Goal: Information Seeking & Learning: Learn about a topic

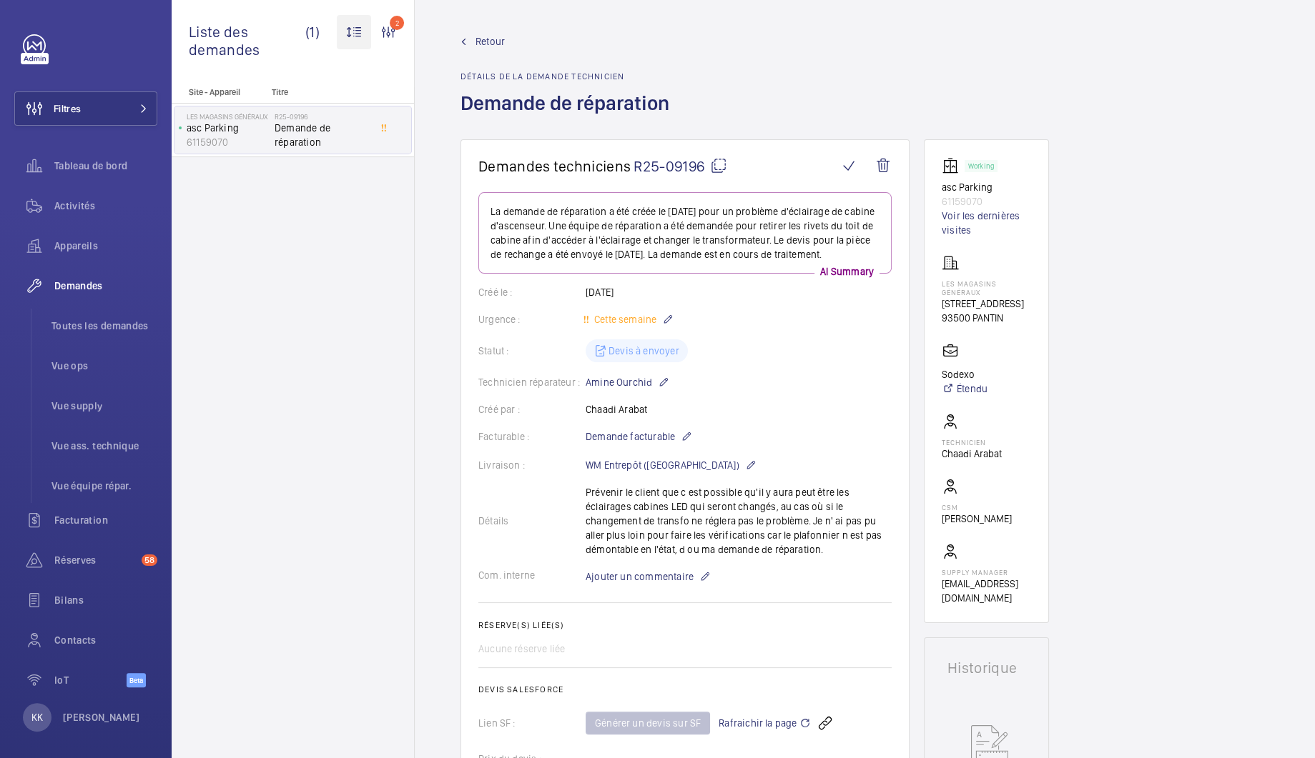
scroll to position [1157, 0]
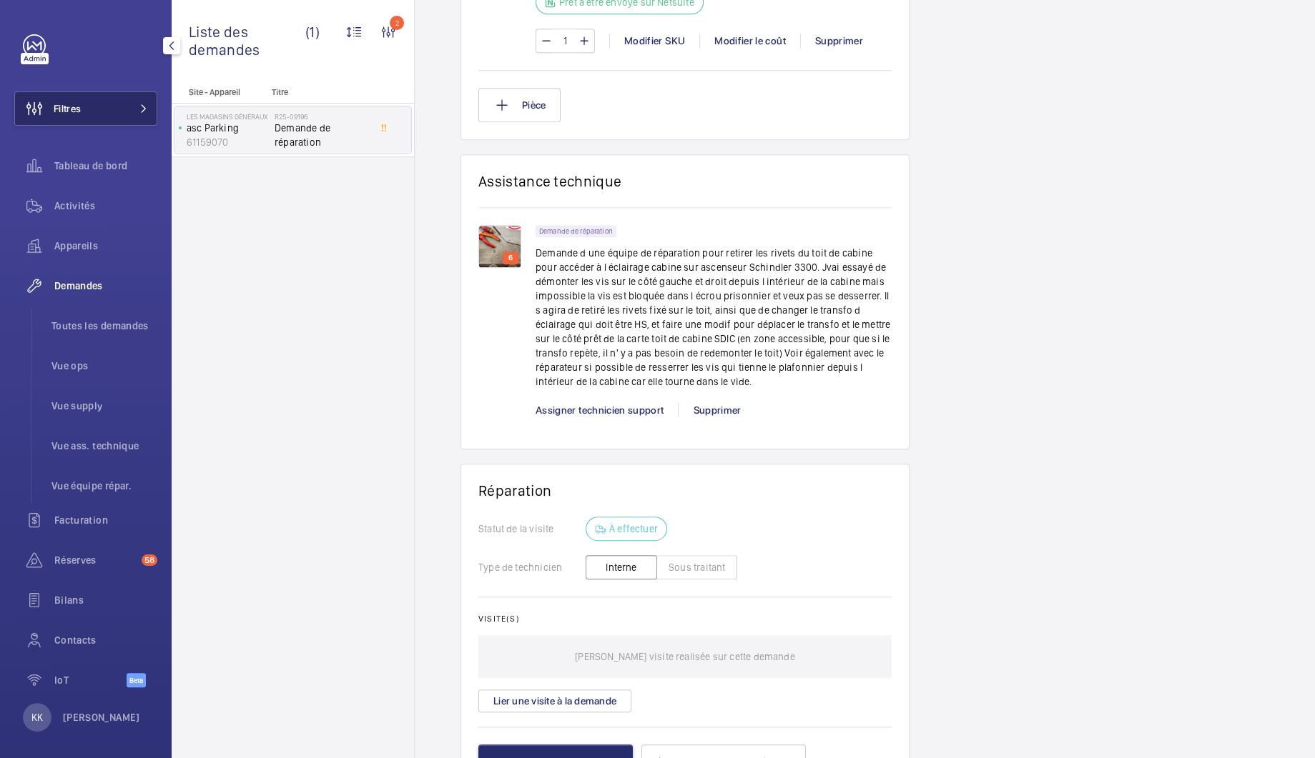
click at [103, 107] on button "Filtres" at bounding box center [85, 109] width 143 height 34
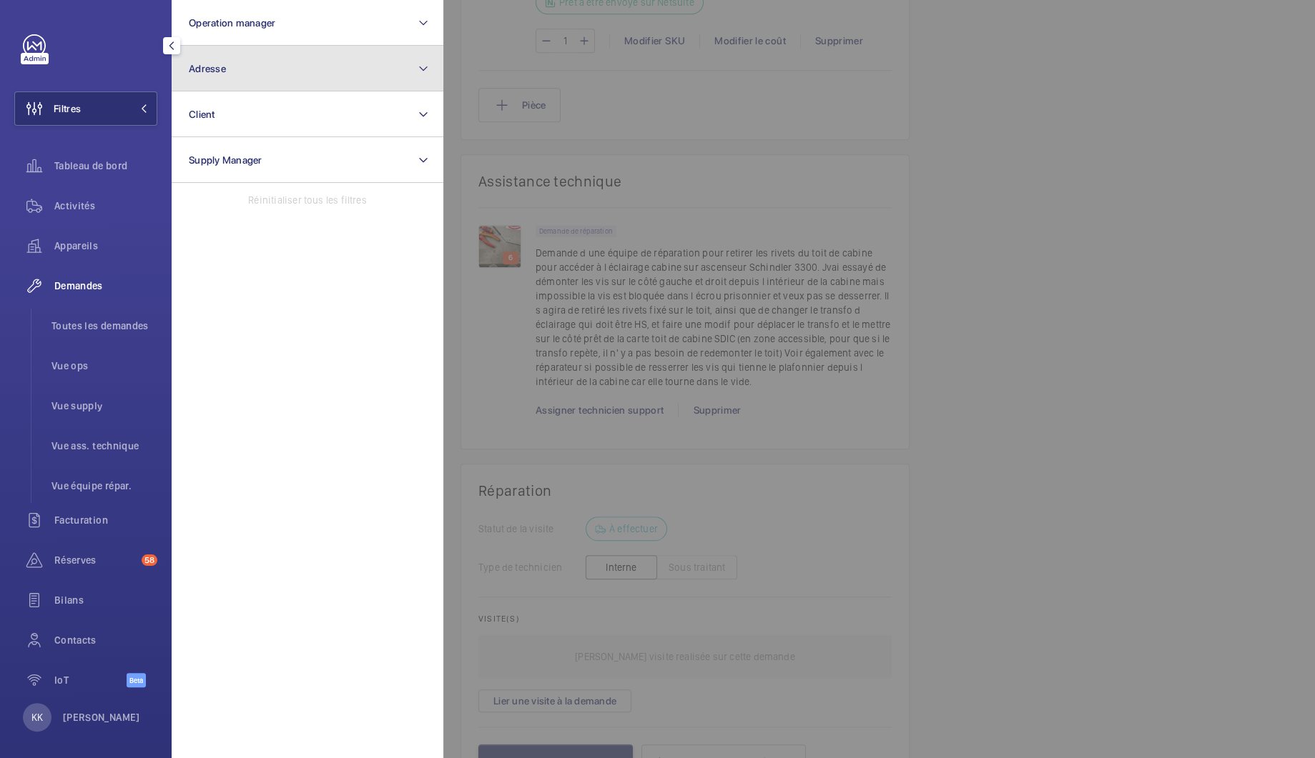
click at [247, 76] on button "Adresse" at bounding box center [308, 69] width 272 height 46
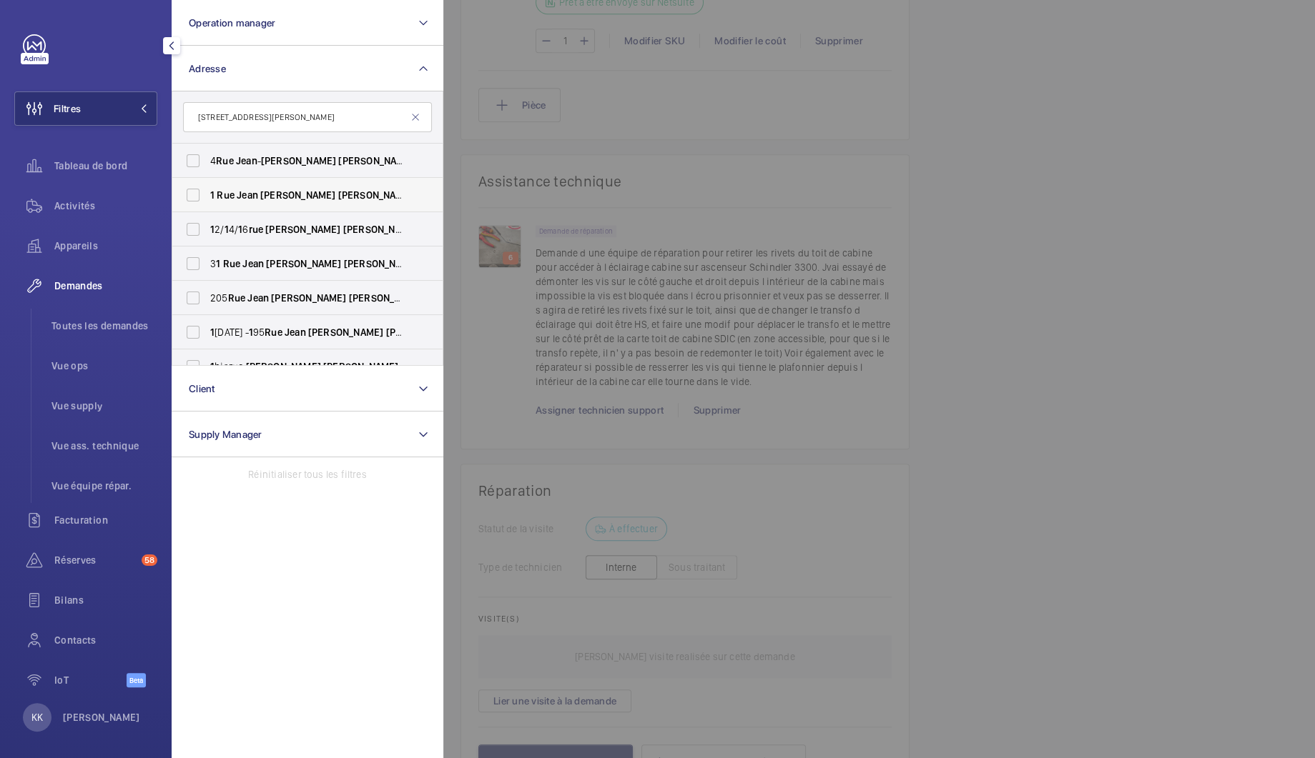
type input "[STREET_ADDRESS][PERSON_NAME]"
click at [221, 188] on span "[STREET_ADDRESS][PERSON_NAME] - [STREET_ADDRESS][PERSON_NAME]" at bounding box center [308, 195] width 197 height 14
click at [207, 187] on input "[STREET_ADDRESS][PERSON_NAME] - [STREET_ADDRESS][PERSON_NAME]" at bounding box center [193, 195] width 29 height 29
checkbox input "true"
click at [90, 209] on span "Activités" at bounding box center [105, 206] width 103 height 14
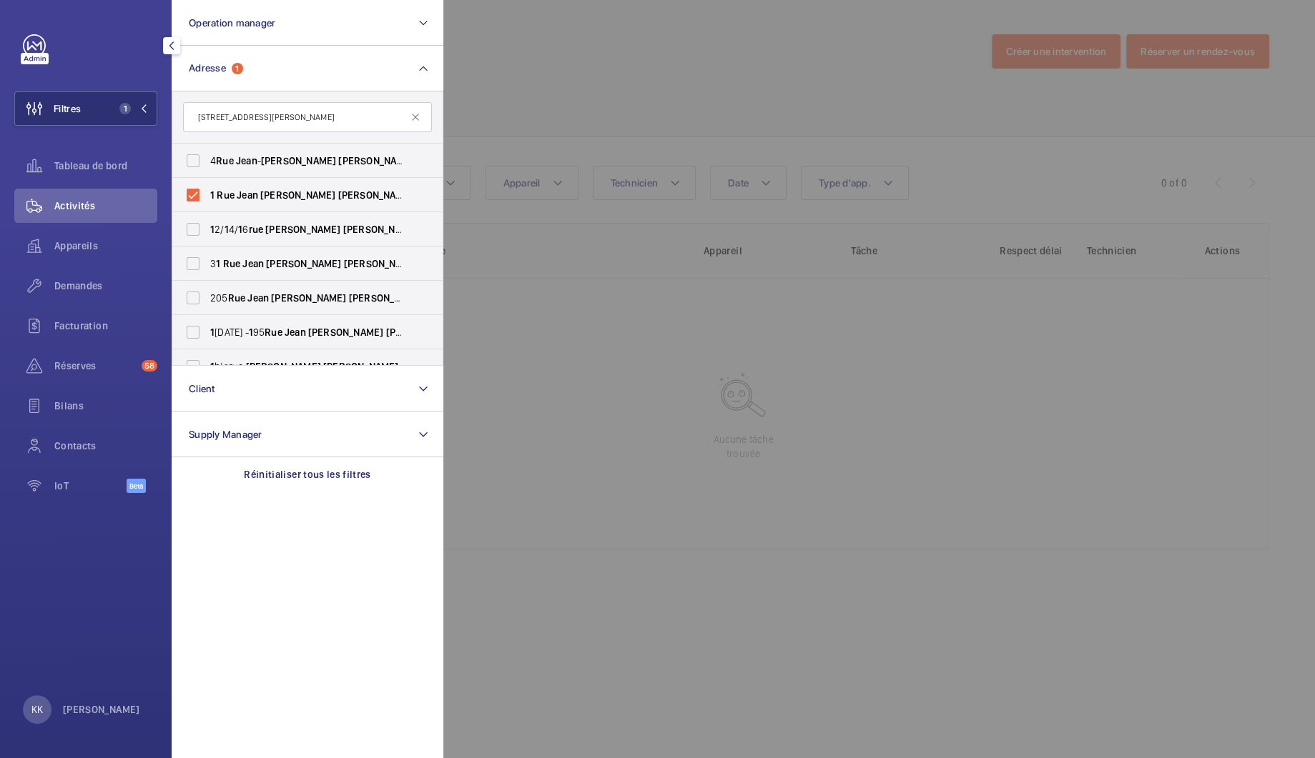
click at [558, 74] on div at bounding box center [1100, 379] width 1315 height 758
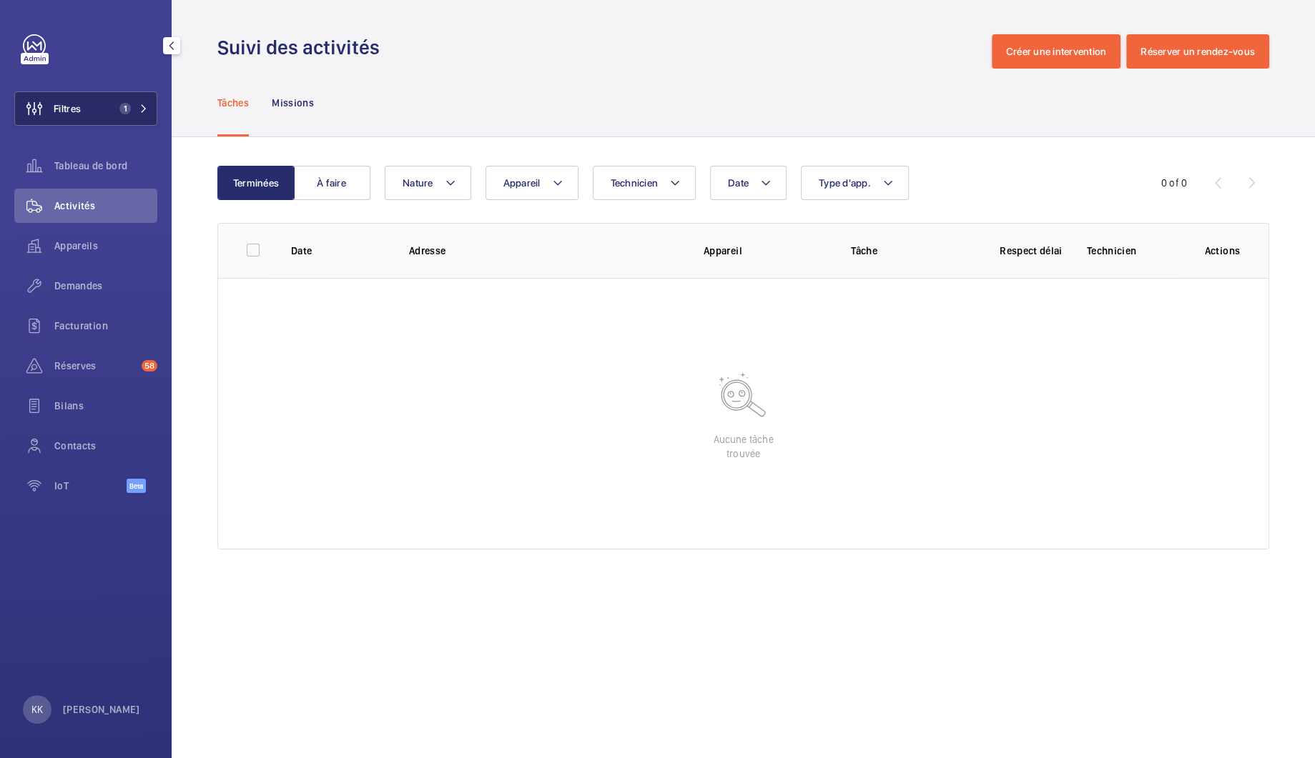
click at [124, 112] on span "1" at bounding box center [124, 108] width 11 height 11
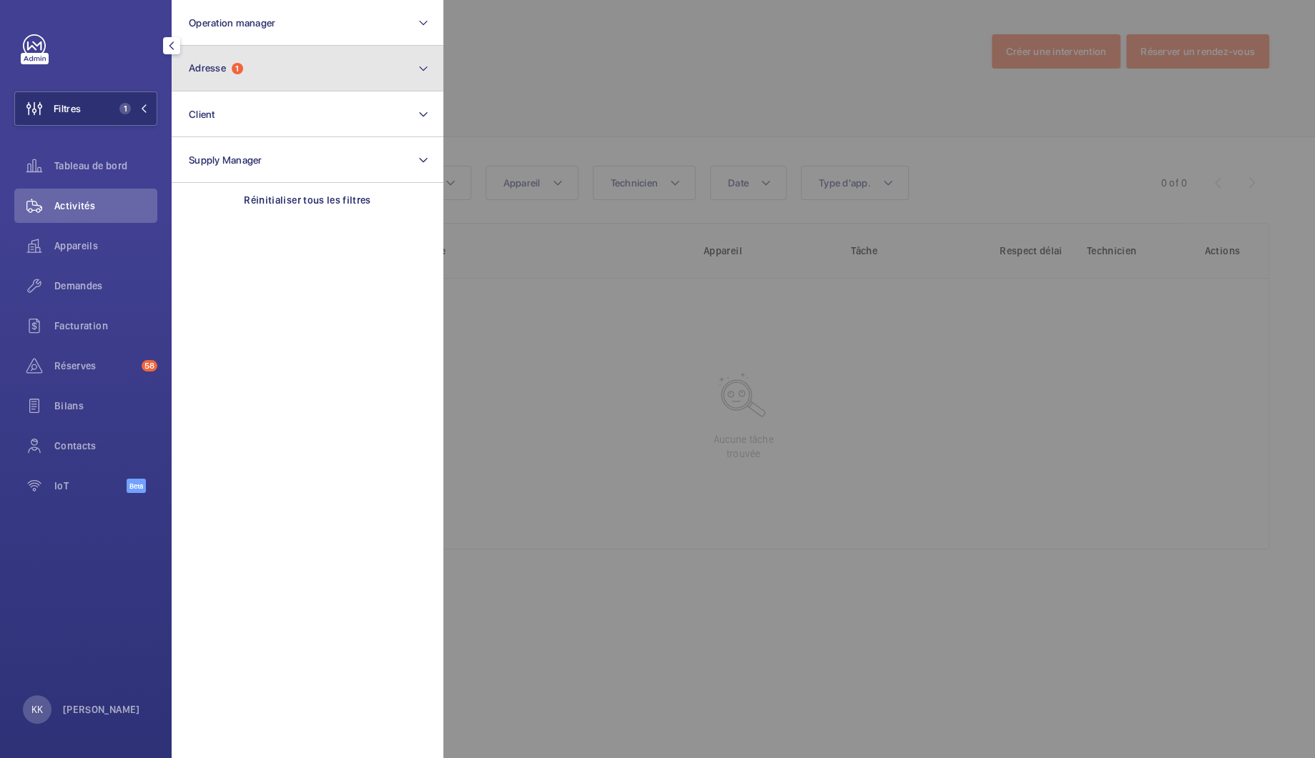
click at [229, 81] on button "Adresse 1" at bounding box center [308, 69] width 272 height 46
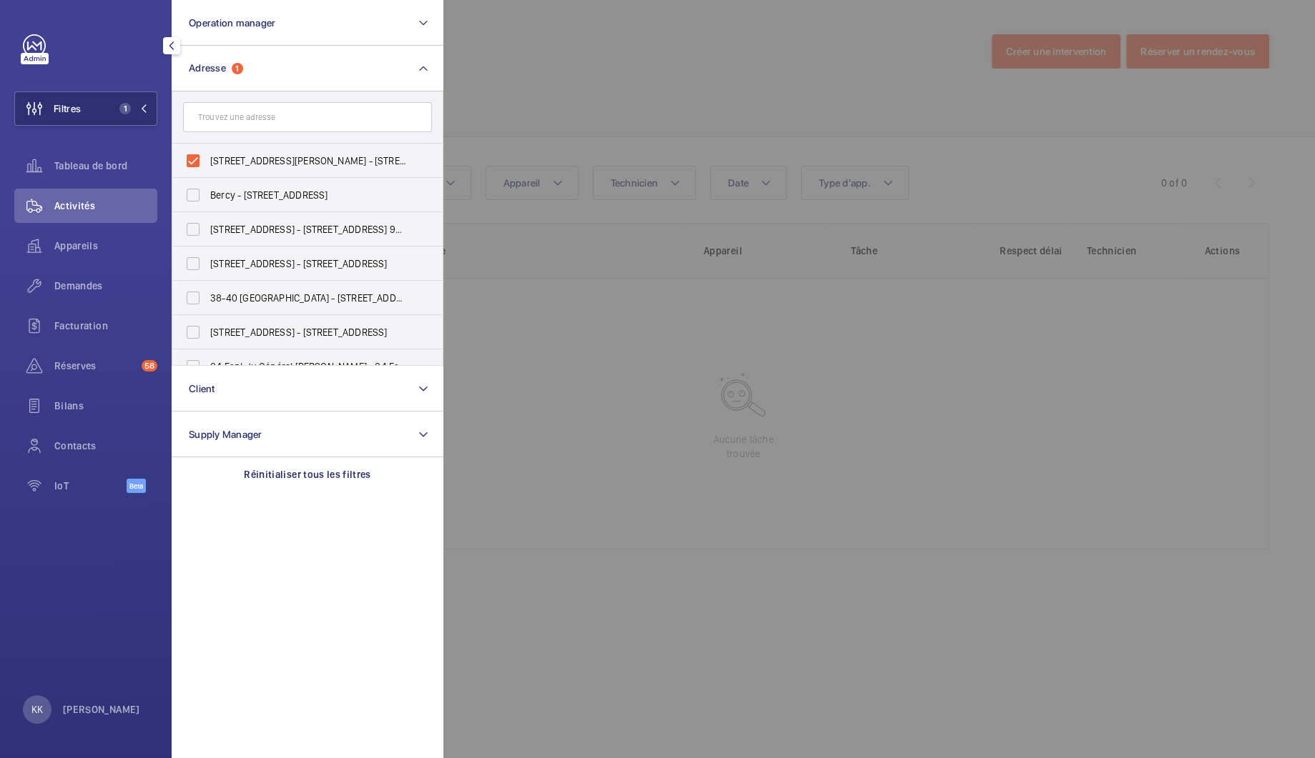
click at [249, 129] on input "text" at bounding box center [307, 117] width 249 height 30
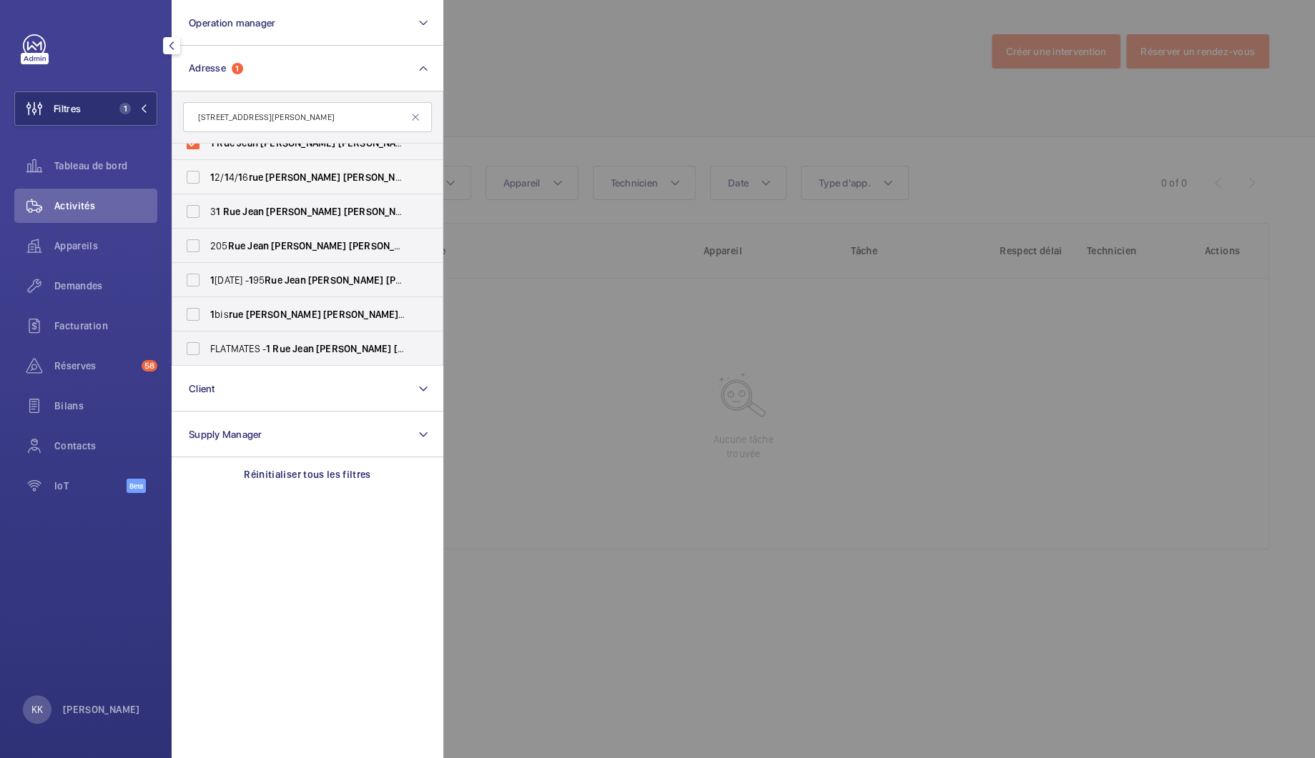
scroll to position [122, 0]
type input "[STREET_ADDRESS][PERSON_NAME]"
click at [261, 281] on span "FLATMATES - [STREET_ADDRESS][PERSON_NAME]" at bounding box center [308, 279] width 197 height 14
click at [207, 281] on input "FLATMATES - [STREET_ADDRESS][PERSON_NAME]" at bounding box center [193, 279] width 29 height 29
checkbox input "true"
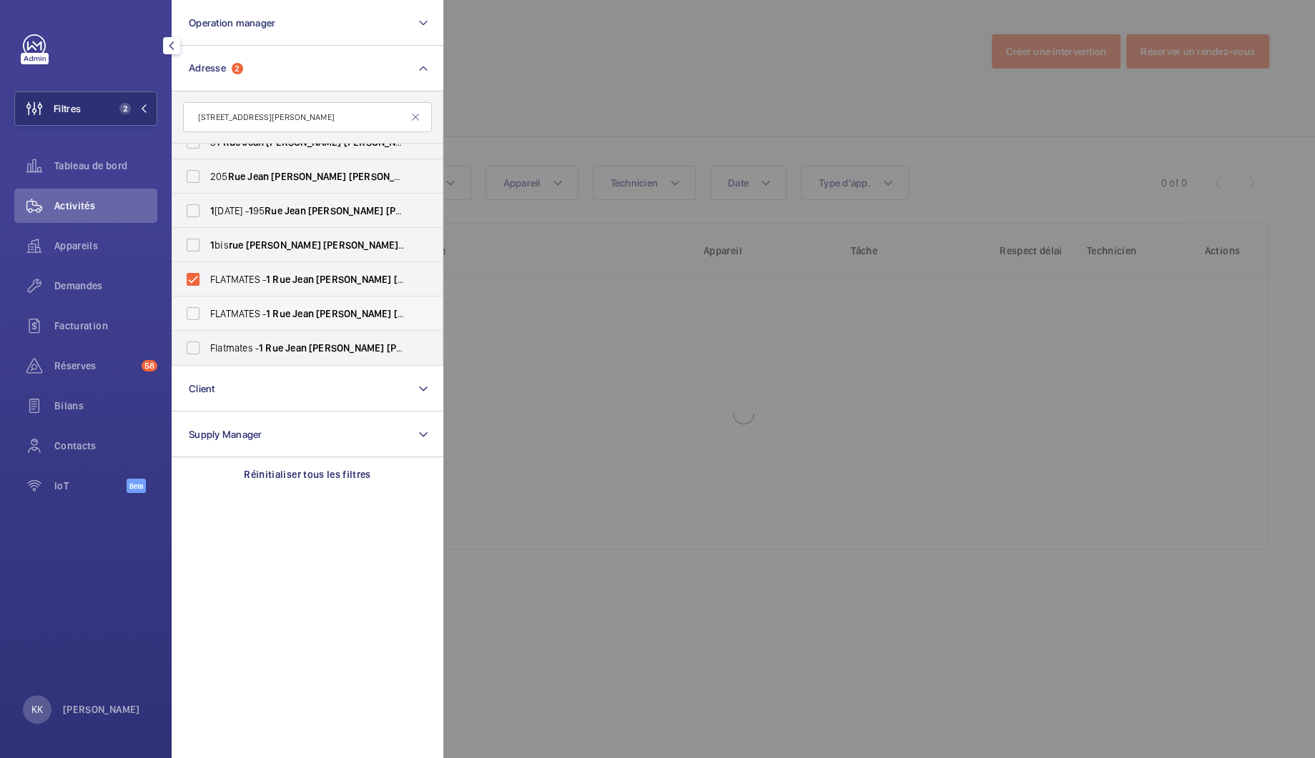
click at [251, 315] on span "FLATMATES - [STREET_ADDRESS][PERSON_NAME]" at bounding box center [308, 314] width 197 height 14
click at [207, 315] on input "FLATMATES - [STREET_ADDRESS][PERSON_NAME]" at bounding box center [193, 314] width 29 height 29
checkbox input "true"
click at [244, 342] on span "Flatmates - [STREET_ADDRESS][PERSON_NAME]" at bounding box center [308, 348] width 197 height 14
click at [207, 342] on input "Flatmates - [STREET_ADDRESS][PERSON_NAME]" at bounding box center [193, 348] width 29 height 29
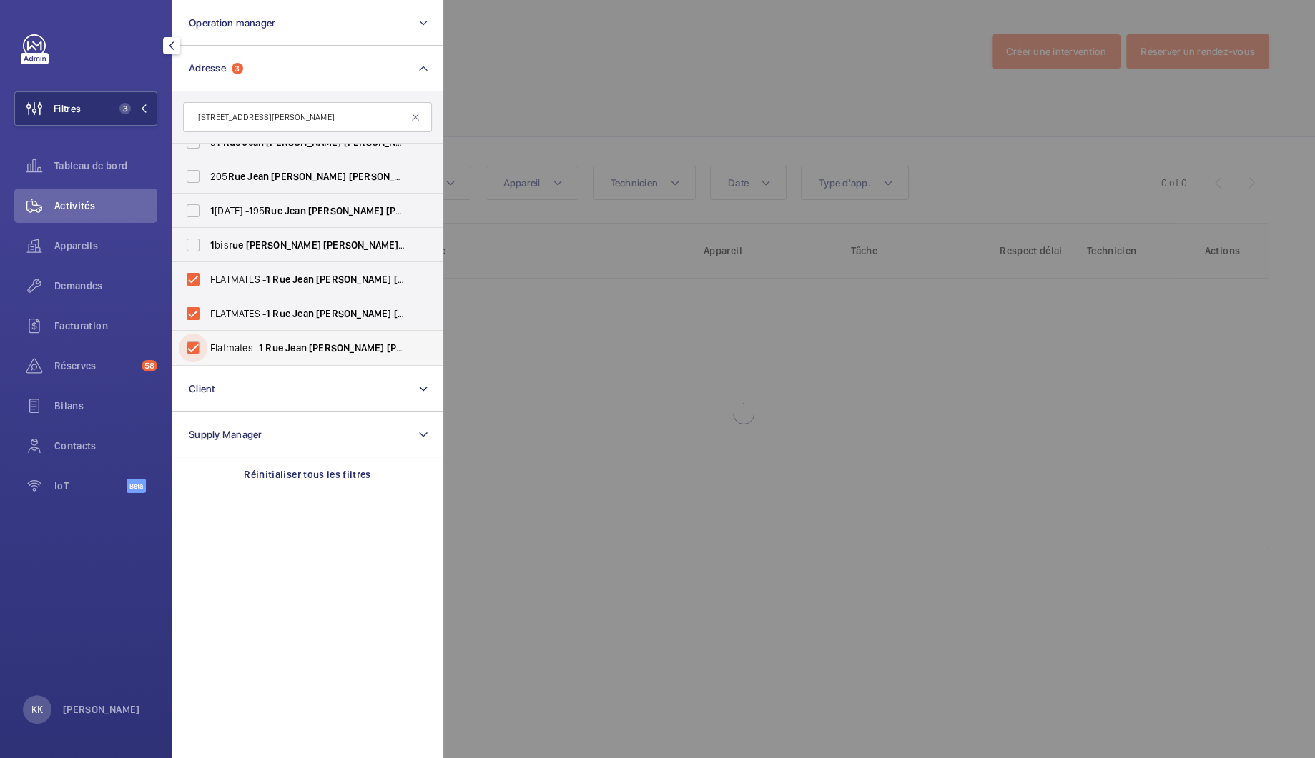
checkbox input "true"
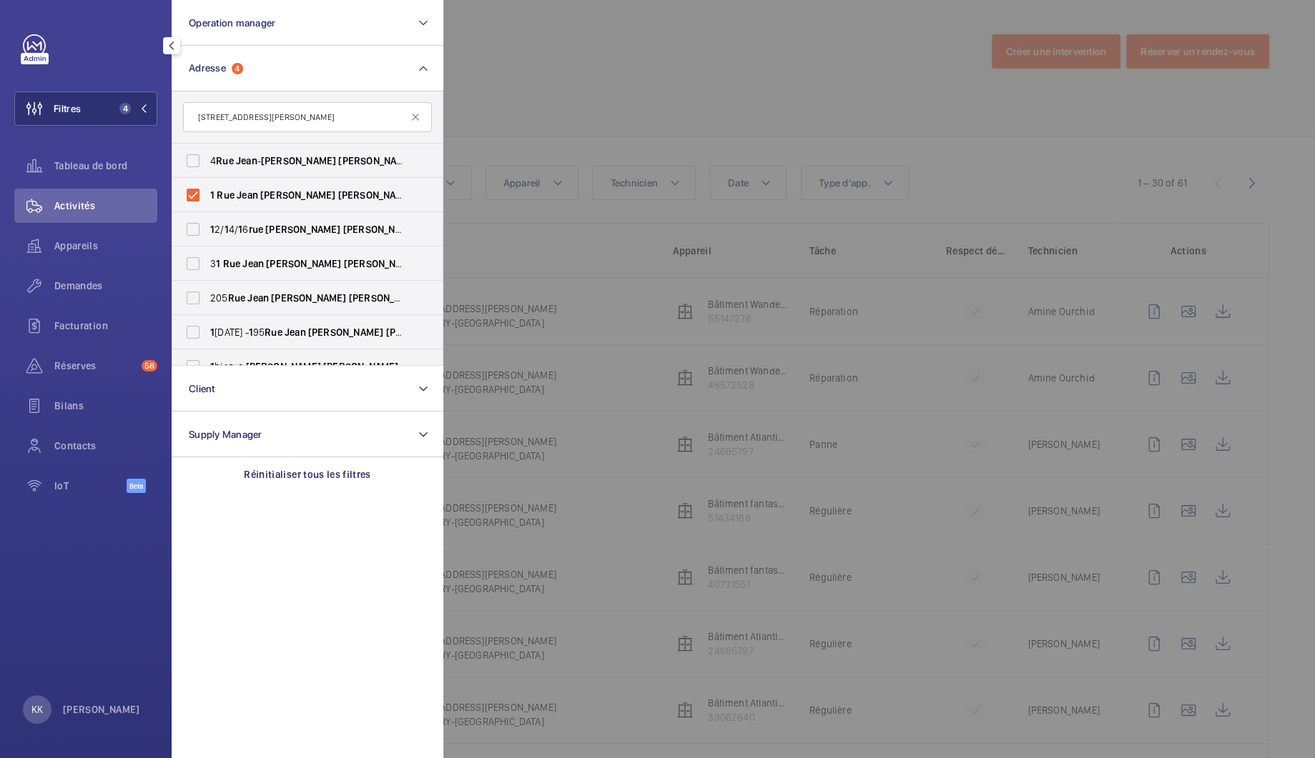
click at [501, 56] on div at bounding box center [1100, 379] width 1315 height 758
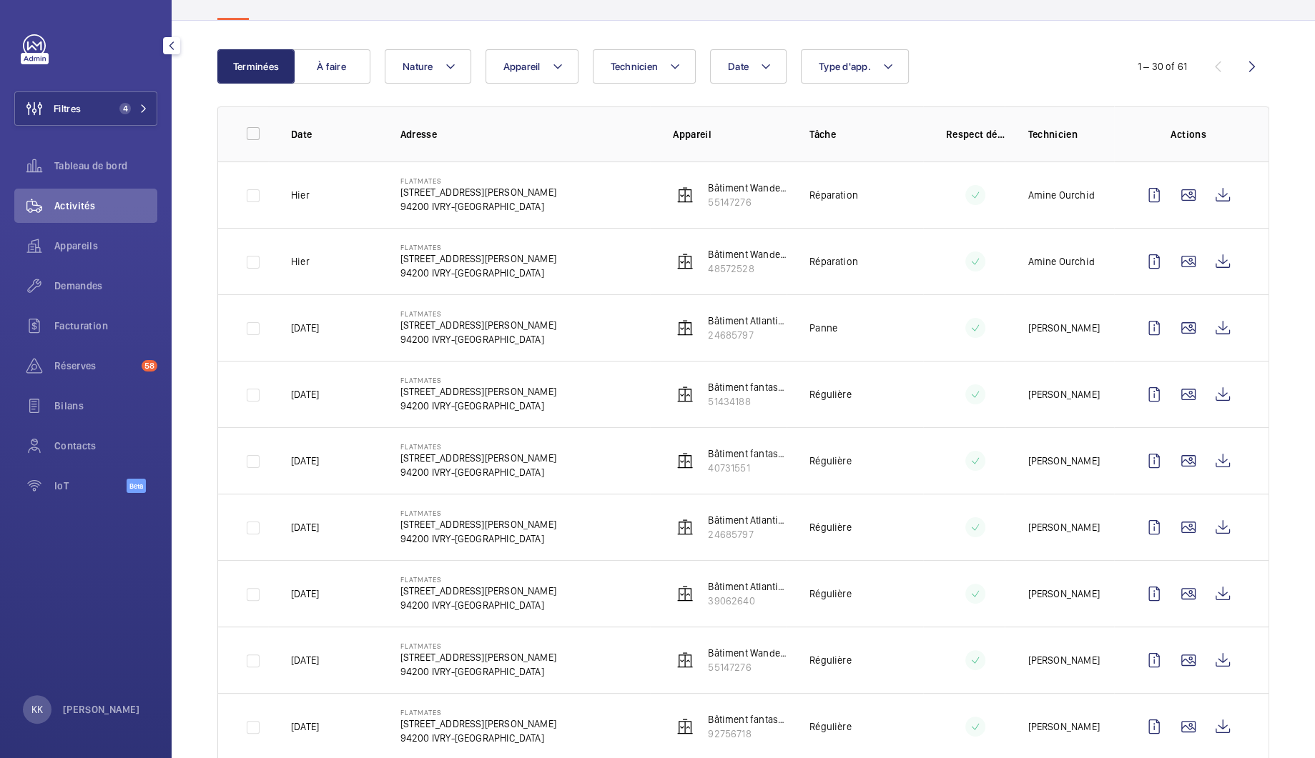
scroll to position [200, 0]
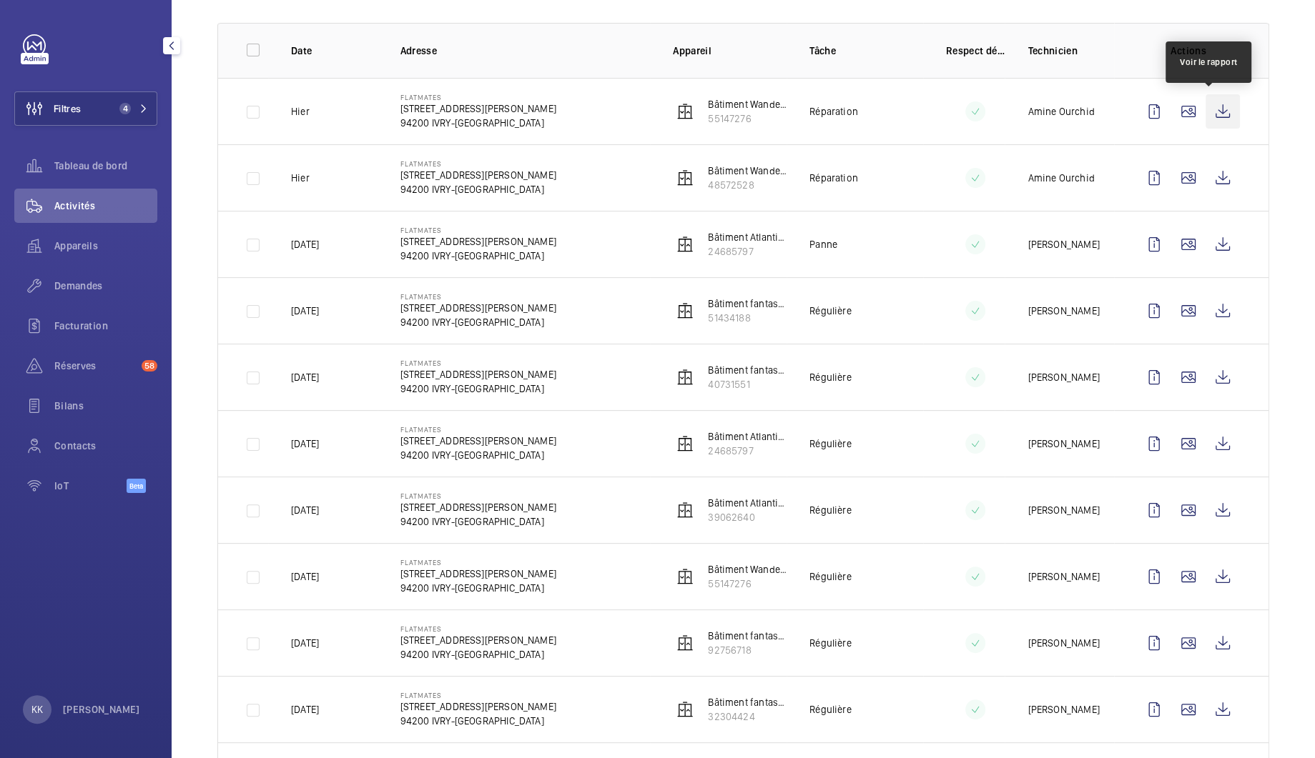
click at [1207, 124] on wm-front-icon-button at bounding box center [1222, 111] width 34 height 34
click at [1222, 182] on wm-front-icon-button at bounding box center [1222, 178] width 34 height 34
click at [87, 165] on span "Tableau de bord" at bounding box center [105, 166] width 103 height 14
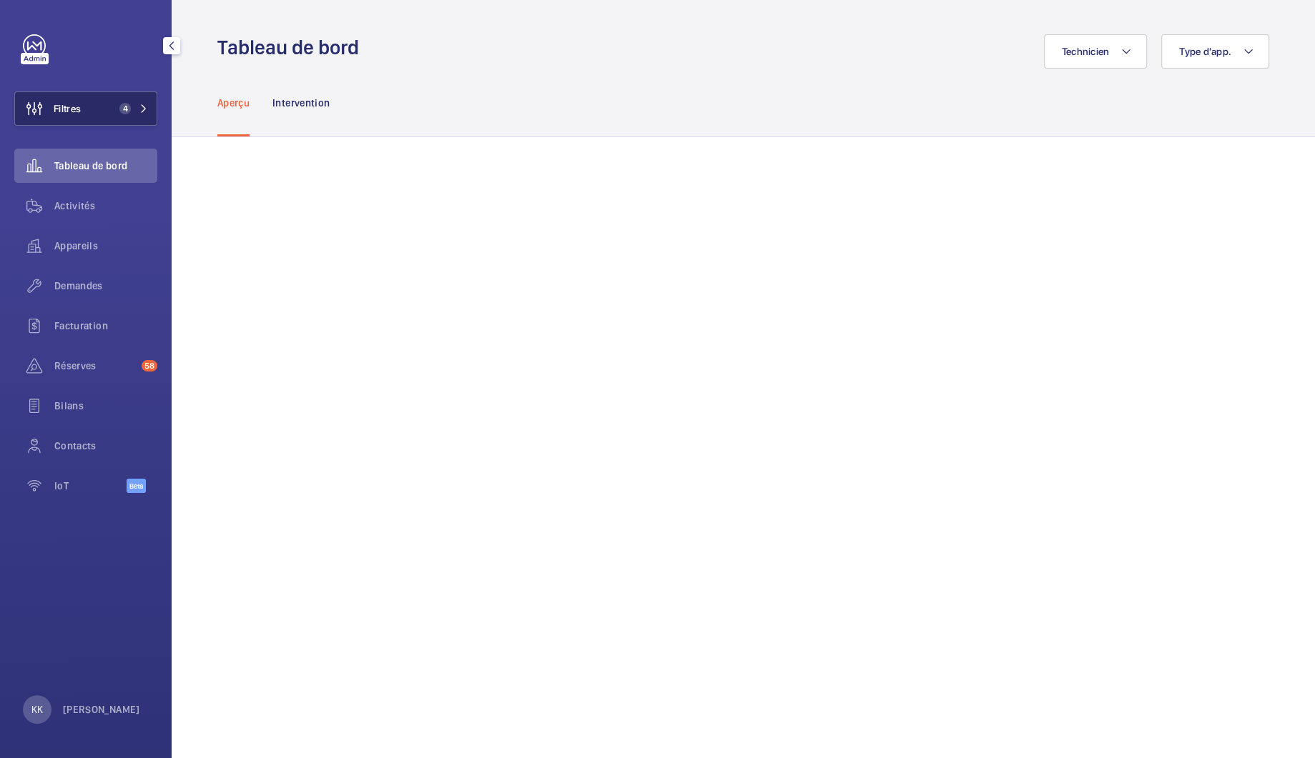
click at [131, 103] on span "4" at bounding box center [122, 108] width 17 height 11
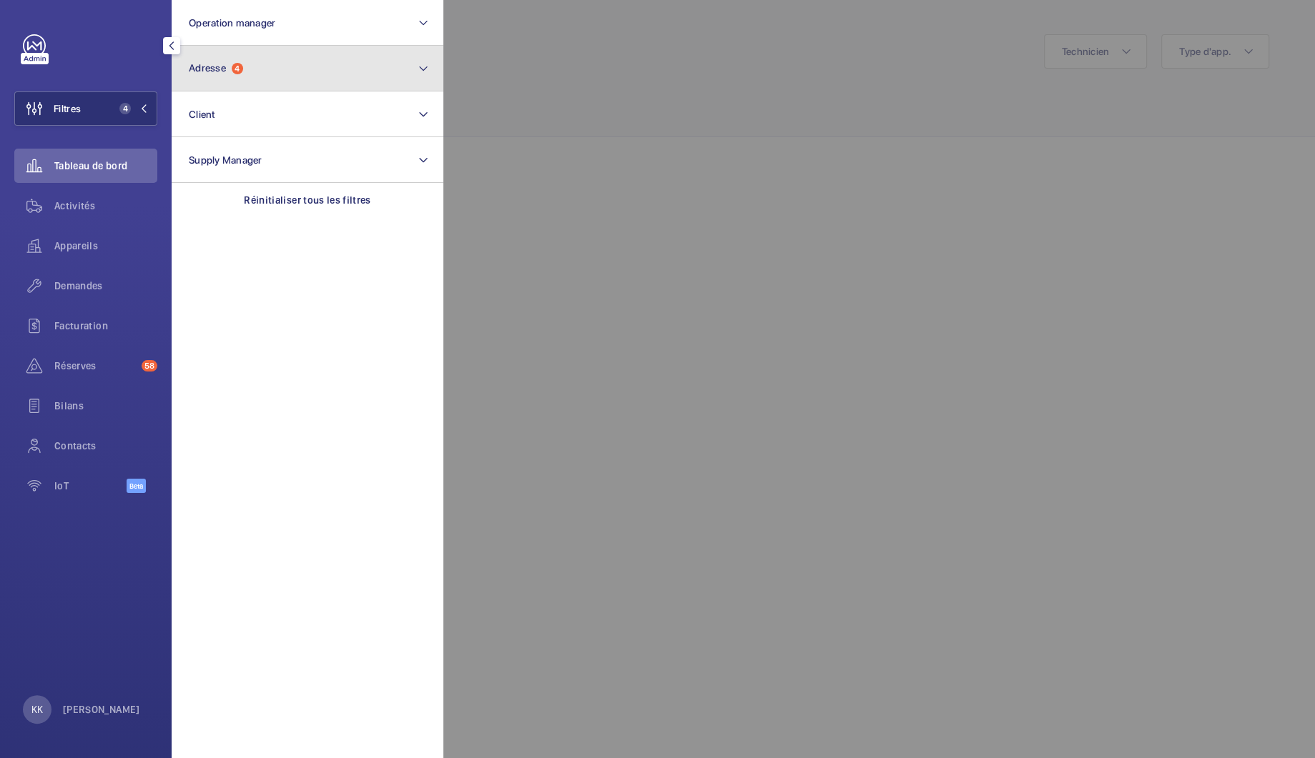
click at [395, 62] on button "Adresse 4" at bounding box center [308, 69] width 272 height 46
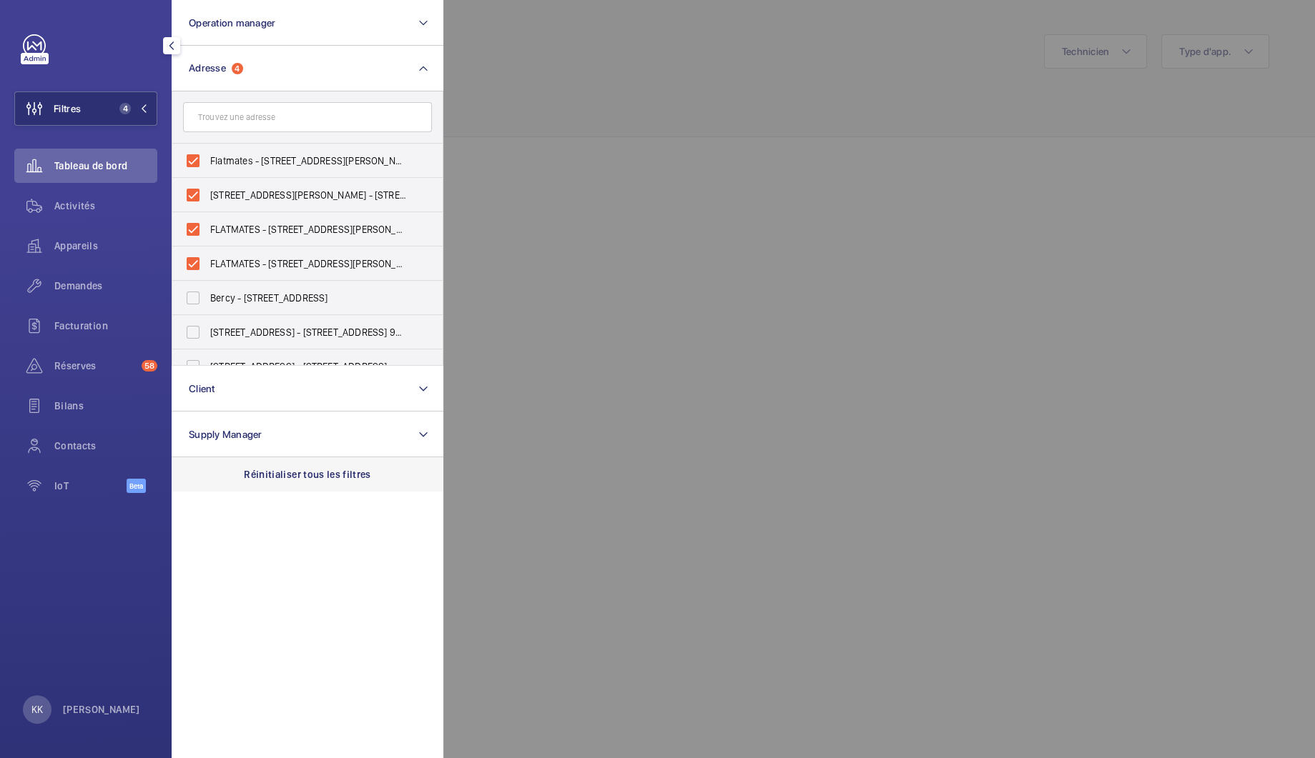
click at [326, 473] on p "Réinitialiser tous les filtres" at bounding box center [307, 475] width 127 height 14
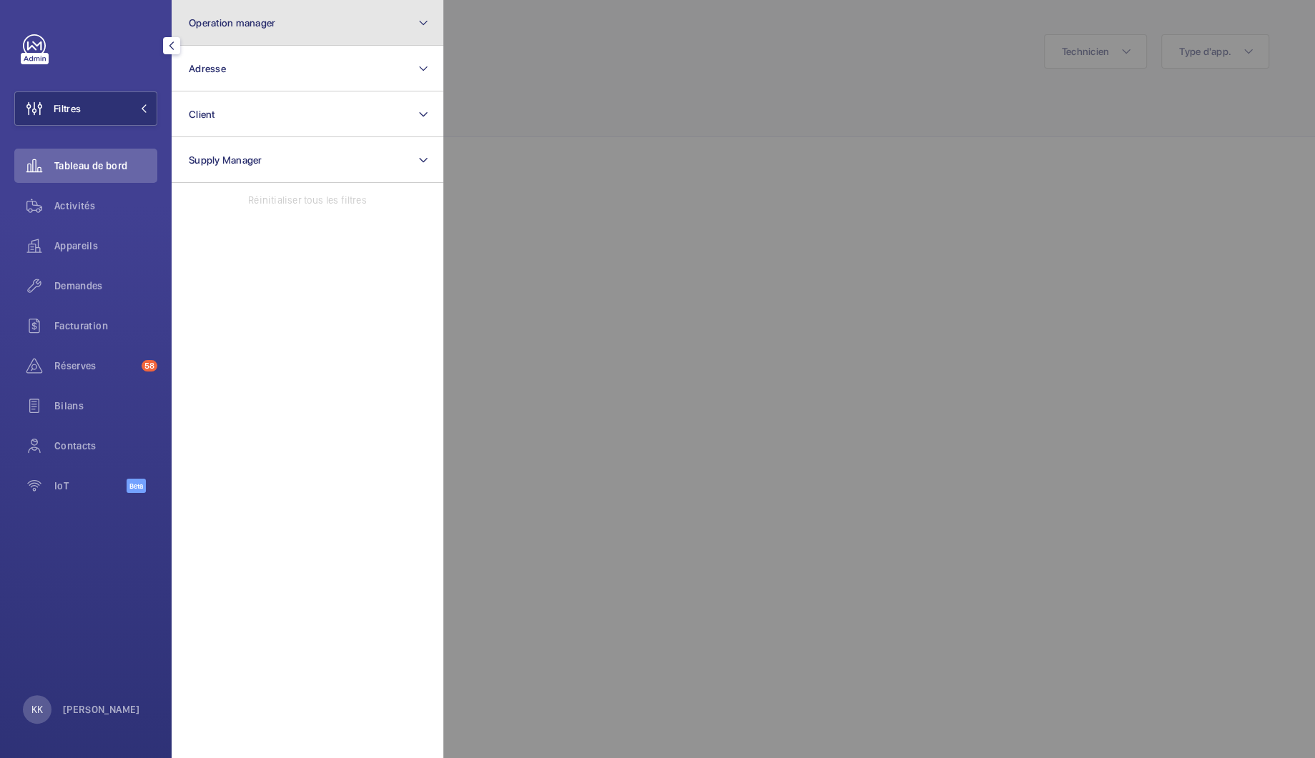
click at [224, 17] on span "Operation manager" at bounding box center [232, 22] width 87 height 11
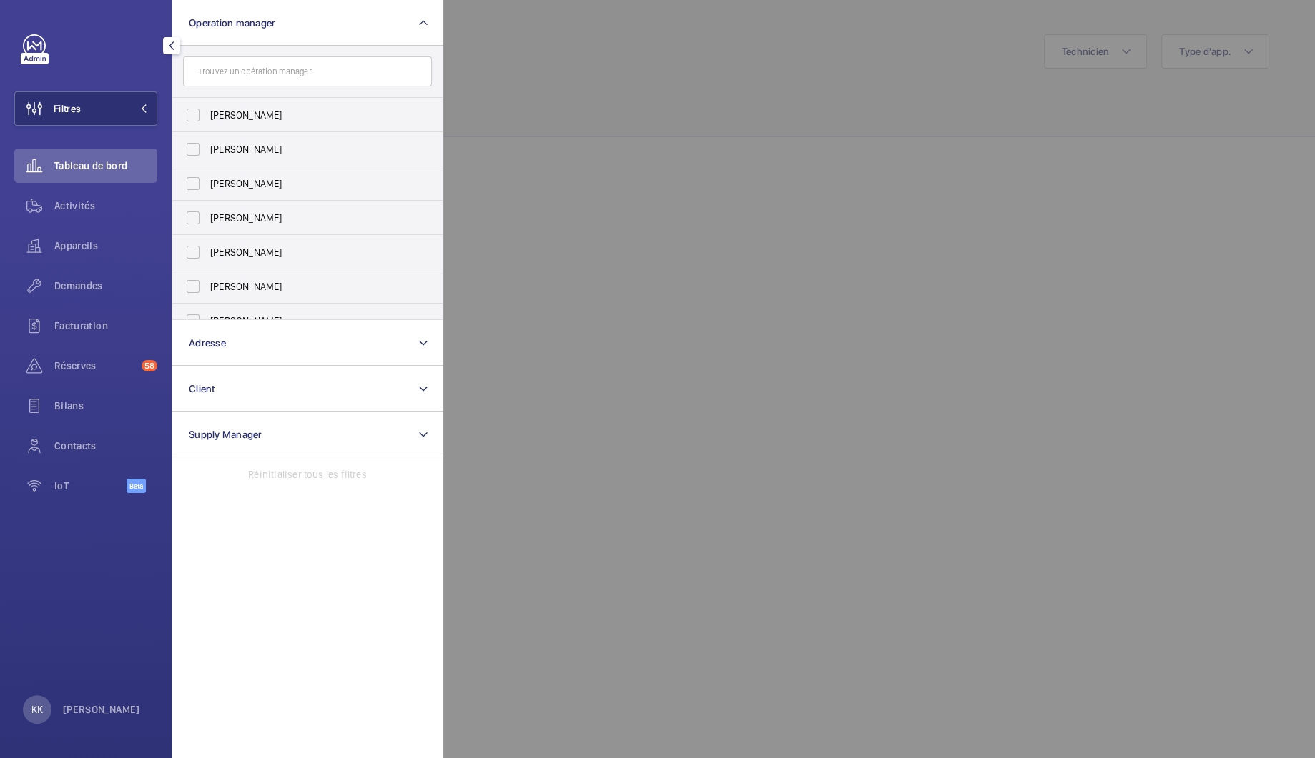
click at [244, 74] on input "text" at bounding box center [307, 71] width 249 height 30
click at [229, 222] on span "[PERSON_NAME]" at bounding box center [308, 218] width 197 height 14
click at [207, 222] on input "[PERSON_NAME]" at bounding box center [193, 218] width 29 height 29
checkbox input "true"
click at [518, 147] on div at bounding box center [1100, 379] width 1315 height 758
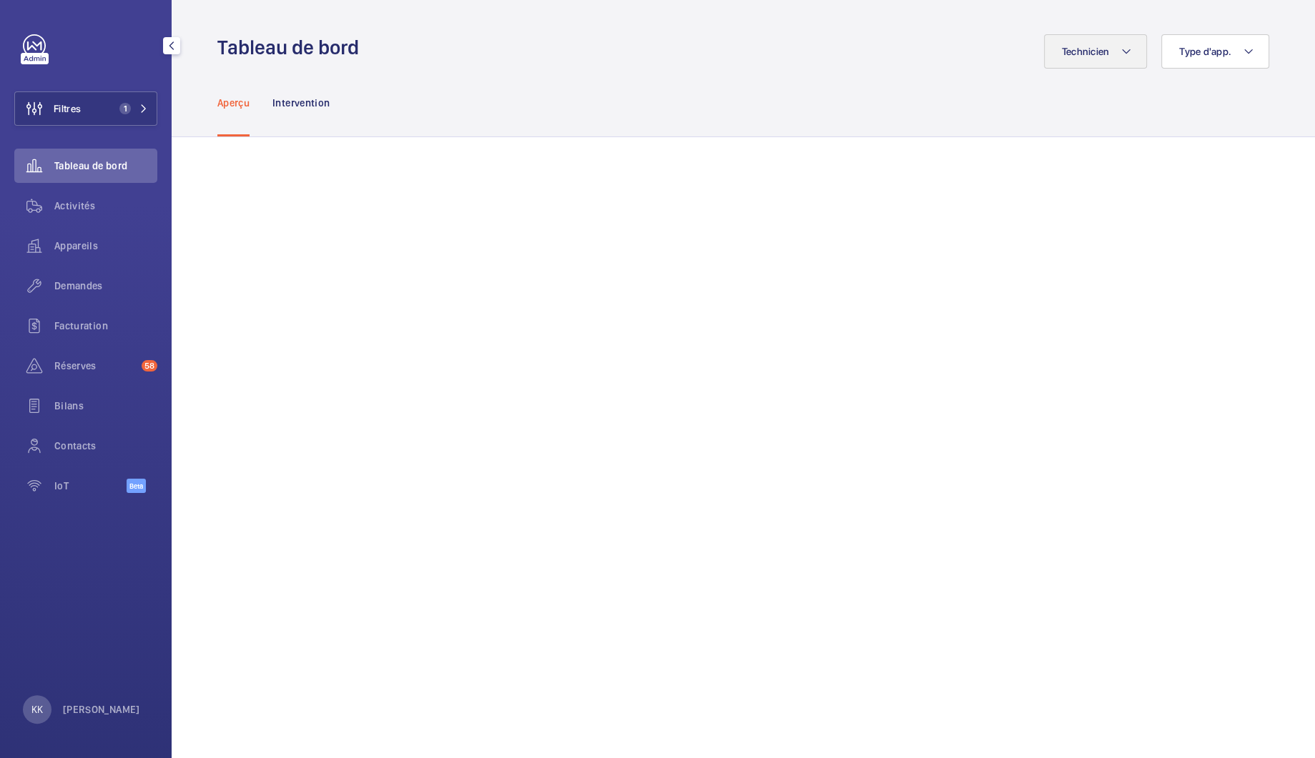
click at [1062, 52] on span "Technicien" at bounding box center [1086, 51] width 48 height 11
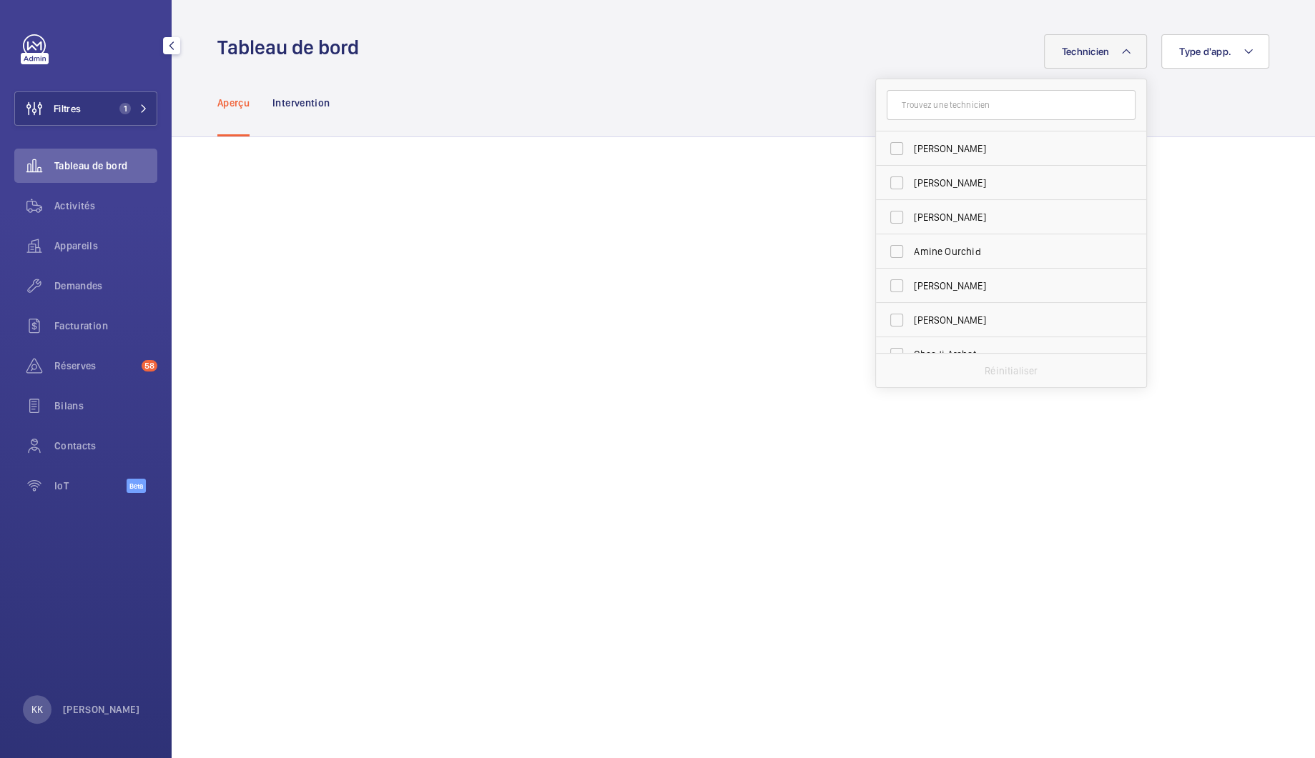
click at [1027, 90] on input "text" at bounding box center [1010, 105] width 249 height 30
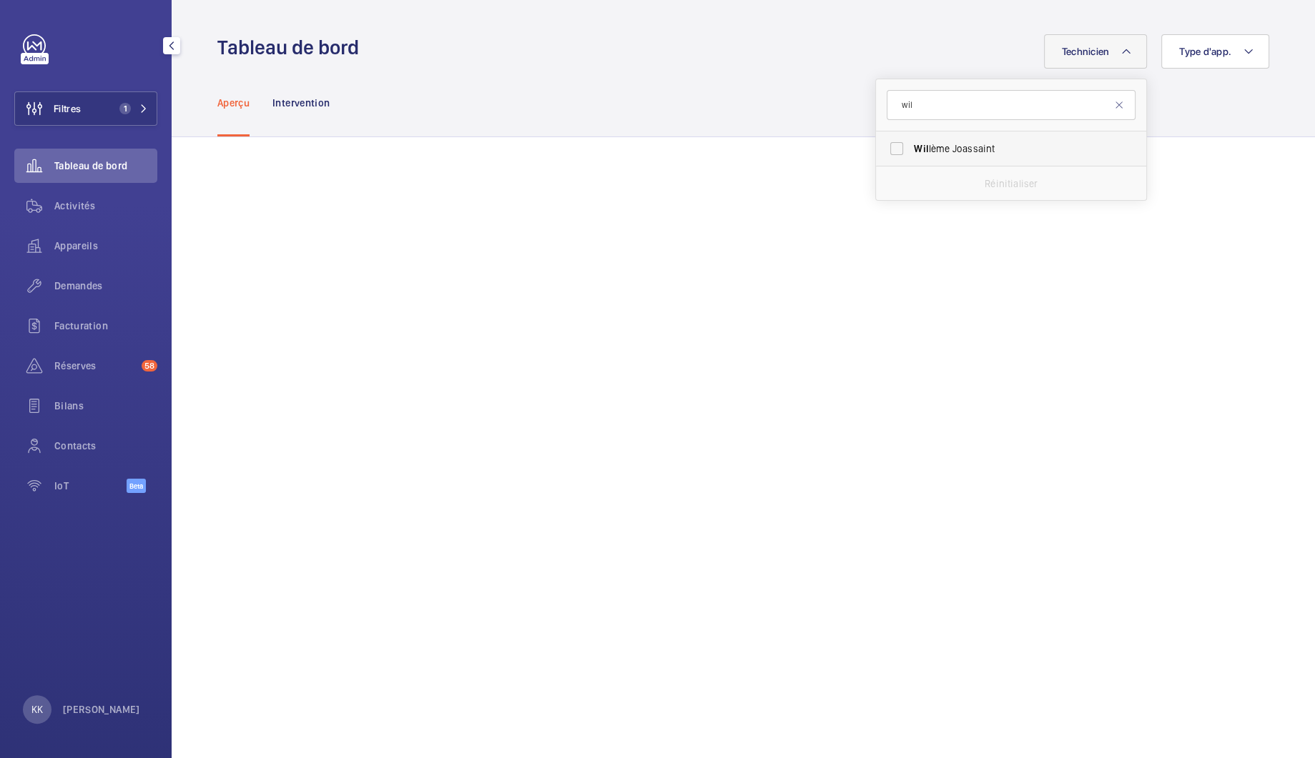
type input "wil"
click at [918, 157] on label "Wil lème Joassaint" at bounding box center [1000, 149] width 249 height 34
click at [911, 157] on input "Wil lème Joassaint" at bounding box center [896, 148] width 29 height 29
checkbox input "true"
click at [711, 132] on div "Aperçu Intervention" at bounding box center [743, 103] width 1052 height 68
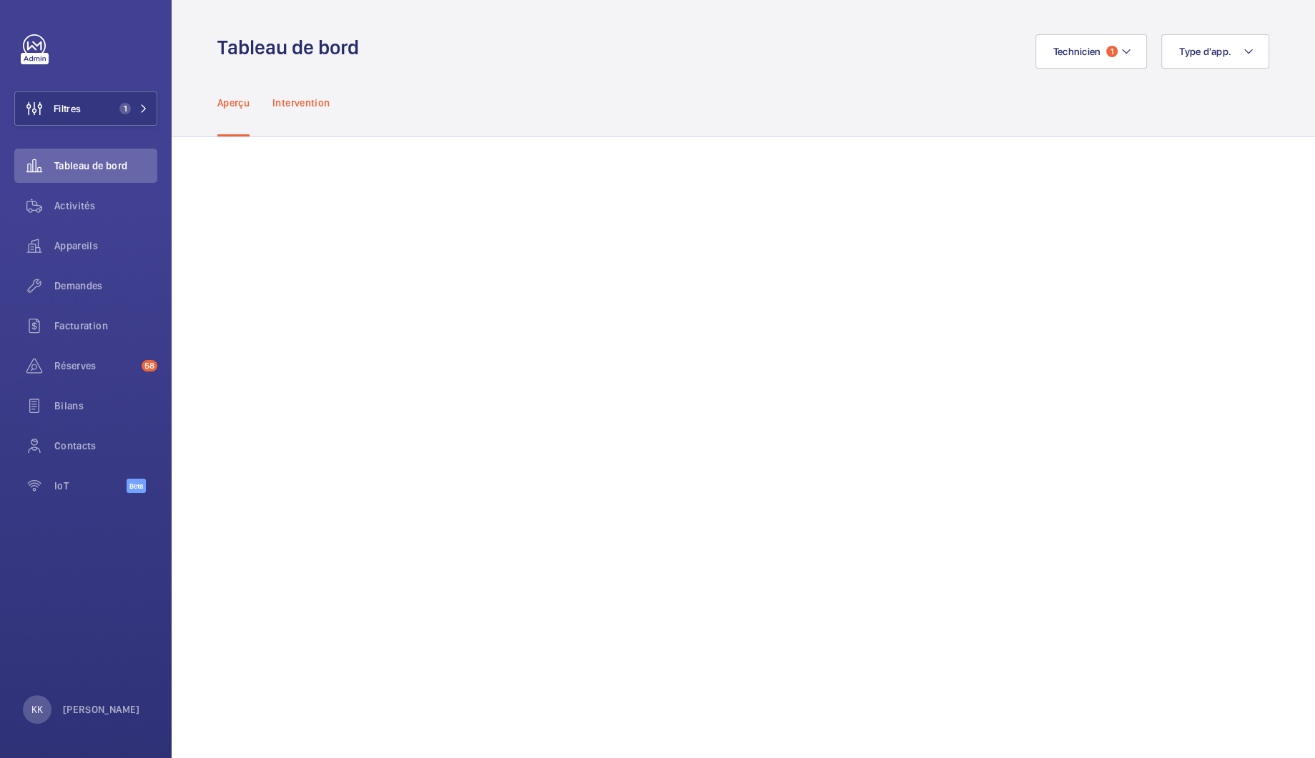
click at [305, 92] on div "Intervention" at bounding box center [300, 103] width 57 height 68
click at [228, 101] on p "Aperçu" at bounding box center [233, 103] width 32 height 14
click at [99, 110] on button "Filtres 1" at bounding box center [85, 109] width 143 height 34
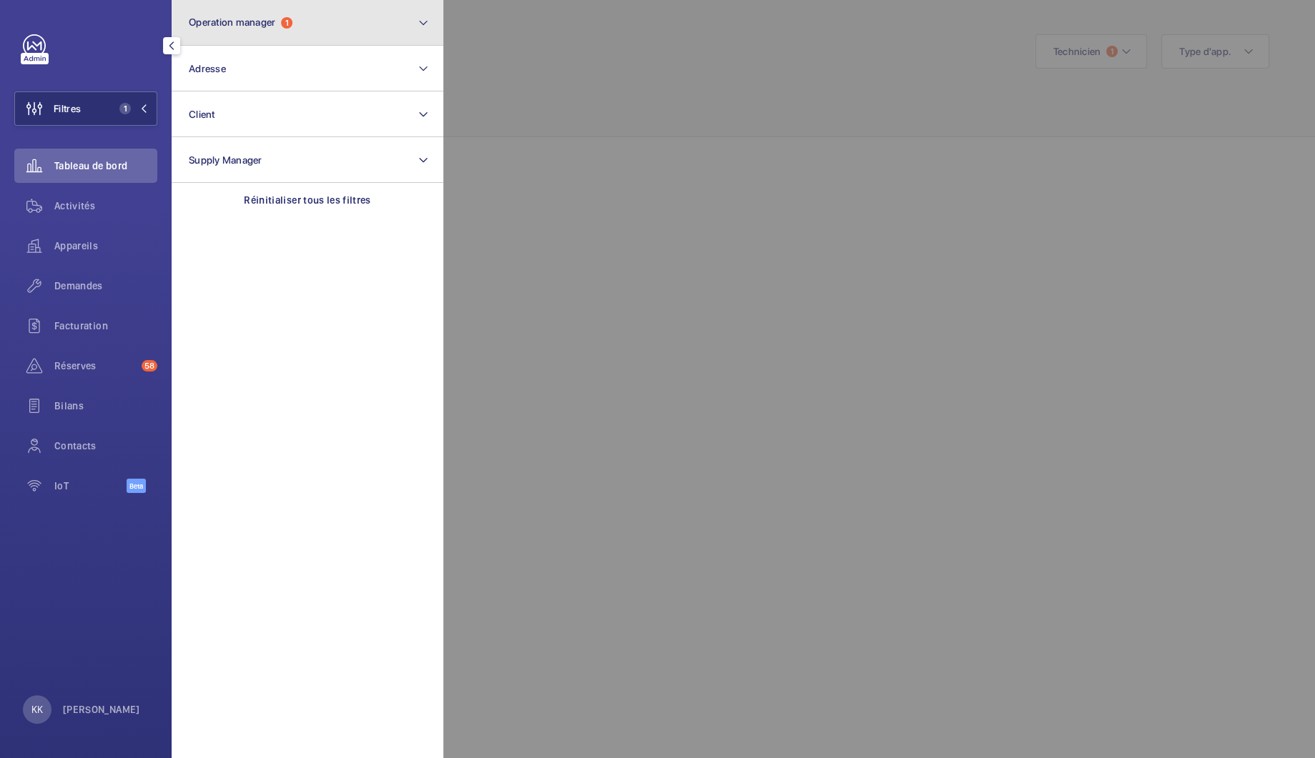
click at [241, 34] on button "Operation manager 1" at bounding box center [308, 23] width 272 height 46
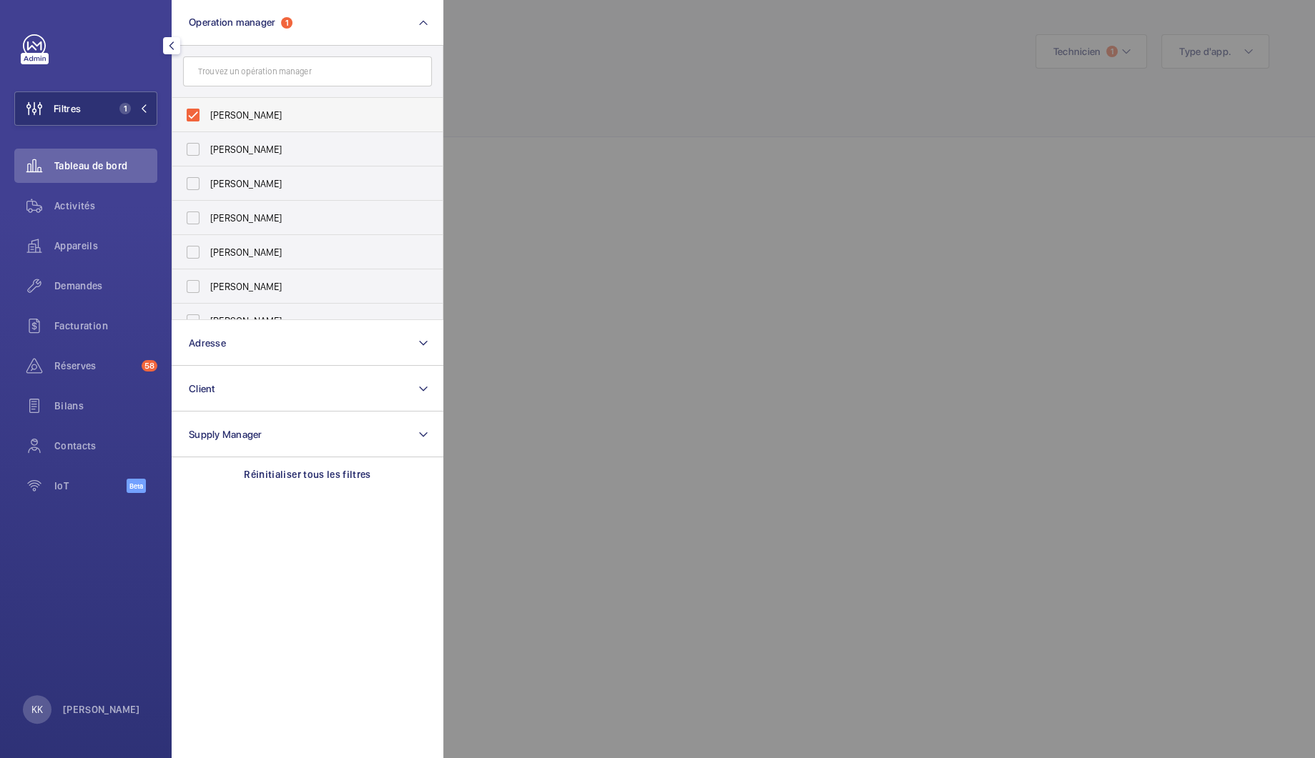
drag, startPoint x: 209, startPoint y: 129, endPoint x: 214, endPoint y: 117, distance: 12.8
click at [209, 128] on label "[PERSON_NAME]" at bounding box center [296, 115] width 249 height 34
click at [207, 128] on input "[PERSON_NAME]" at bounding box center [193, 115] width 29 height 29
checkbox input "false"
click at [222, 189] on span "[PERSON_NAME]" at bounding box center [308, 184] width 197 height 14
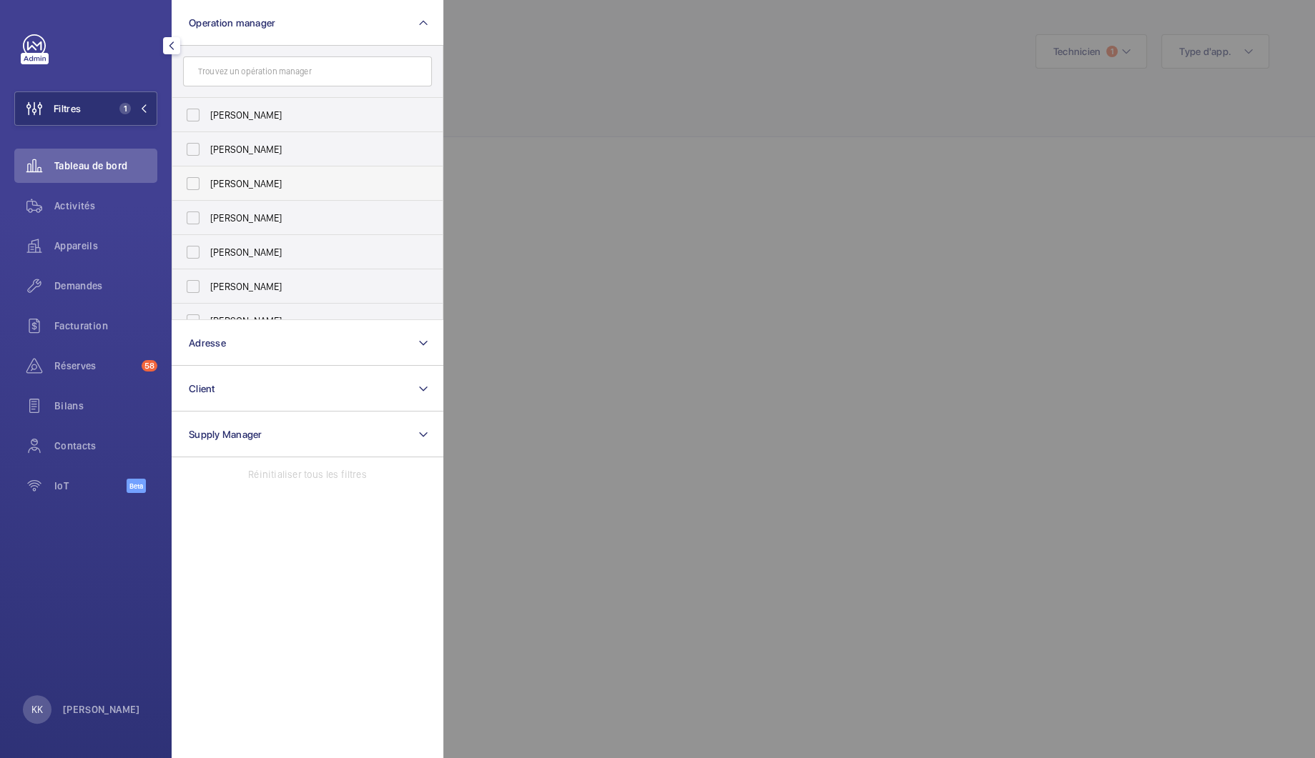
click at [207, 189] on input "[PERSON_NAME]" at bounding box center [193, 183] width 29 height 29
checkbox input "true"
click at [87, 236] on div "Appareils" at bounding box center [85, 246] width 143 height 34
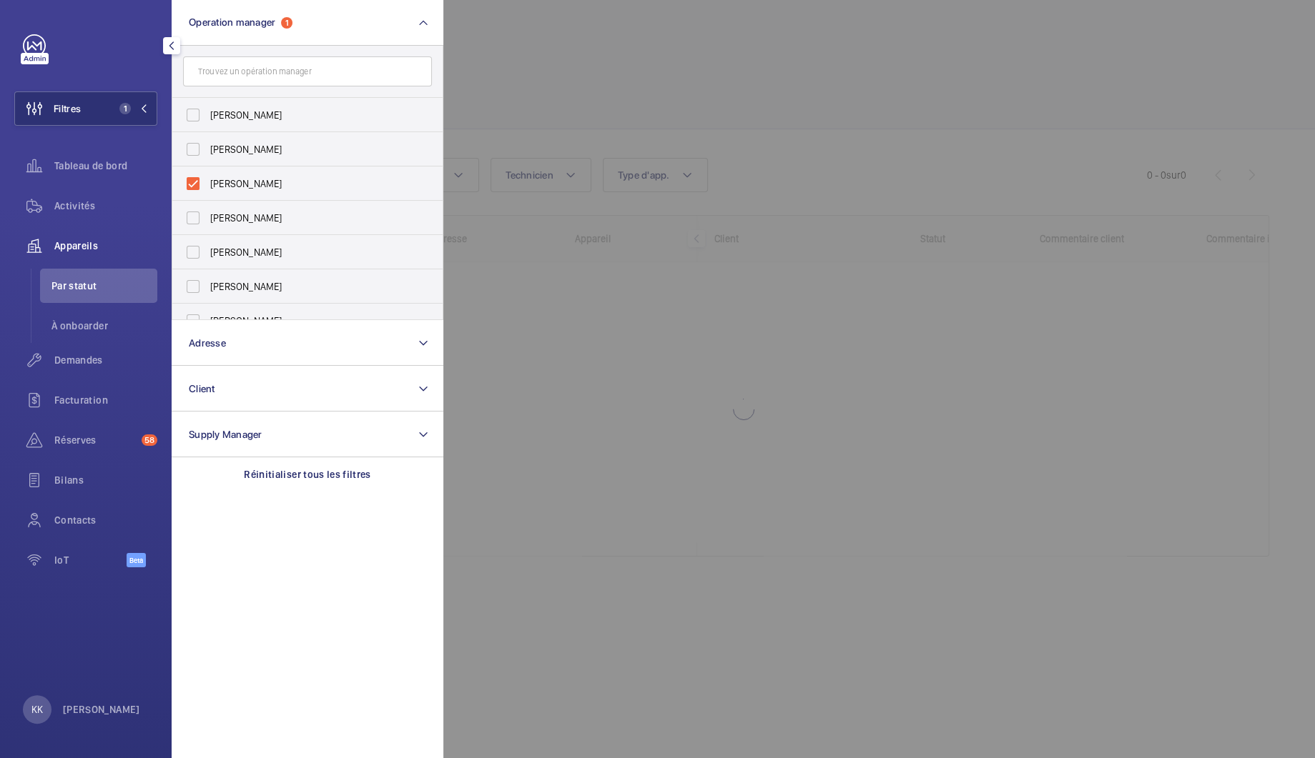
click at [571, 66] on div at bounding box center [1100, 379] width 1315 height 758
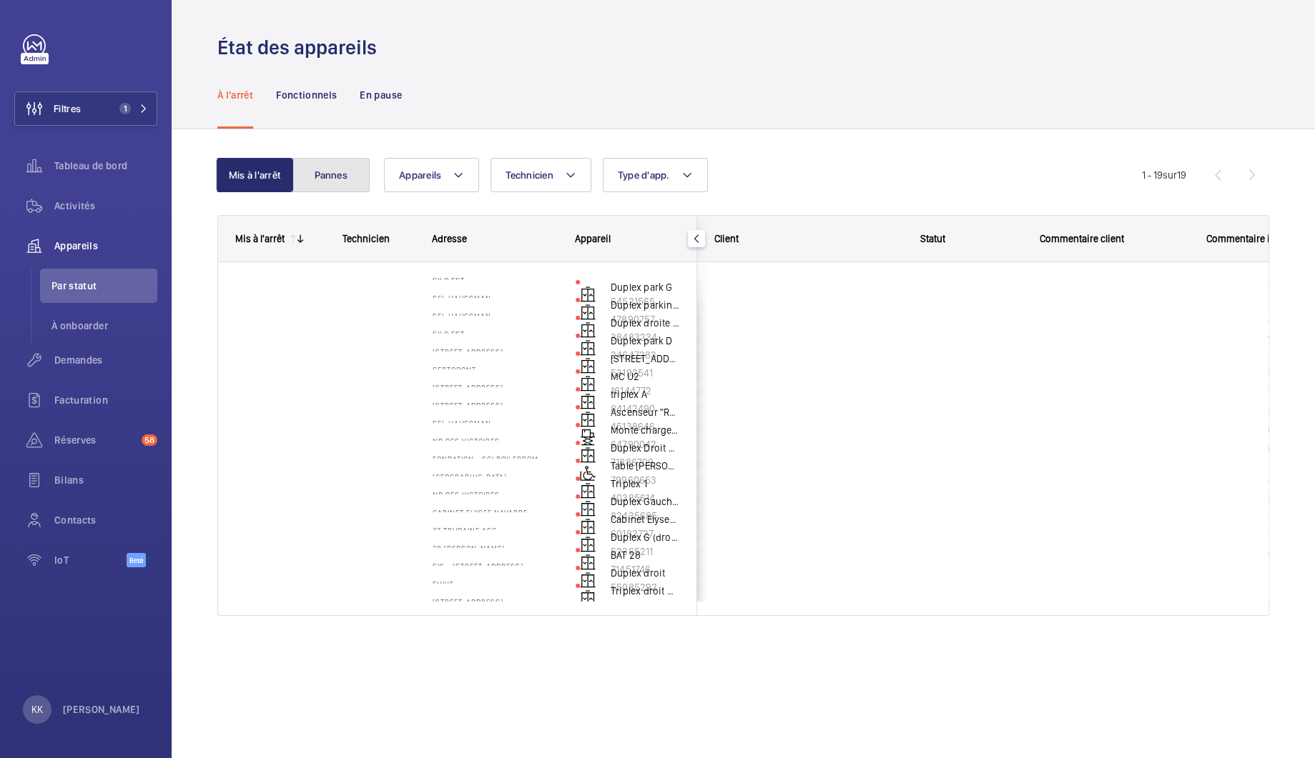
click at [359, 187] on button "Pannes" at bounding box center [330, 175] width 77 height 34
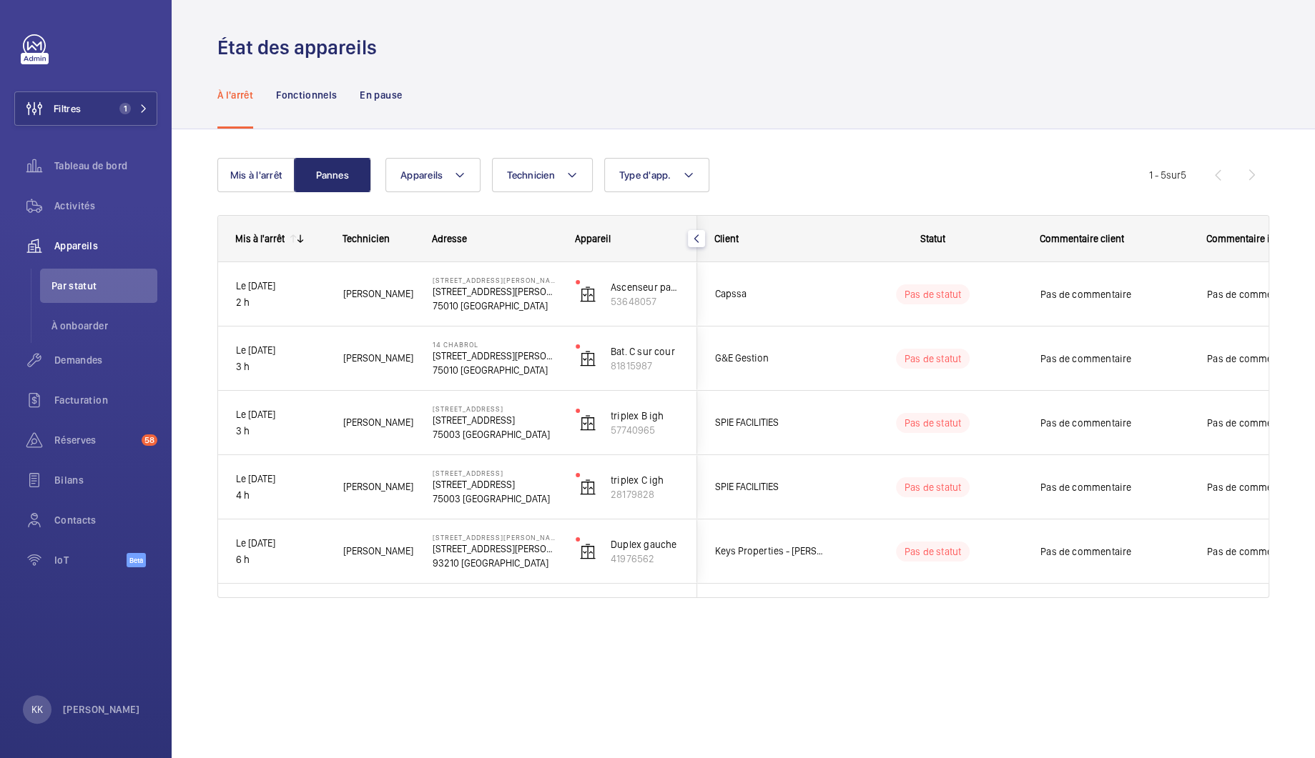
click at [696, 237] on mat-icon "button" at bounding box center [696, 238] width 17 height 11
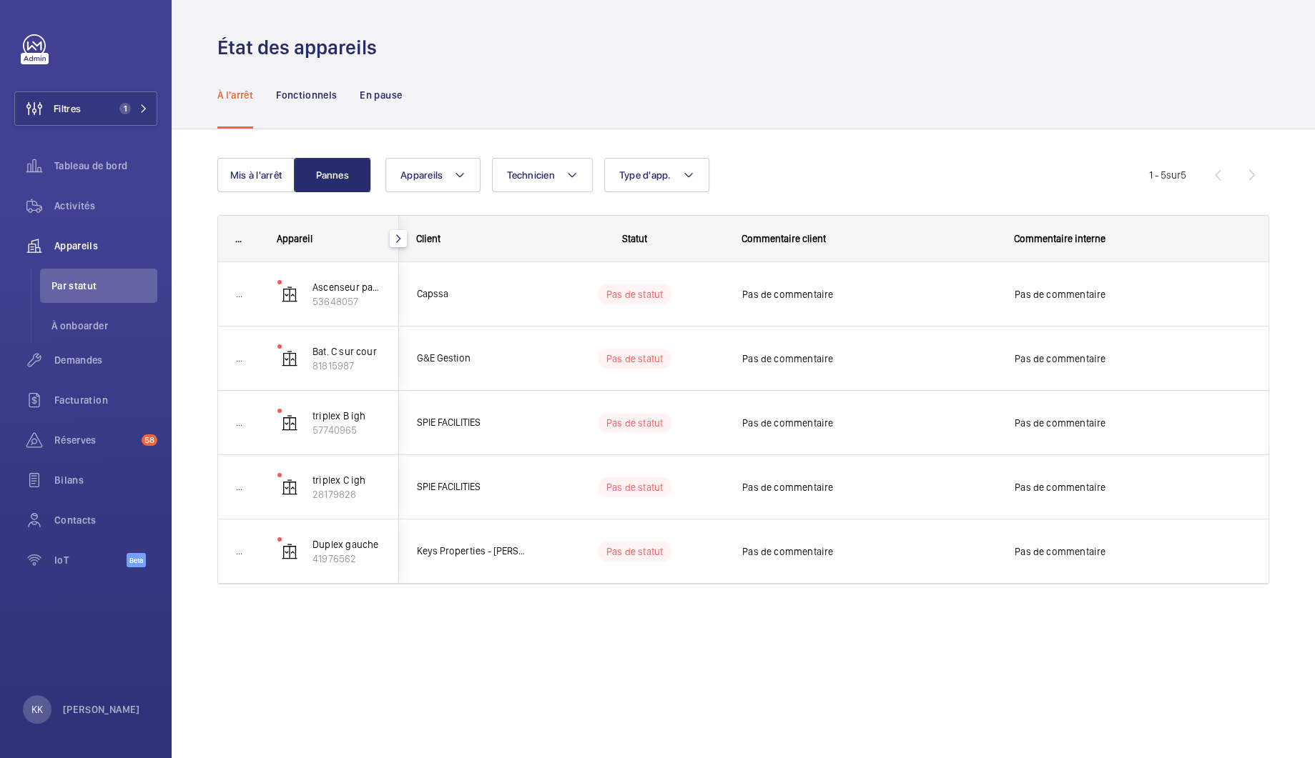
click at [403, 240] on mat-icon "button" at bounding box center [398, 238] width 17 height 11
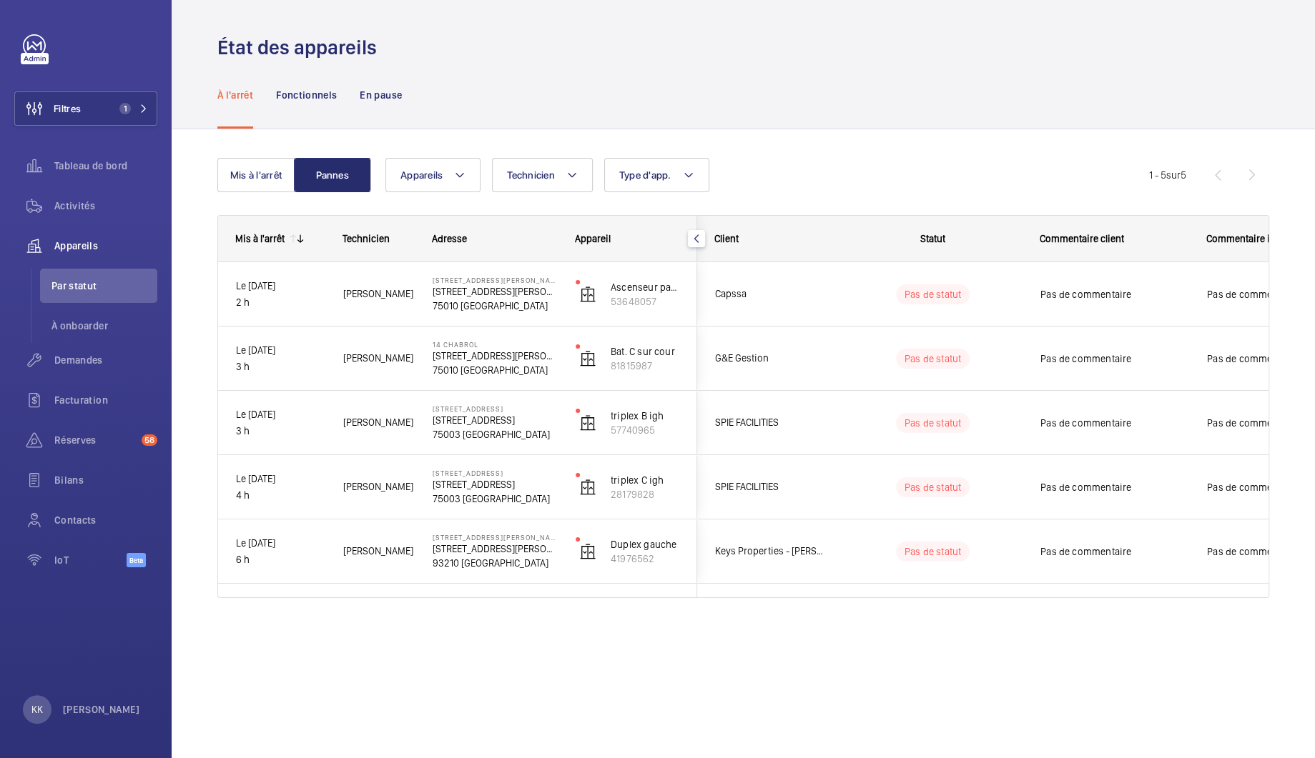
click at [417, 215] on div "Appareil Mis à l'arrêt Technicien Adresse Client" at bounding box center [743, 406] width 1052 height 383
drag, startPoint x: 402, startPoint y: 197, endPoint x: 736, endPoint y: 168, distance: 335.1
click at [736, 168] on wm-front-shared-table-view-engine "Mis à l'arrêt Pannes Appareils Technicien Type d'app. Plus de filtres Réinitial…" at bounding box center [743, 395] width 1052 height 475
click at [739, 164] on div "Appareils Technicien Type d'app. Plus de filtres Réinitialiser tous les filtres" at bounding box center [766, 175] width 763 height 34
drag, startPoint x: 737, startPoint y: 164, endPoint x: 193, endPoint y: 162, distance: 544.0
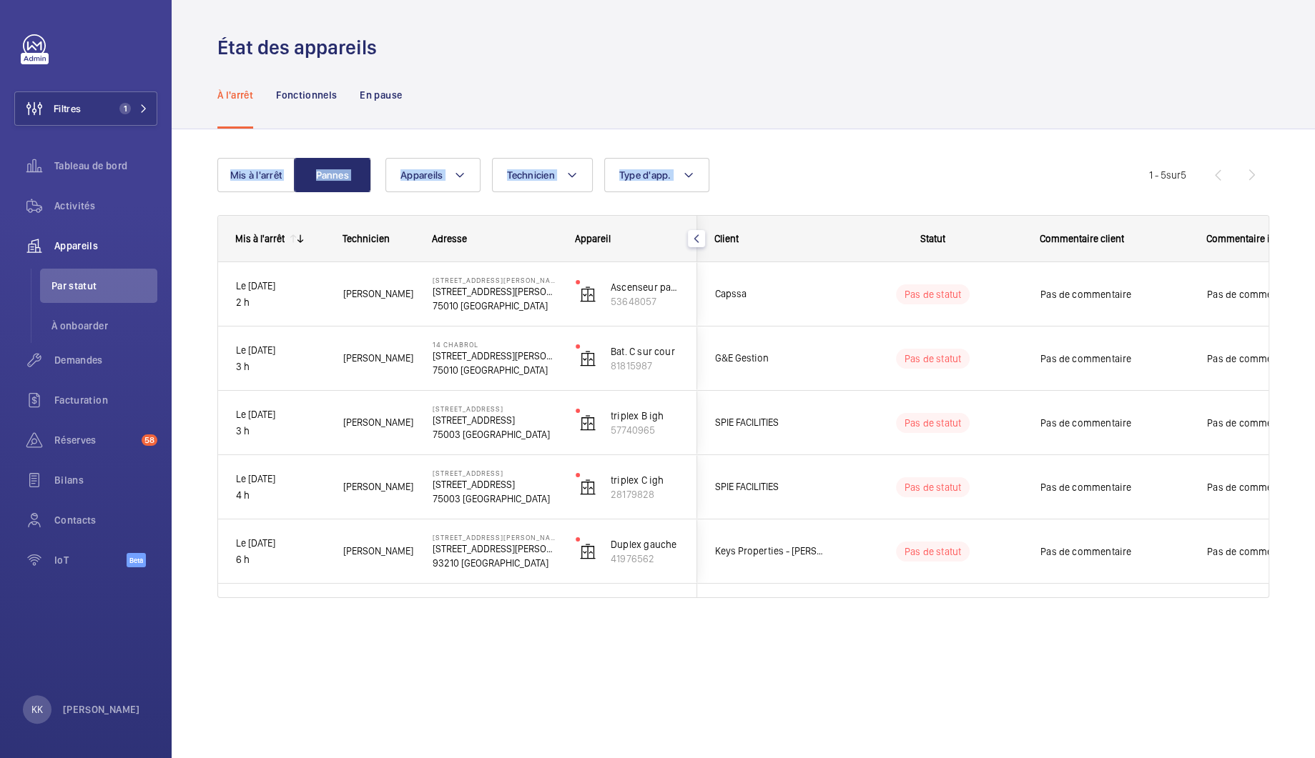
click at [193, 162] on div "Mis à l'arrêt Pannes Appareils Technicien Type d'app. Plus de filtres Réinitial…" at bounding box center [743, 398] width 1143 height 538
drag, startPoint x: 193, startPoint y: 162, endPoint x: 1230, endPoint y: 170, distance: 1037.3
click at [1230, 170] on div "Mis à l'arrêt Pannes Appareils Technicien Type d'app. Plus de filtres Réinitial…" at bounding box center [743, 398] width 1143 height 538
click at [185, 167] on div "Mis à l'arrêt Pannes Appareils Technicien Type d'app. Plus de filtres Réinitial…" at bounding box center [743, 398] width 1143 height 538
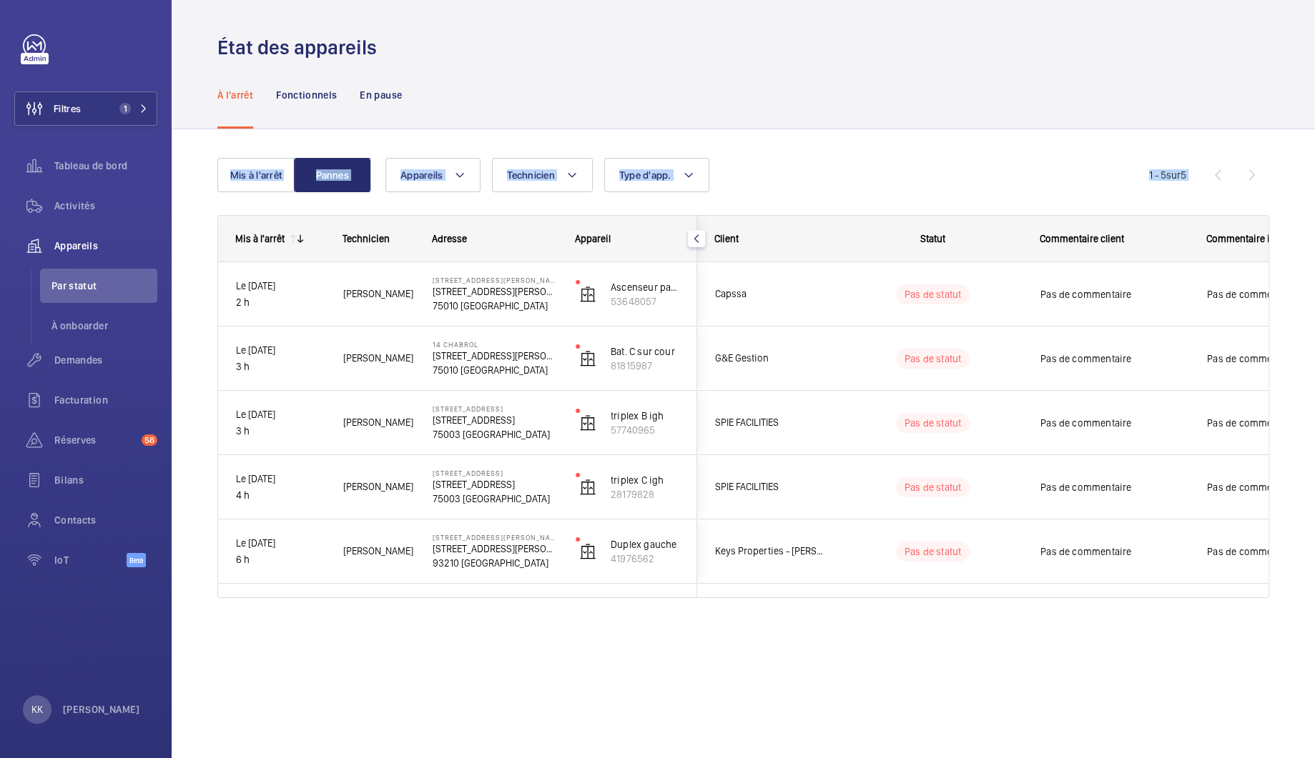
drag, startPoint x: 198, startPoint y: 168, endPoint x: 1191, endPoint y: 175, distance: 993.0
click at [1191, 175] on div "Mis à l'arrêt Pannes Appareils Technicien Type d'app. Plus de filtres Réinitial…" at bounding box center [743, 398] width 1143 height 538
click at [859, 173] on div "Appareils Technicien Type d'app. Plus de filtres Réinitialiser tous les filtres" at bounding box center [766, 175] width 763 height 34
click at [69, 206] on span "Activités" at bounding box center [105, 206] width 103 height 14
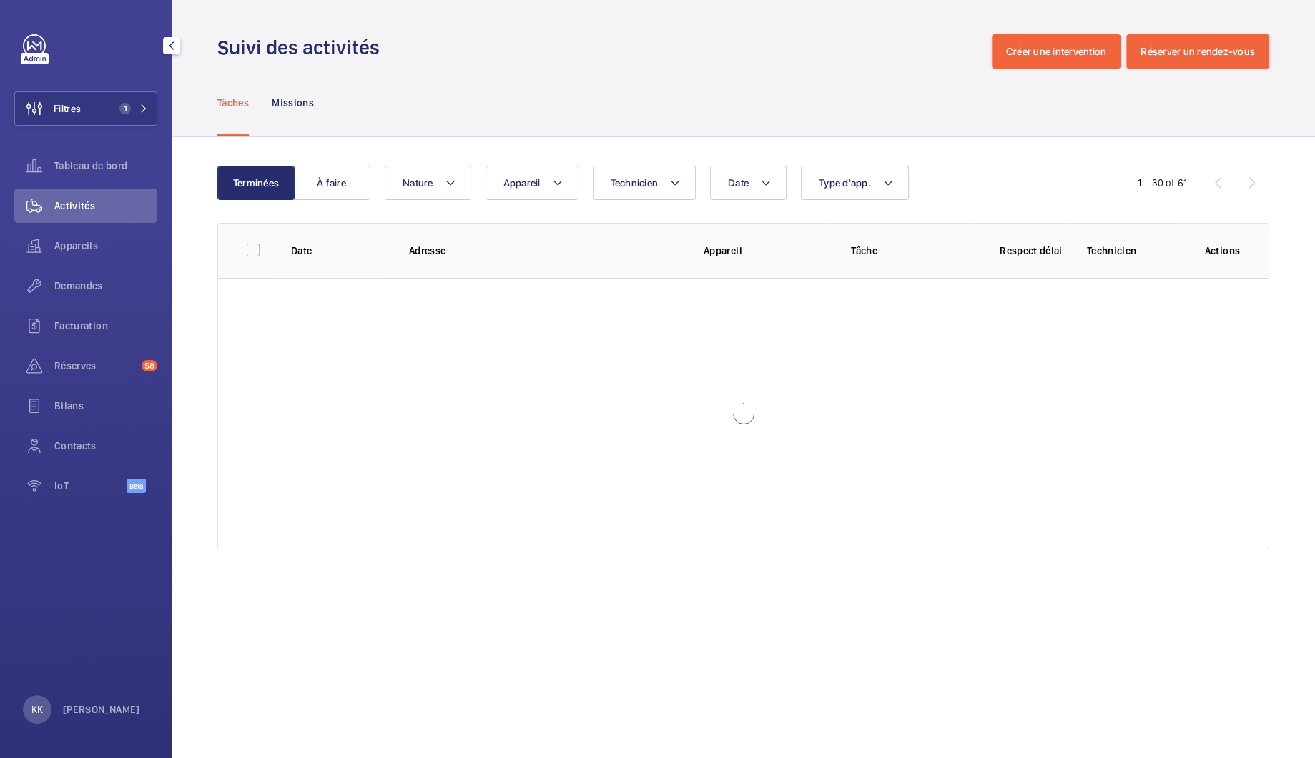
click at [121, 86] on div "Filtres 1 Tableau de bord Activités Appareils Demandes Facturation Réserves 58 …" at bounding box center [85, 271] width 143 height 475
click at [121, 112] on span "1" at bounding box center [124, 108] width 11 height 11
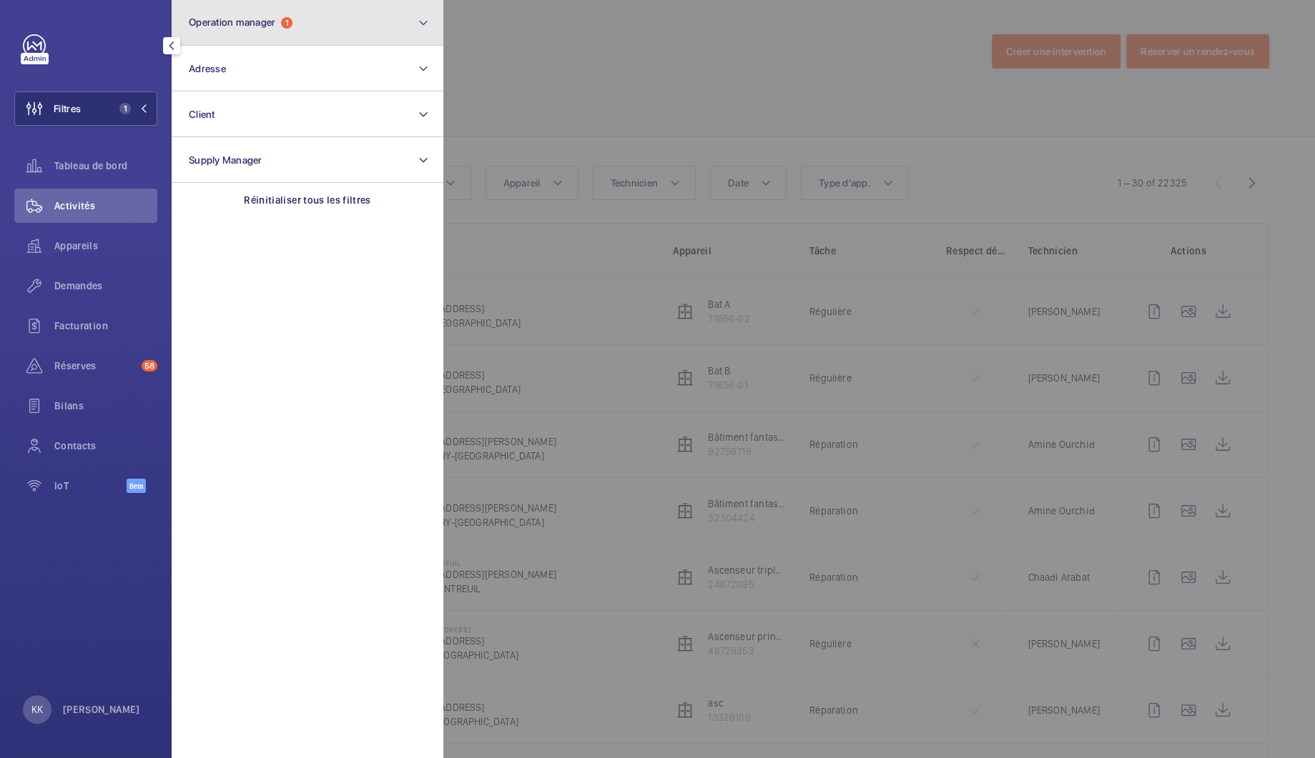
click at [244, 34] on button "Operation manager 1" at bounding box center [308, 23] width 272 height 46
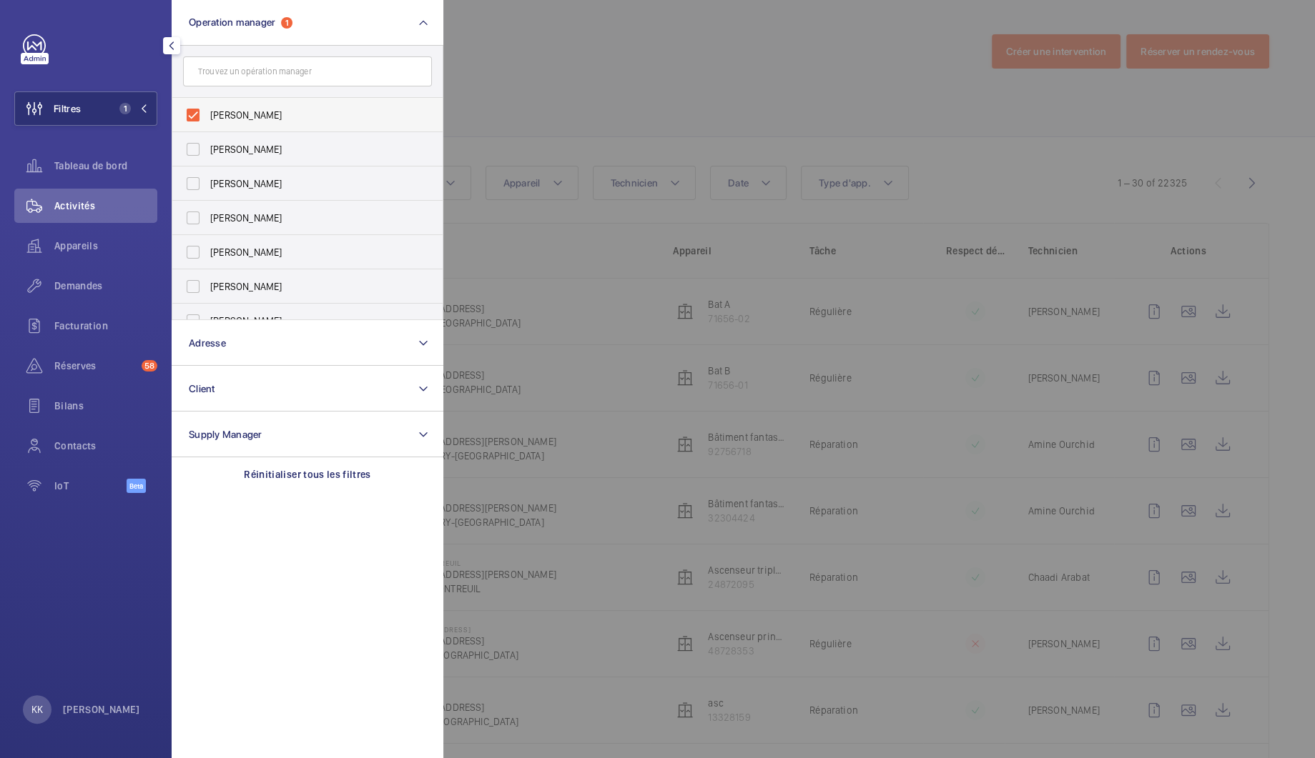
click at [262, 112] on span "[PERSON_NAME]" at bounding box center [308, 115] width 197 height 14
click at [207, 112] on input "[PERSON_NAME]" at bounding box center [193, 115] width 29 height 29
checkbox input "false"
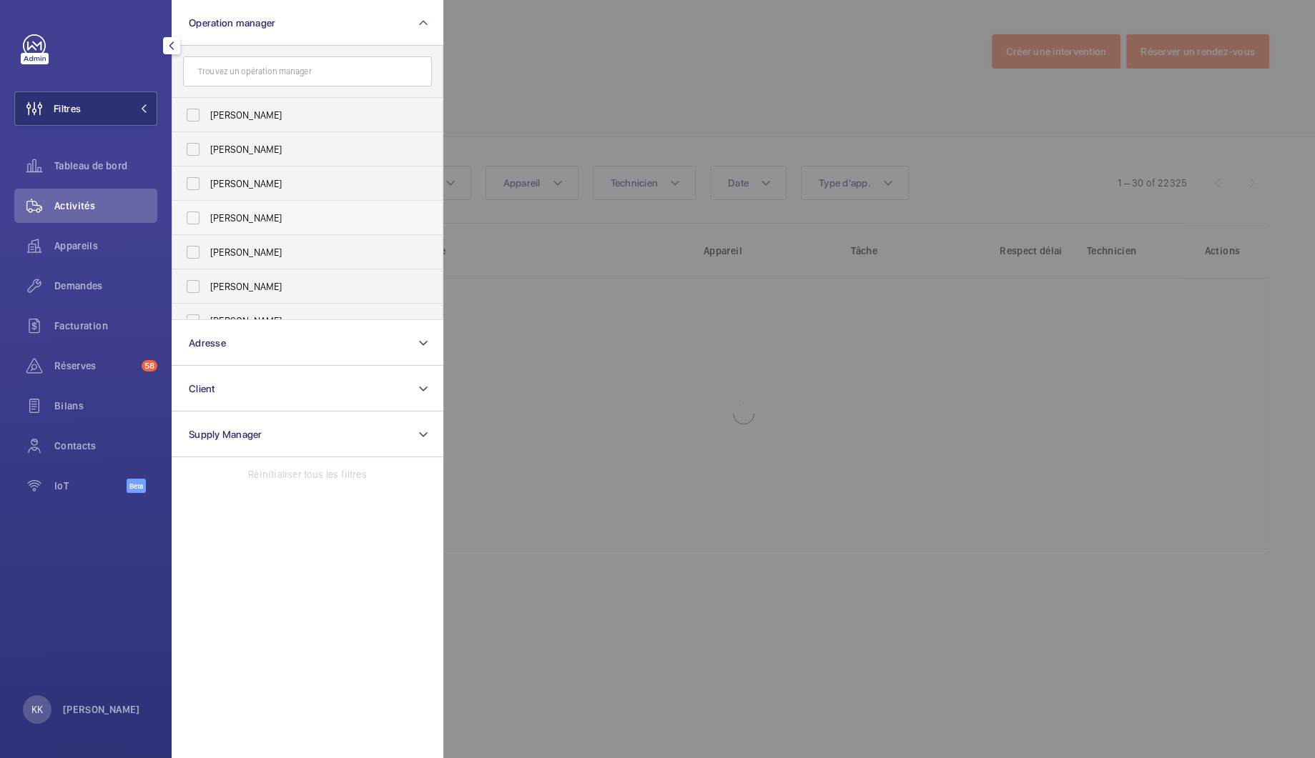
click at [239, 220] on span "[PERSON_NAME]" at bounding box center [308, 218] width 197 height 14
click at [207, 220] on input "[PERSON_NAME]" at bounding box center [193, 218] width 29 height 29
checkbox input "true"
click at [658, 82] on div at bounding box center [1100, 379] width 1315 height 758
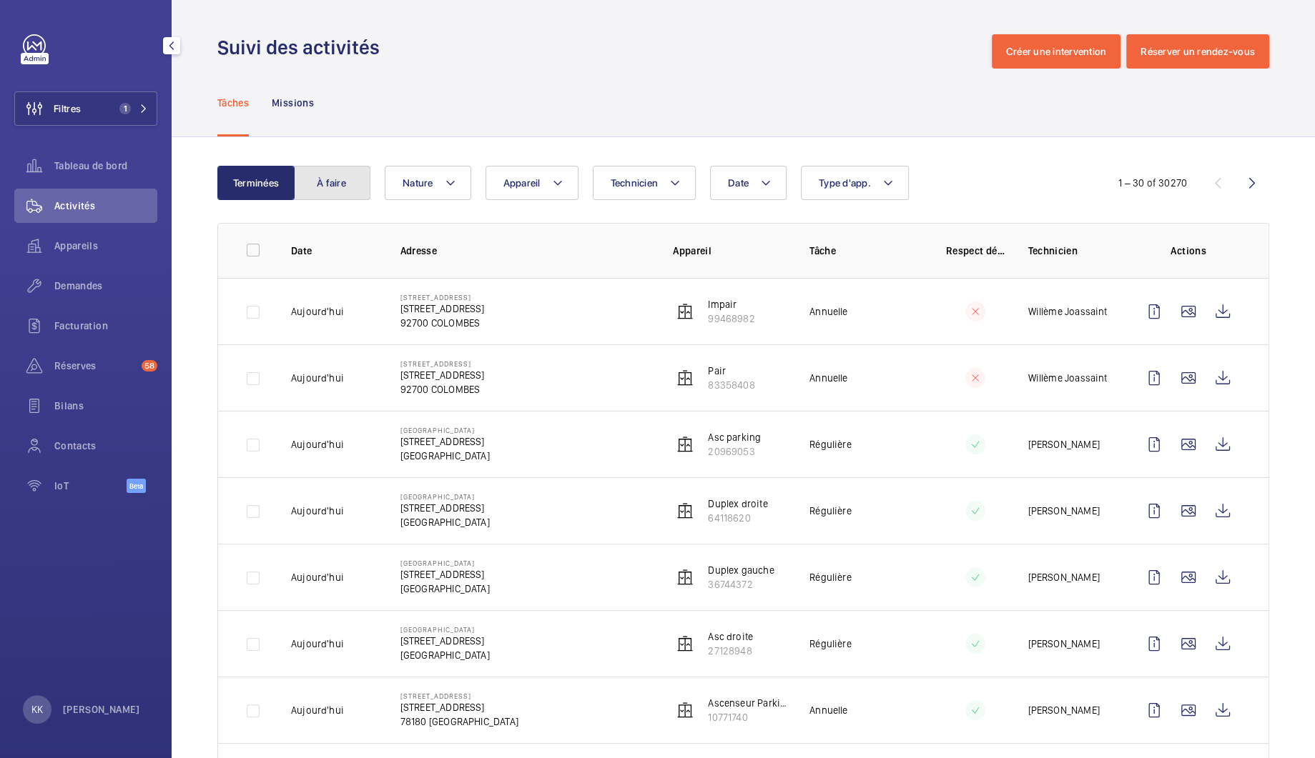
click at [332, 176] on button "À faire" at bounding box center [331, 183] width 77 height 34
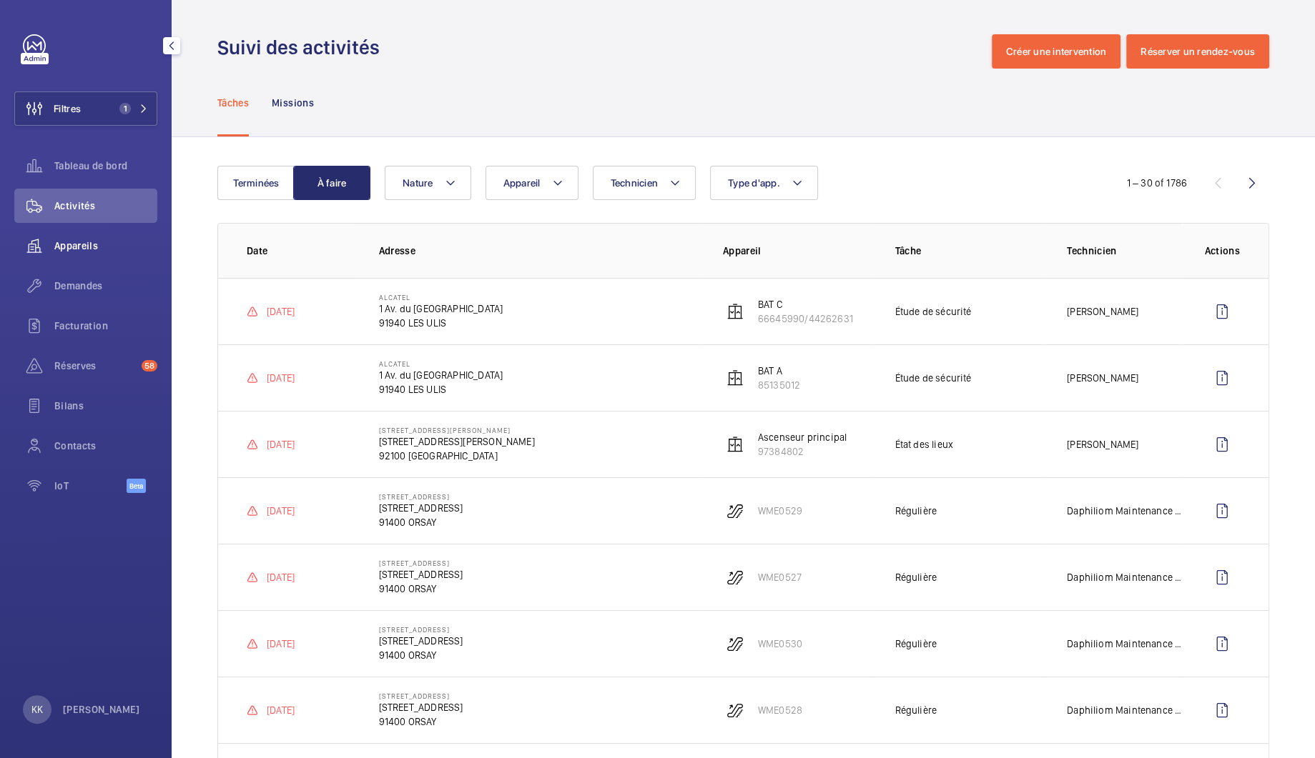
click at [94, 258] on div "Appareils" at bounding box center [85, 246] width 143 height 34
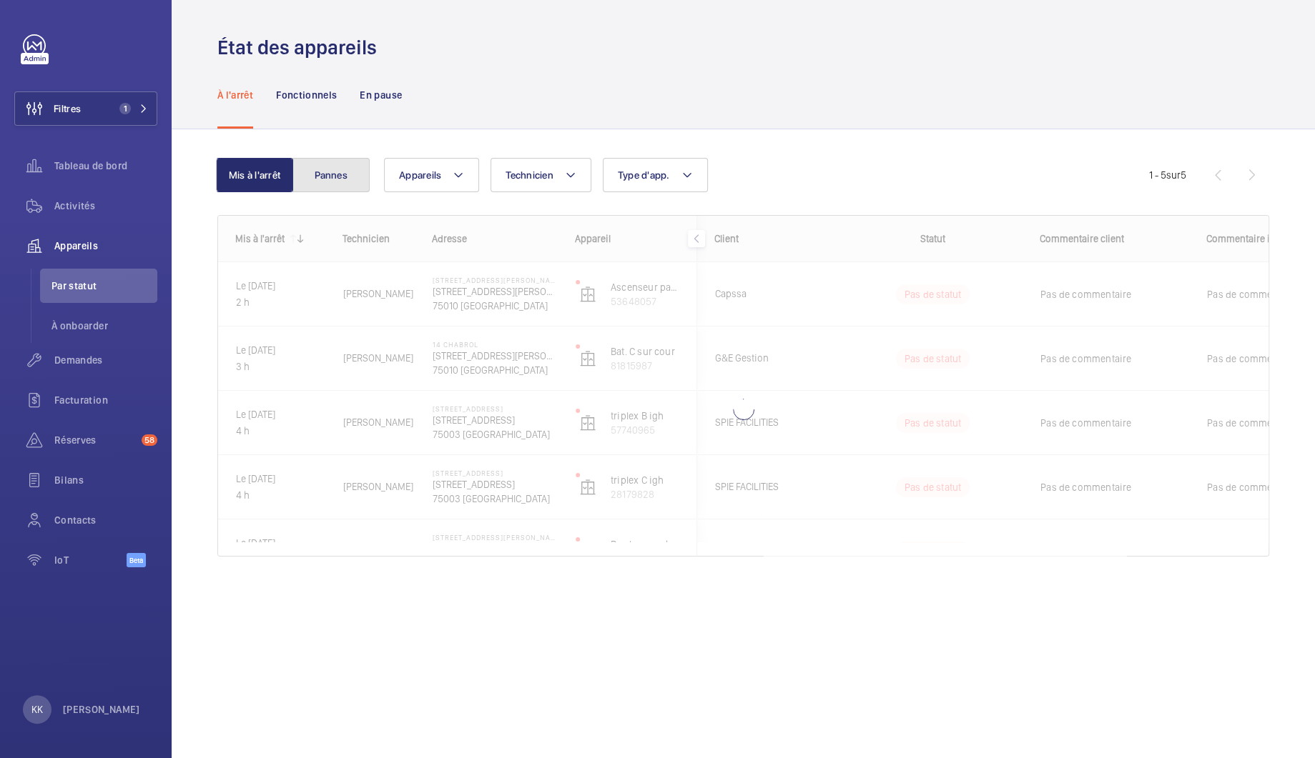
click at [328, 162] on button "Pannes" at bounding box center [330, 175] width 77 height 34
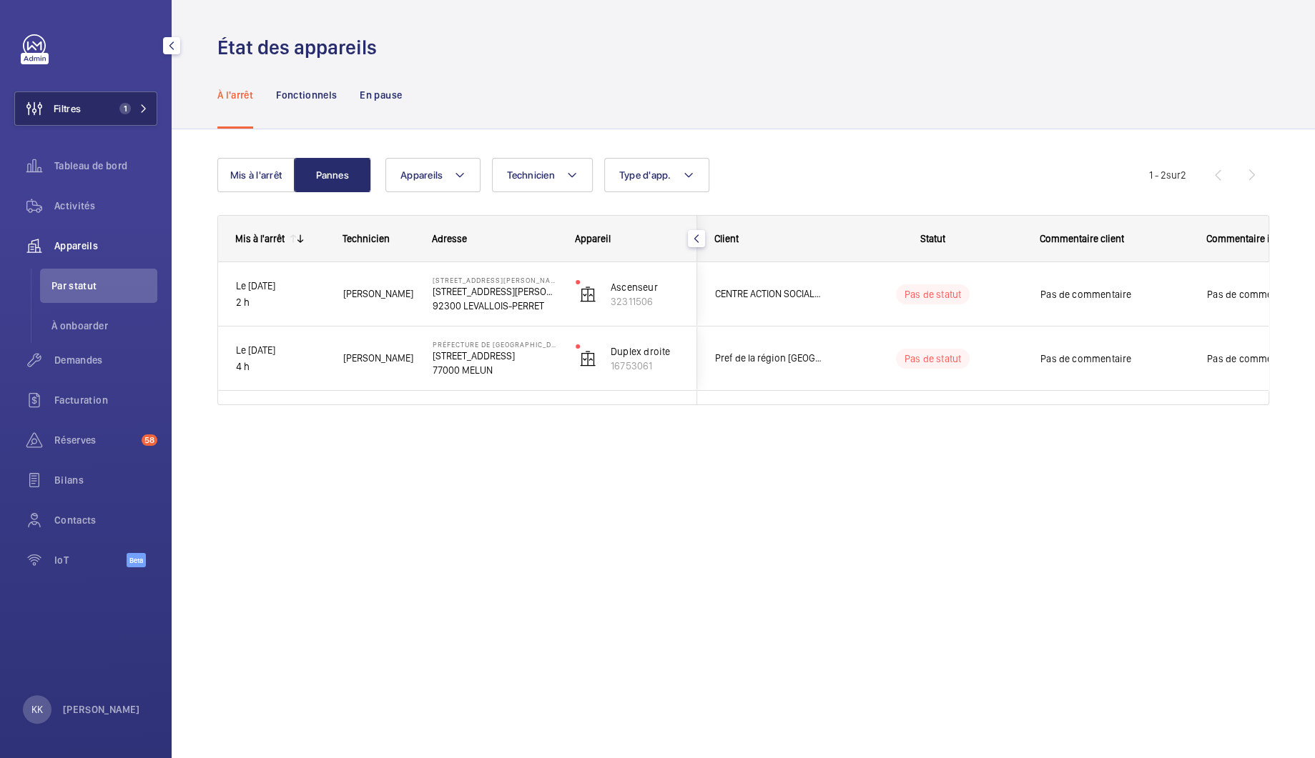
click at [120, 98] on button "Filtres 1" at bounding box center [85, 109] width 143 height 34
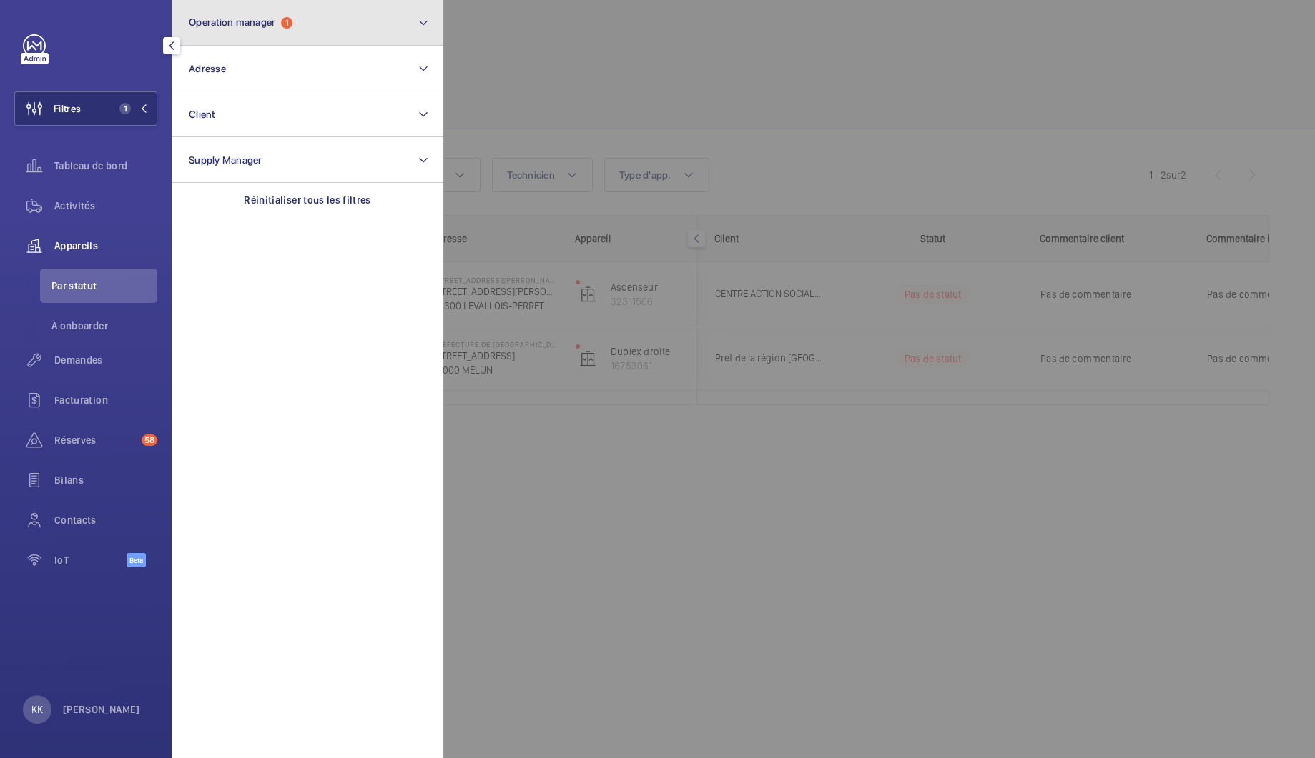
click at [255, 29] on button "Operation manager 1" at bounding box center [308, 23] width 272 height 46
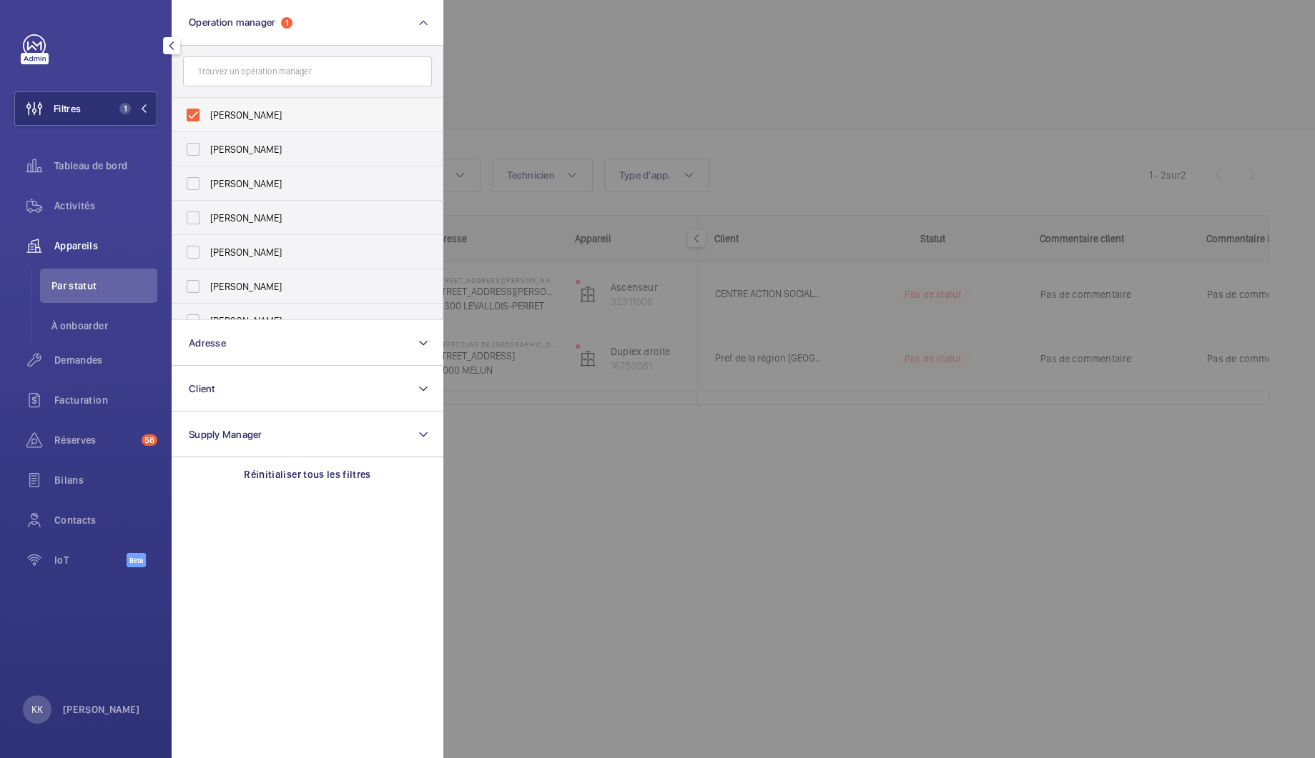
click at [219, 118] on span "[PERSON_NAME]" at bounding box center [308, 115] width 197 height 14
click at [207, 118] on input "[PERSON_NAME]" at bounding box center [193, 115] width 29 height 29
checkbox input "false"
click at [219, 187] on span "[PERSON_NAME]" at bounding box center [308, 184] width 197 height 14
click at [207, 187] on input "[PERSON_NAME]" at bounding box center [193, 183] width 29 height 29
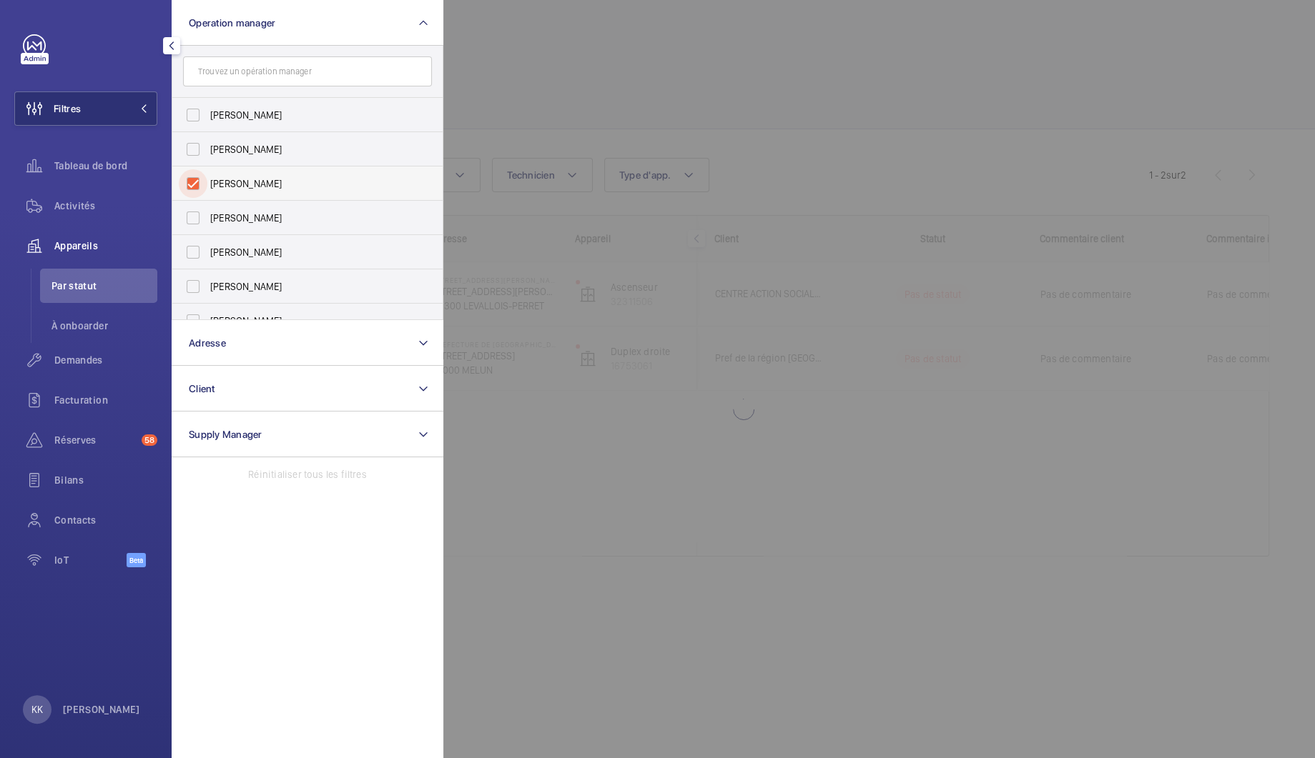
checkbox input "true"
click at [757, 70] on div at bounding box center [1100, 379] width 1315 height 758
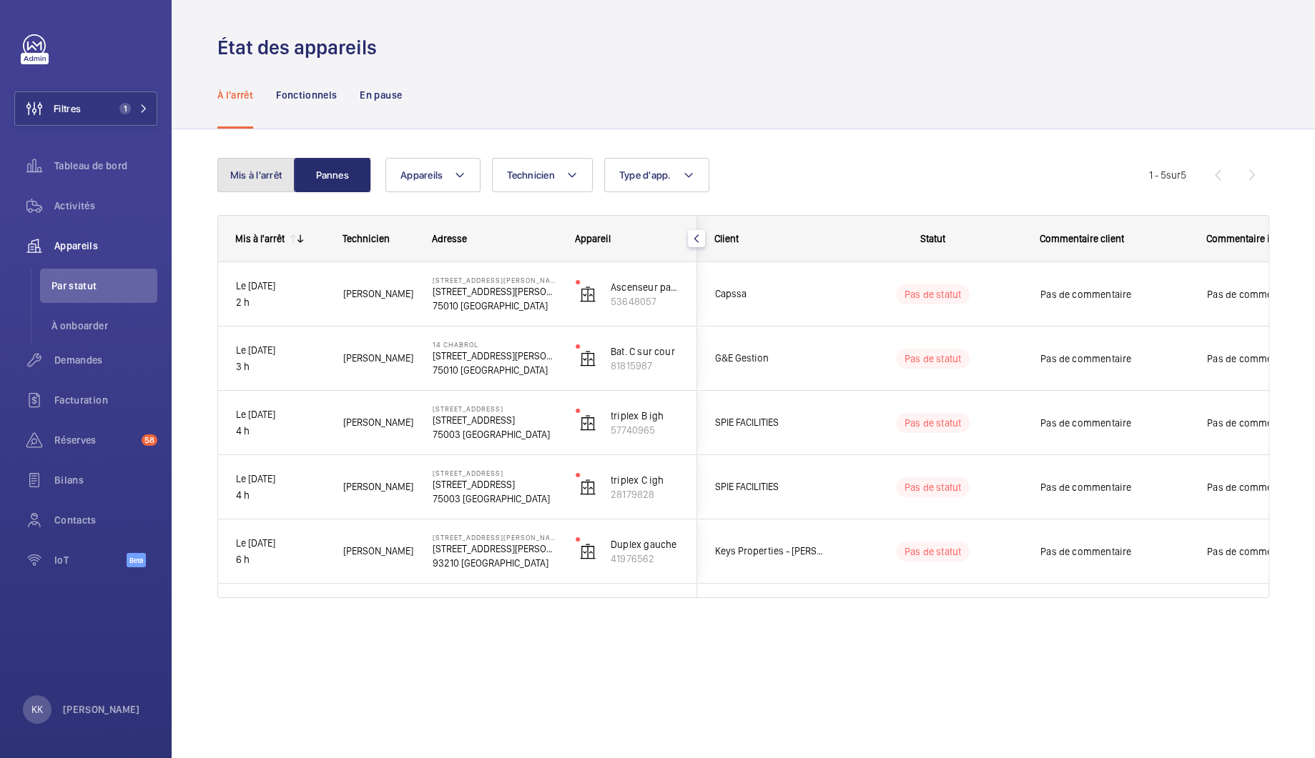
click at [239, 188] on button "Mis à l'arrêt" at bounding box center [255, 175] width 77 height 34
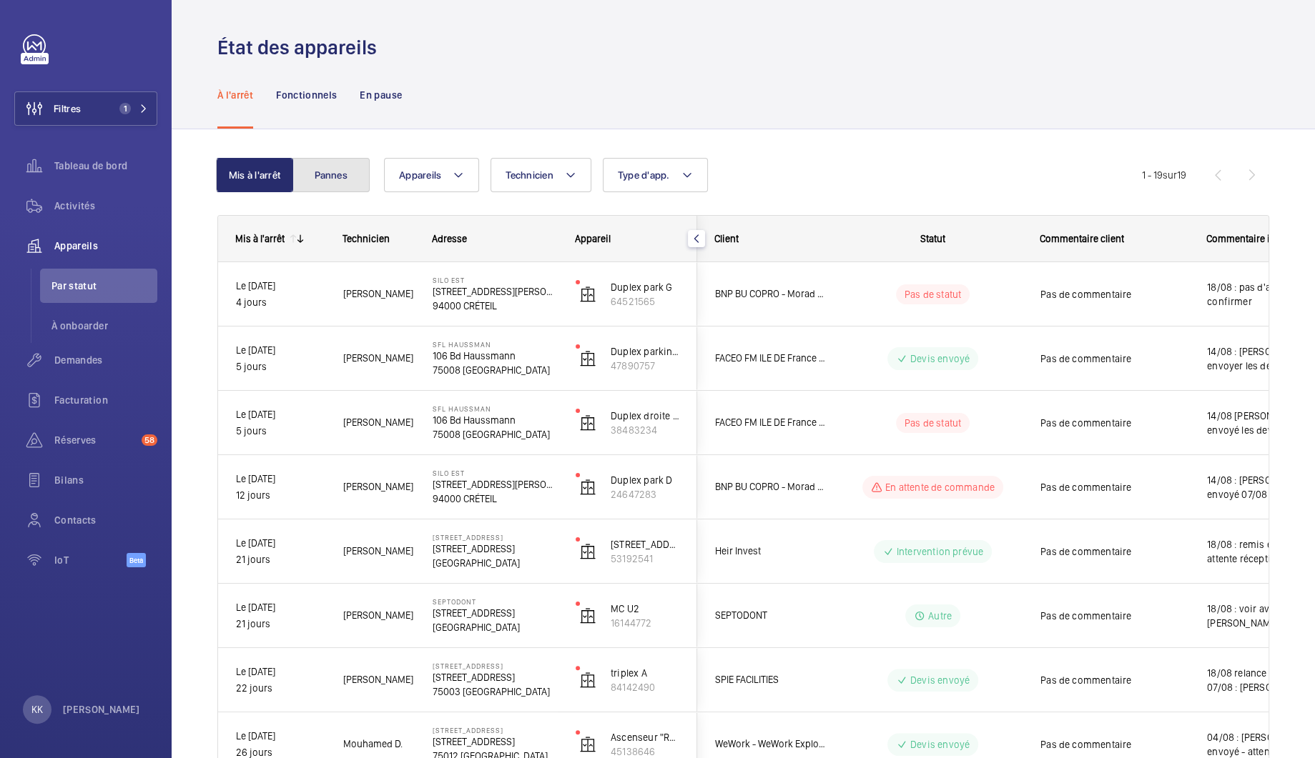
click at [343, 187] on button "Pannes" at bounding box center [330, 175] width 77 height 34
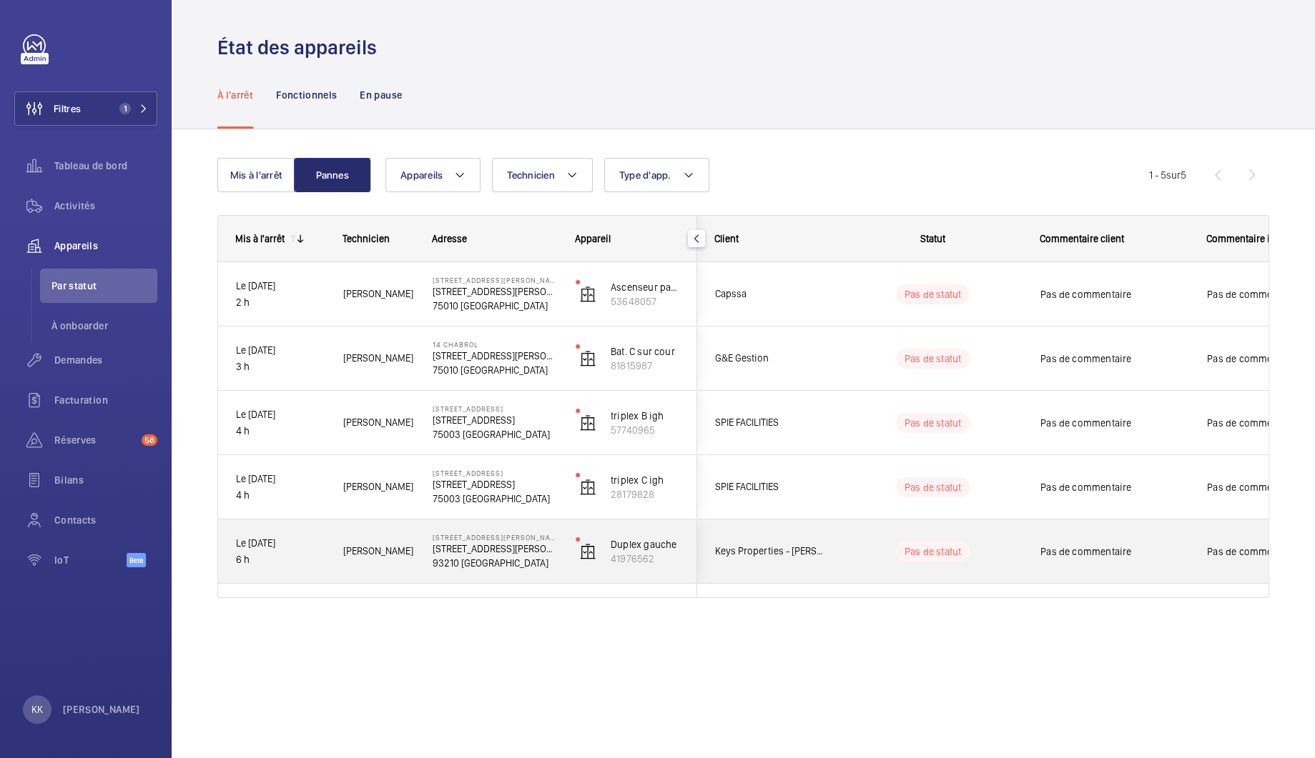
click at [466, 565] on p "93210 [GEOGRAPHIC_DATA]" at bounding box center [495, 563] width 124 height 14
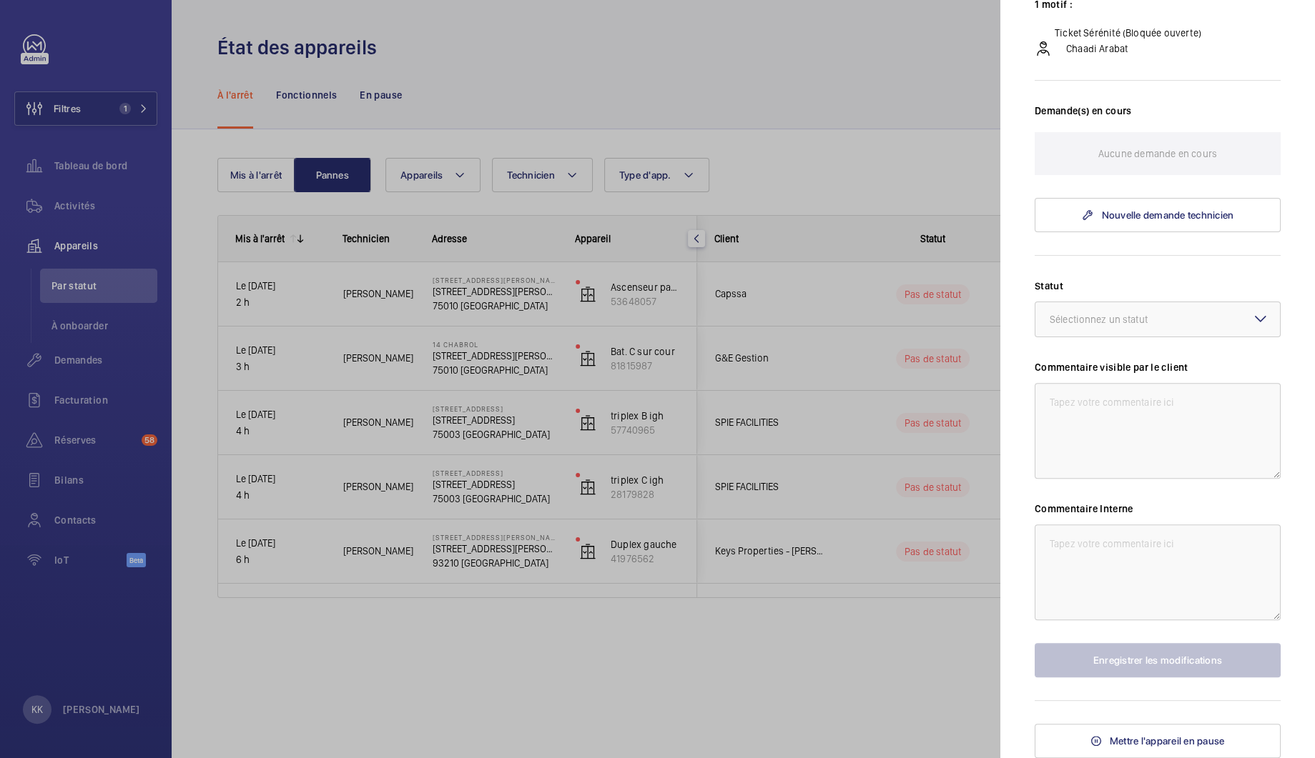
scroll to position [334, 0]
click at [963, 202] on div at bounding box center [657, 379] width 1315 height 758
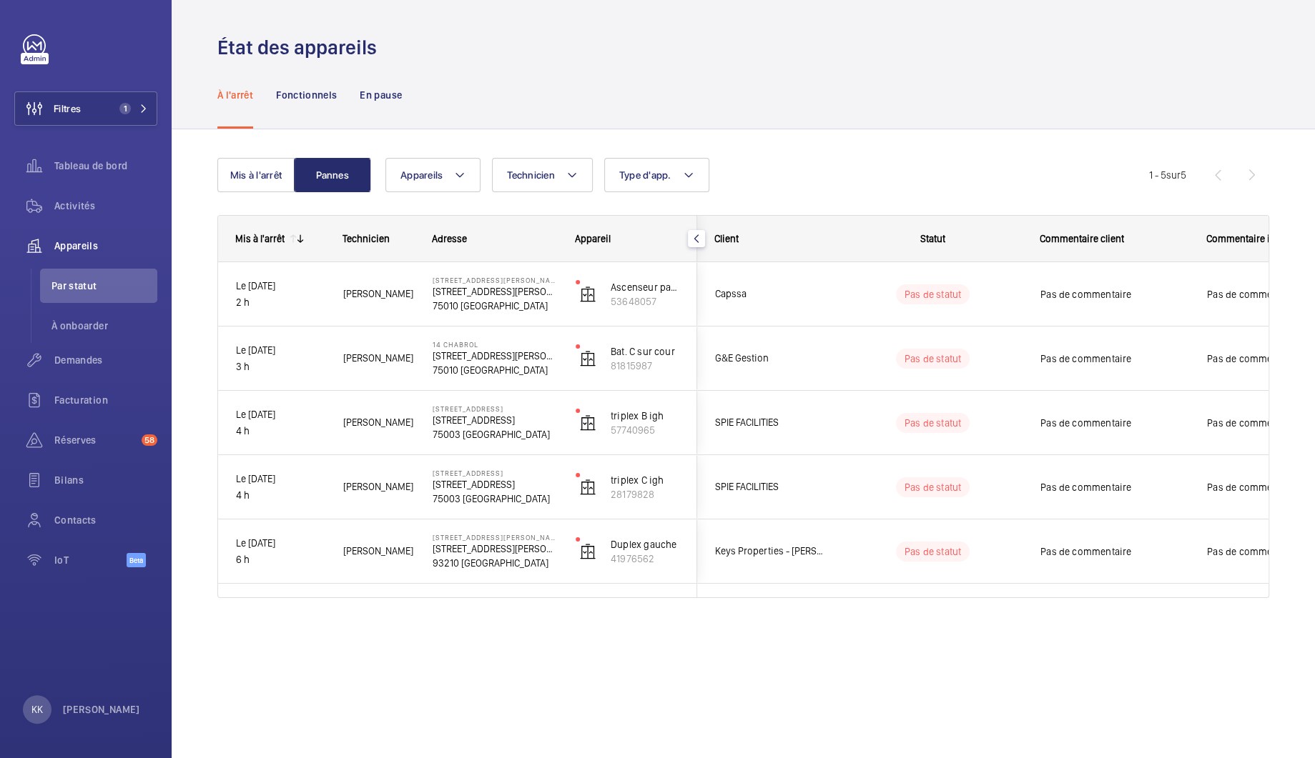
click at [740, 182] on div "Appareils Technicien Type d'app. Plus de filtres Réinitialiser tous les filtres" at bounding box center [766, 175] width 763 height 34
click at [144, 100] on button "Filtres 1" at bounding box center [85, 109] width 143 height 34
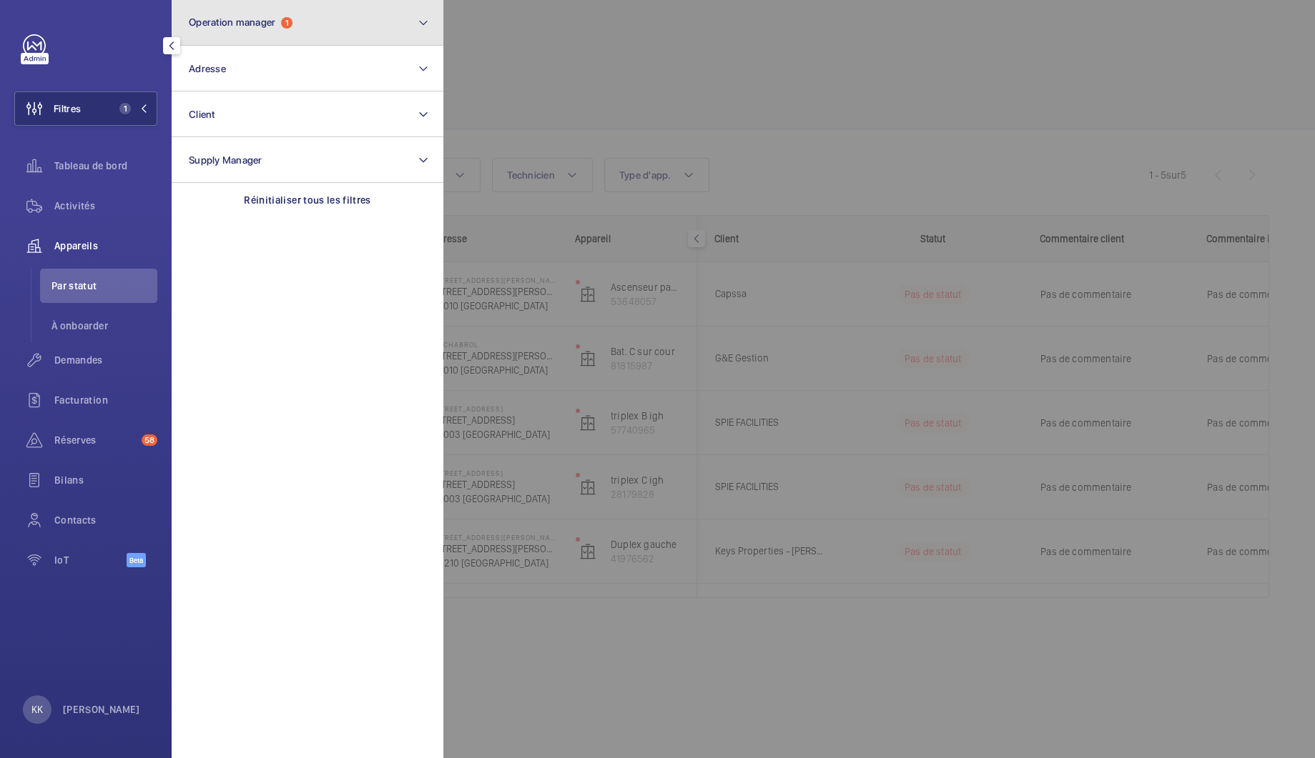
click at [244, 24] on span "Operation manager" at bounding box center [232, 21] width 87 height 11
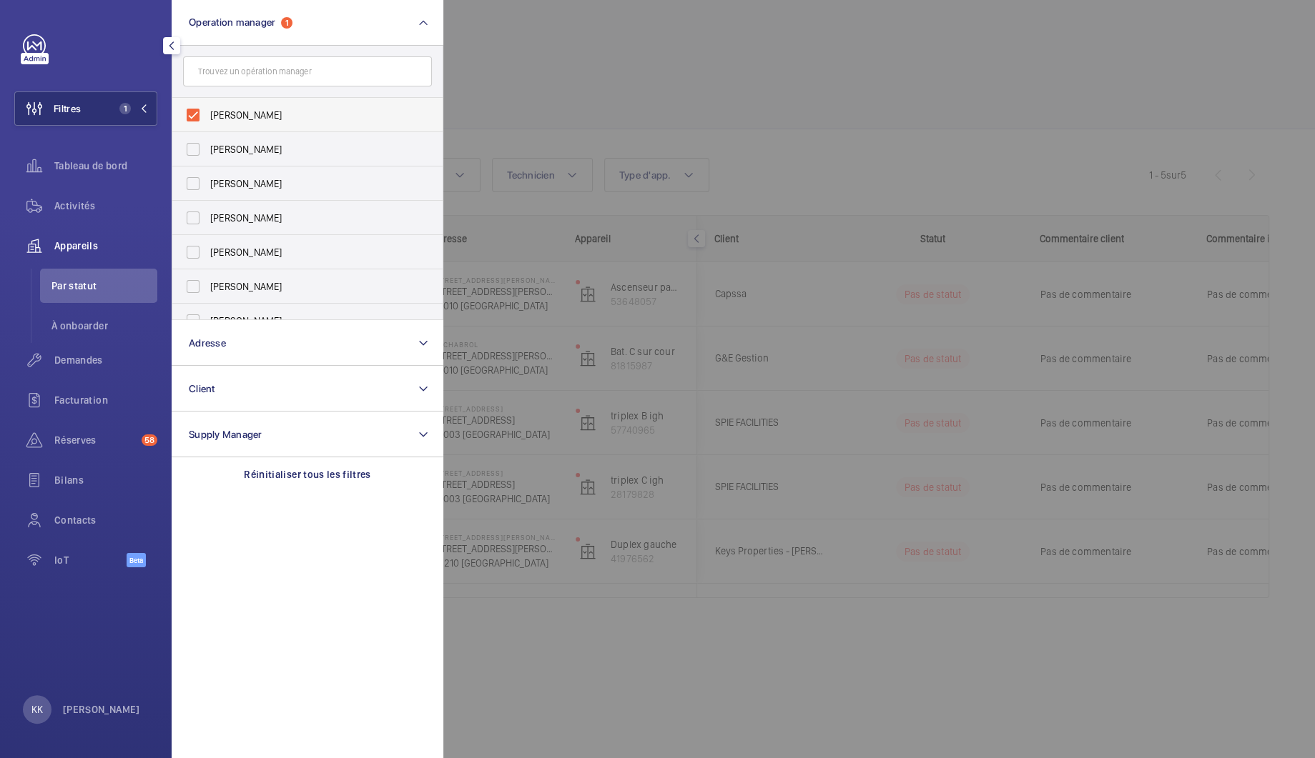
click at [228, 119] on span "[PERSON_NAME]" at bounding box center [308, 115] width 197 height 14
click at [207, 119] on input "[PERSON_NAME]" at bounding box center [193, 115] width 29 height 29
checkbox input "false"
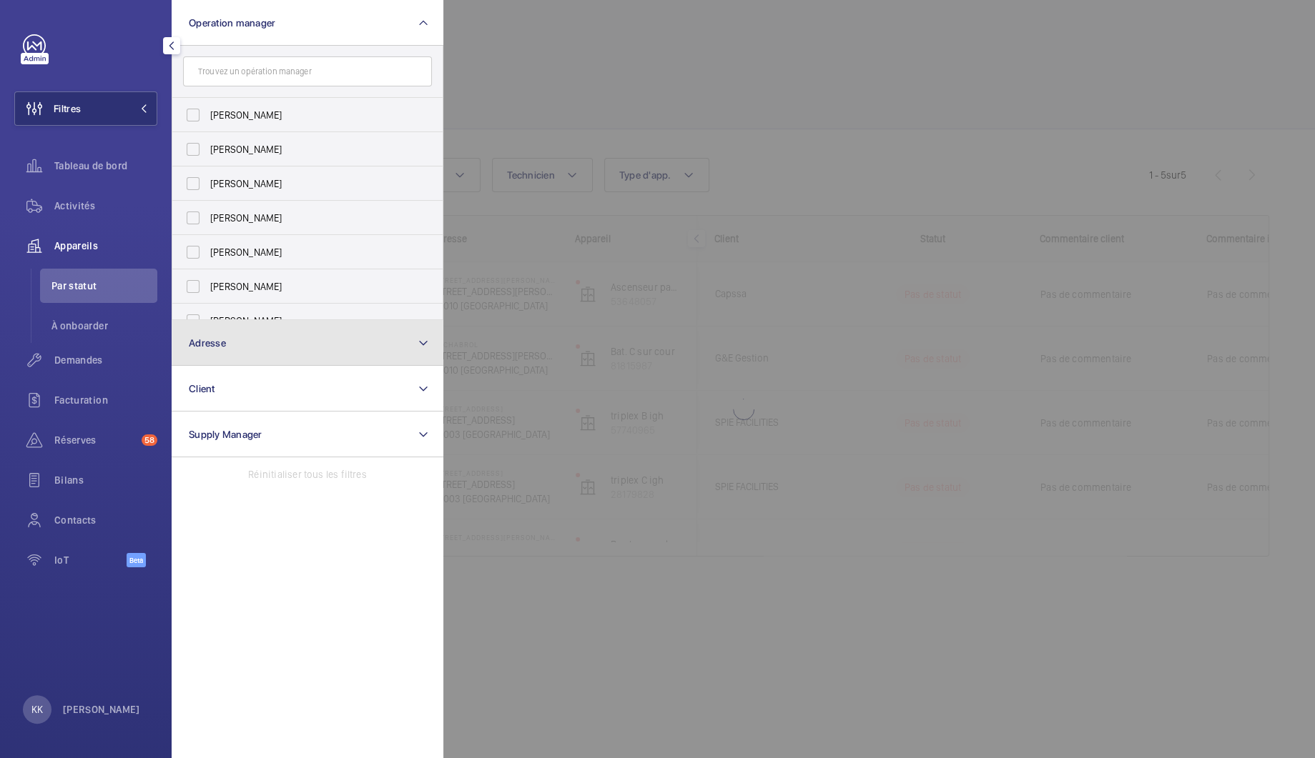
click at [253, 349] on button "Adresse" at bounding box center [308, 343] width 272 height 46
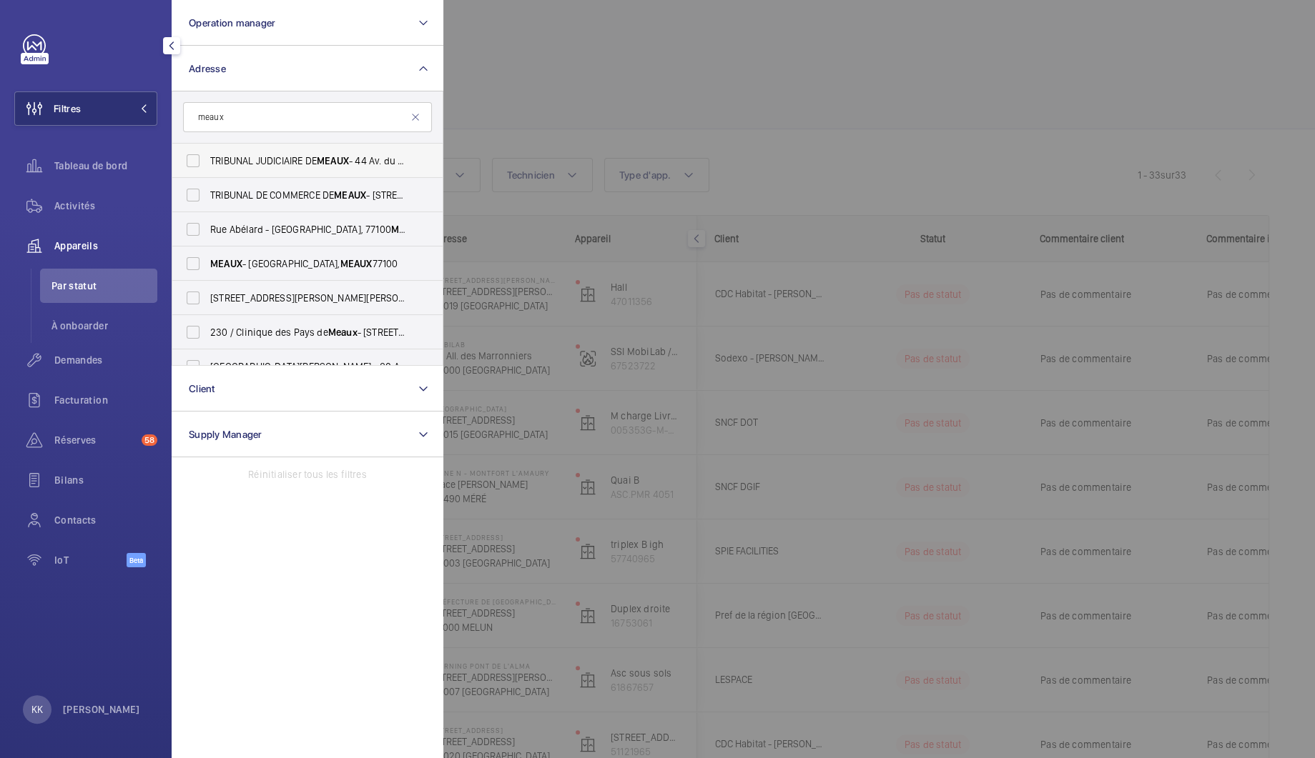
type input "meaux"
click at [322, 161] on span "MEAUX" at bounding box center [333, 160] width 32 height 11
click at [207, 161] on input "TRIBUNAL JUDICIAIRE DE MEAUX - 44 Av. du Président [PERSON_NAME], MEAUX 77100" at bounding box center [193, 161] width 29 height 29
checkbox input "true"
click at [315, 204] on label "TRIBUNAL DE COMMERCE DE MEAUX - [STREET_ADDRESS][PERSON_NAME]" at bounding box center [296, 195] width 249 height 34
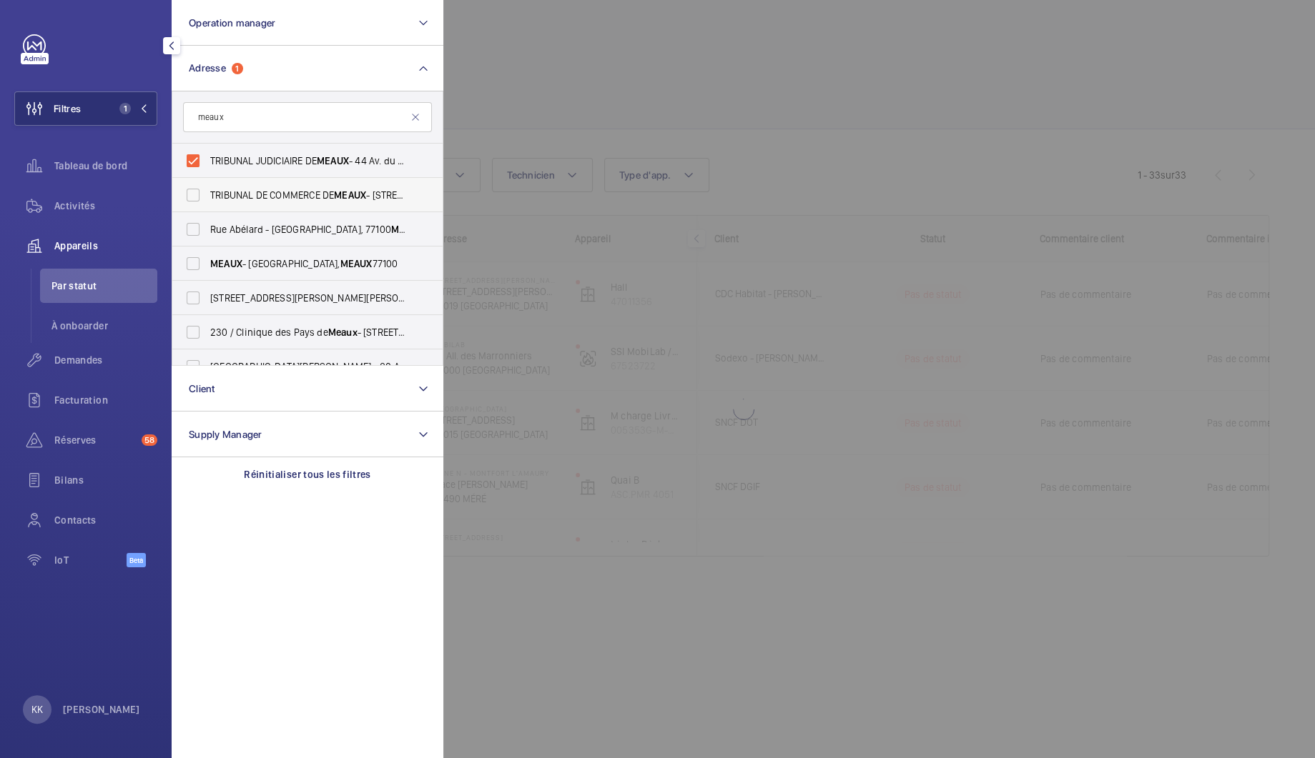
click at [207, 204] on input "TRIBUNAL DE COMMERCE DE MEAUX - [STREET_ADDRESS][PERSON_NAME]" at bounding box center [193, 195] width 29 height 29
checkbox input "true"
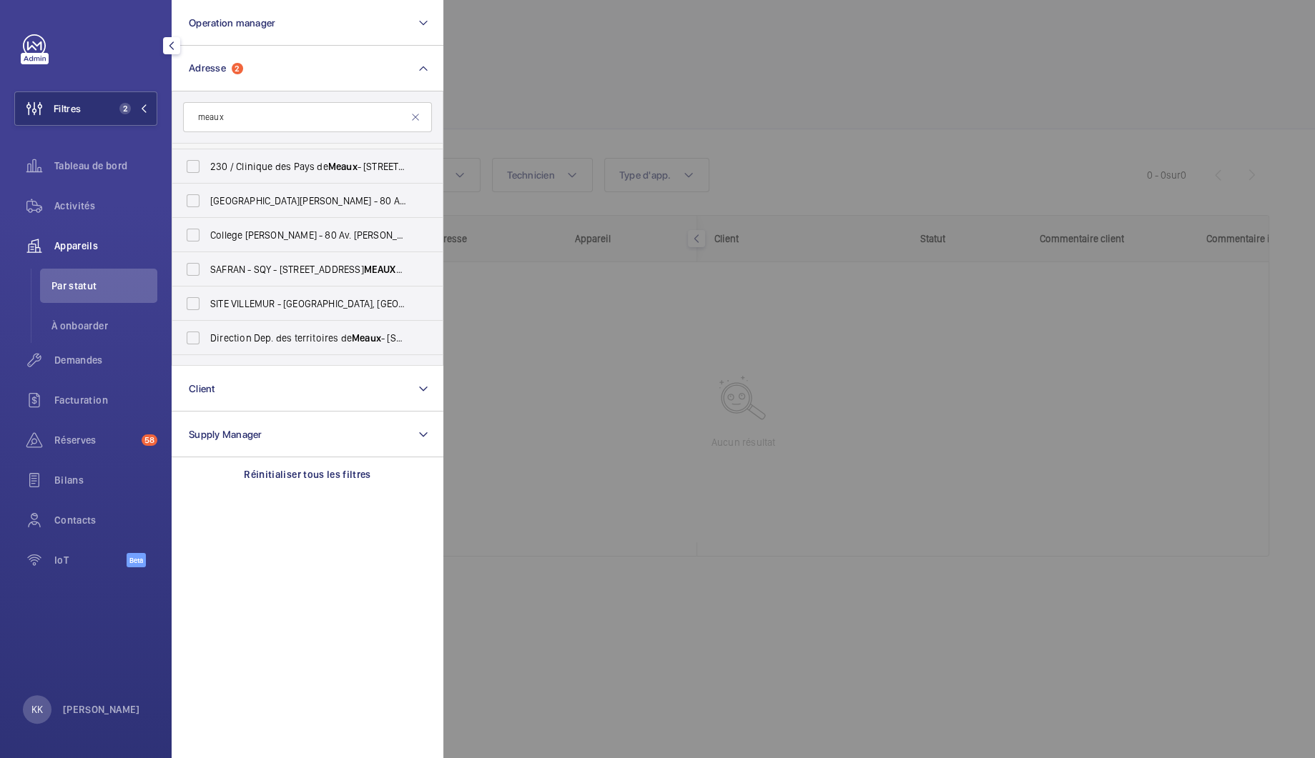
scroll to position [224, 0]
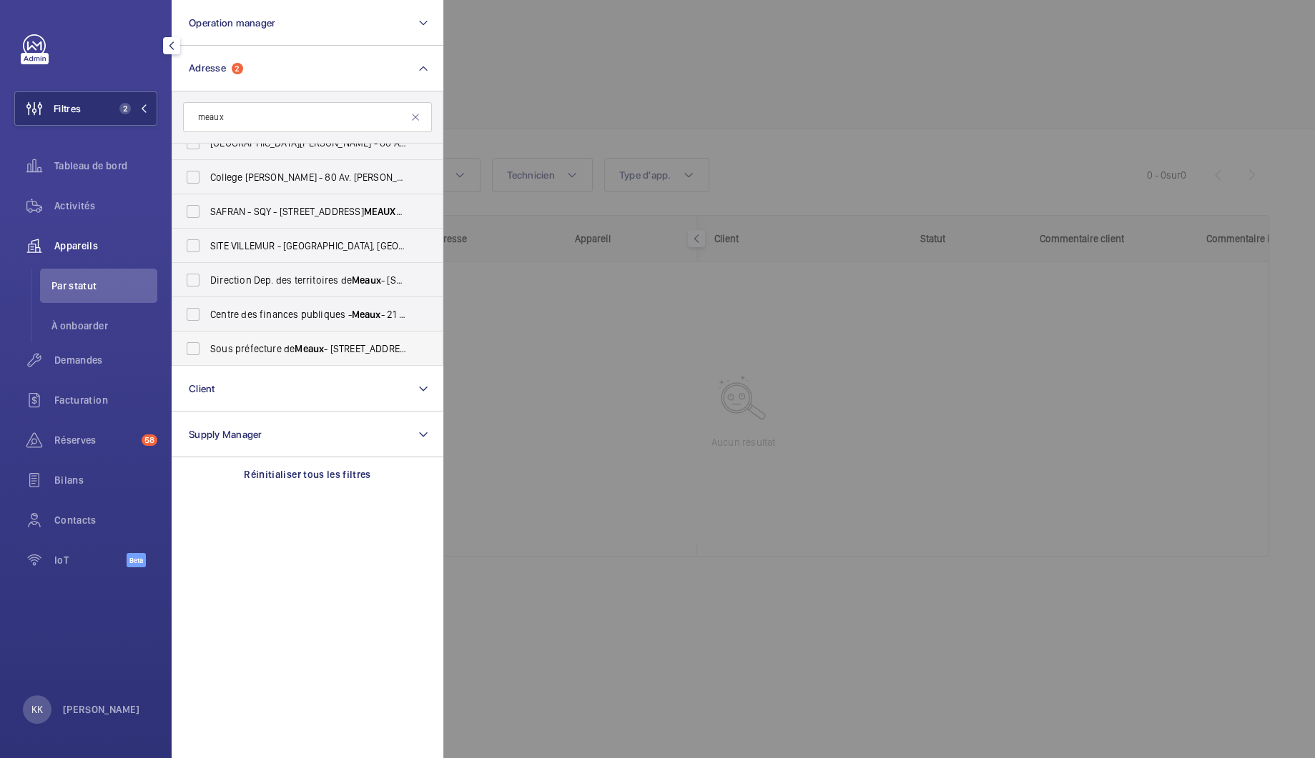
click at [279, 356] on label "Sous préfecture de Meaux - [STREET_ADDRESS][PERSON_NAME]" at bounding box center [296, 349] width 249 height 34
click at [207, 356] on input "Sous préfecture de Meaux - [STREET_ADDRESS][PERSON_NAME]" at bounding box center [193, 349] width 29 height 29
checkbox input "true"
click at [212, 317] on span "Centre des finances publiques - Meaux - 21 Pl. de l'Europe, MEAUX 77100" at bounding box center [308, 314] width 197 height 14
click at [207, 317] on input "Centre des finances publiques - Meaux - 21 Pl. de l'Europe, MEAUX 77100" at bounding box center [193, 314] width 29 height 29
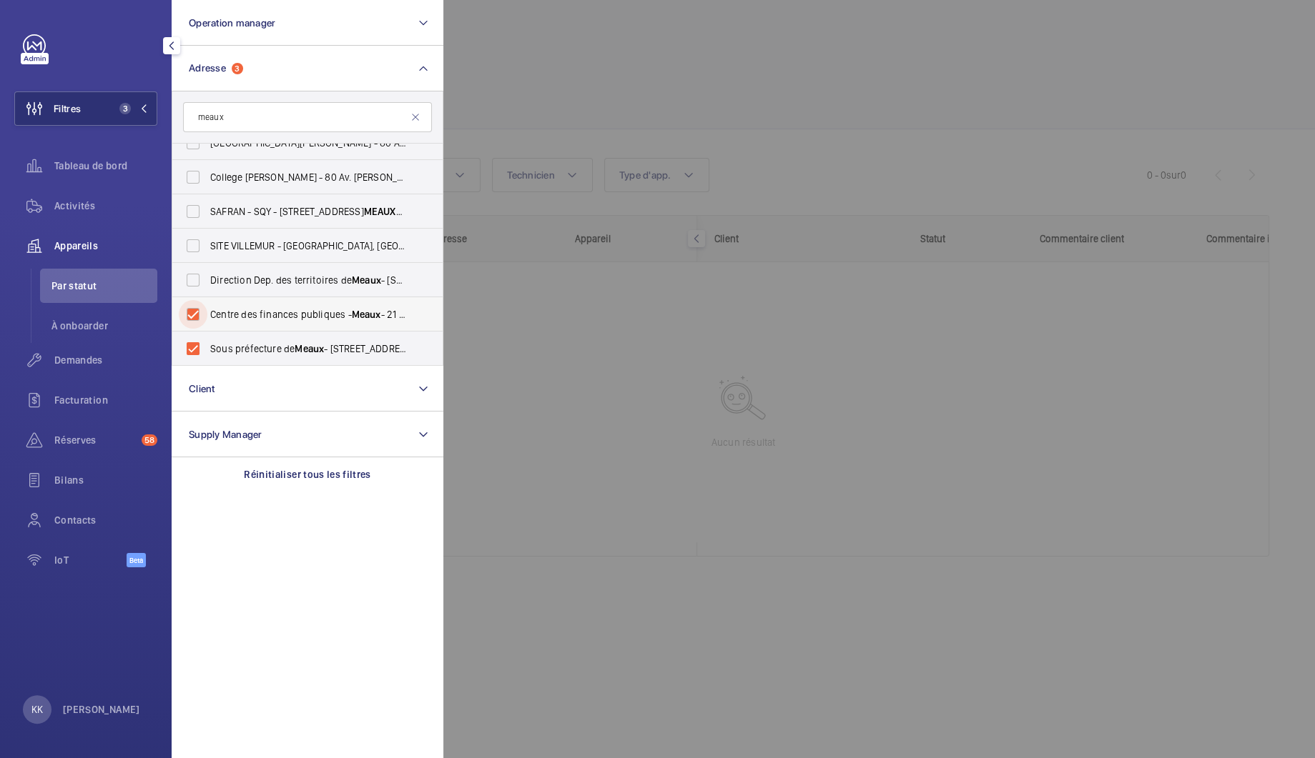
checkbox input "true"
click at [209, 291] on label "Direction Dep. des territoires de [GEOGRAPHIC_DATA] - [STREET_ADDRESS]" at bounding box center [296, 280] width 249 height 34
click at [207, 291] on input "Direction Dep. des territoires de [GEOGRAPHIC_DATA] - [STREET_ADDRESS]" at bounding box center [193, 280] width 29 height 29
checkbox input "true"
click at [69, 218] on div "Activités" at bounding box center [85, 206] width 143 height 34
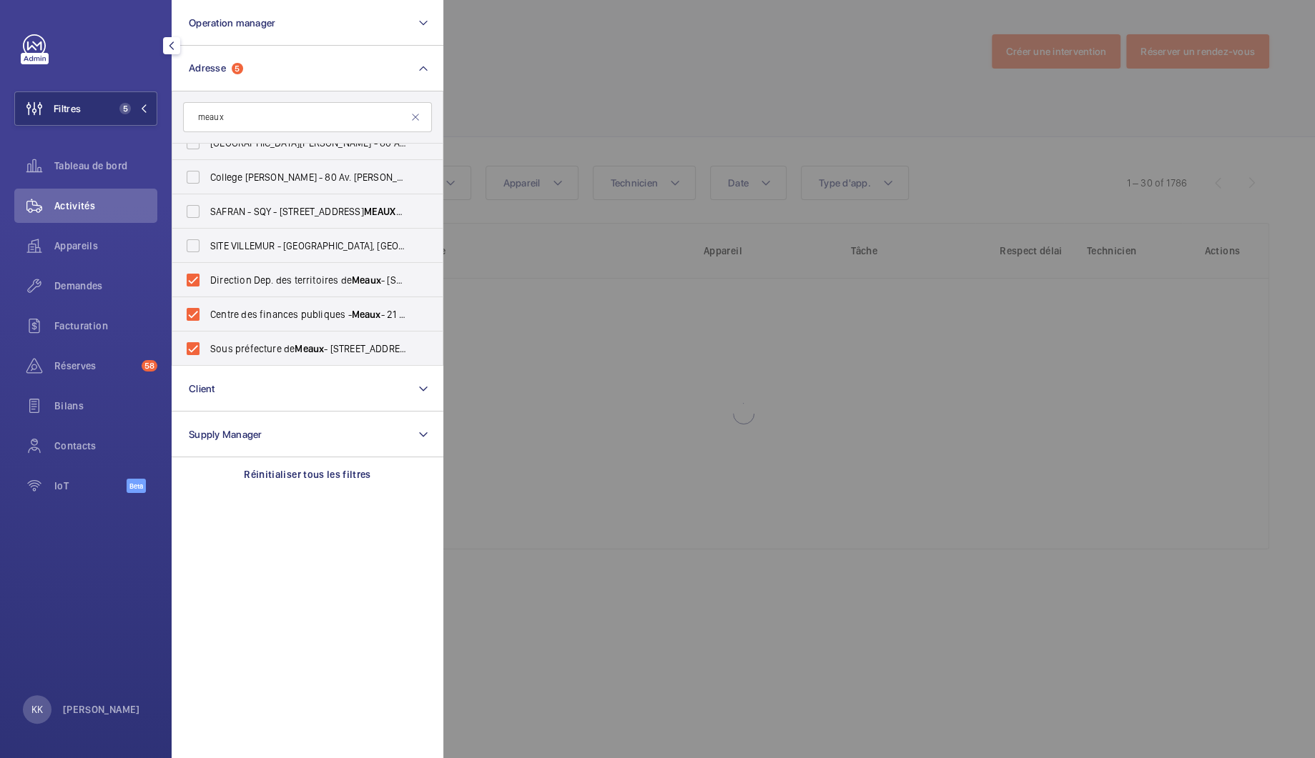
click at [544, 109] on div at bounding box center [1100, 379] width 1315 height 758
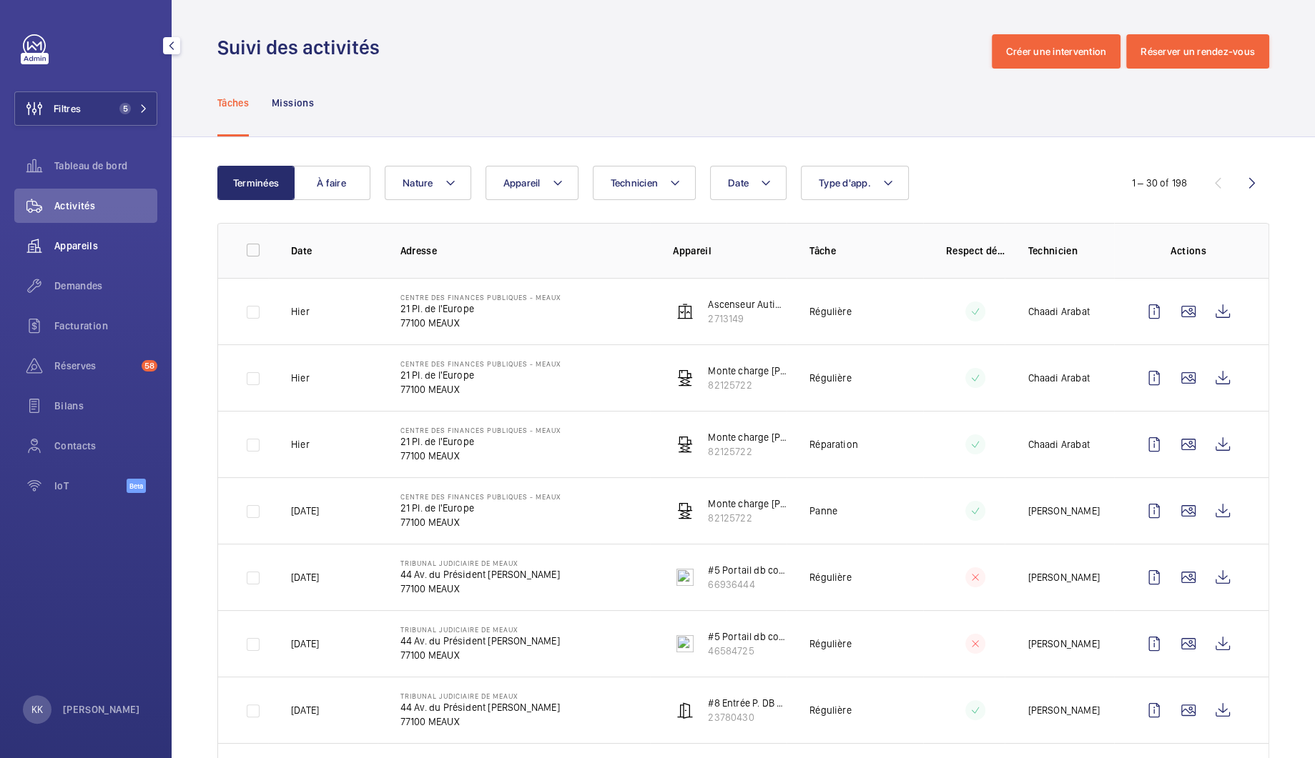
click at [59, 257] on div "Appareils" at bounding box center [85, 246] width 143 height 34
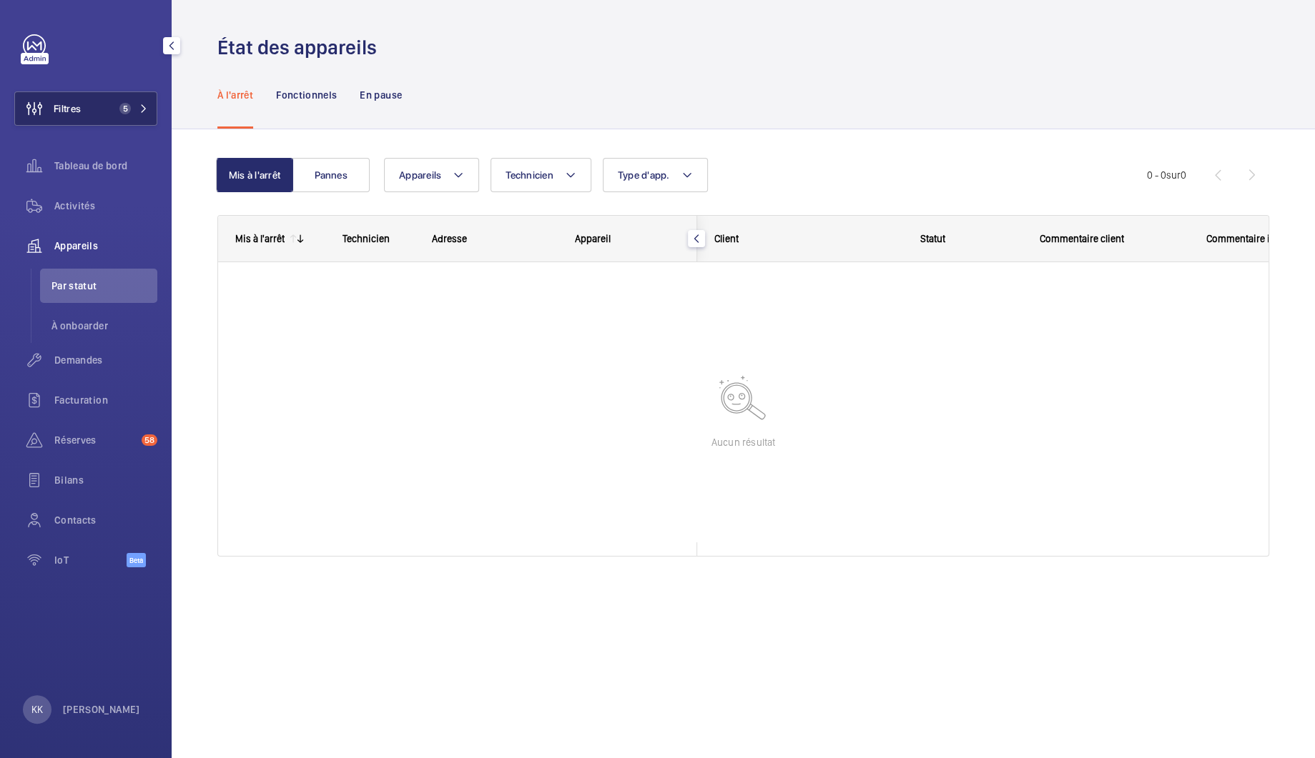
click at [136, 122] on button "Filtres 5" at bounding box center [85, 109] width 143 height 34
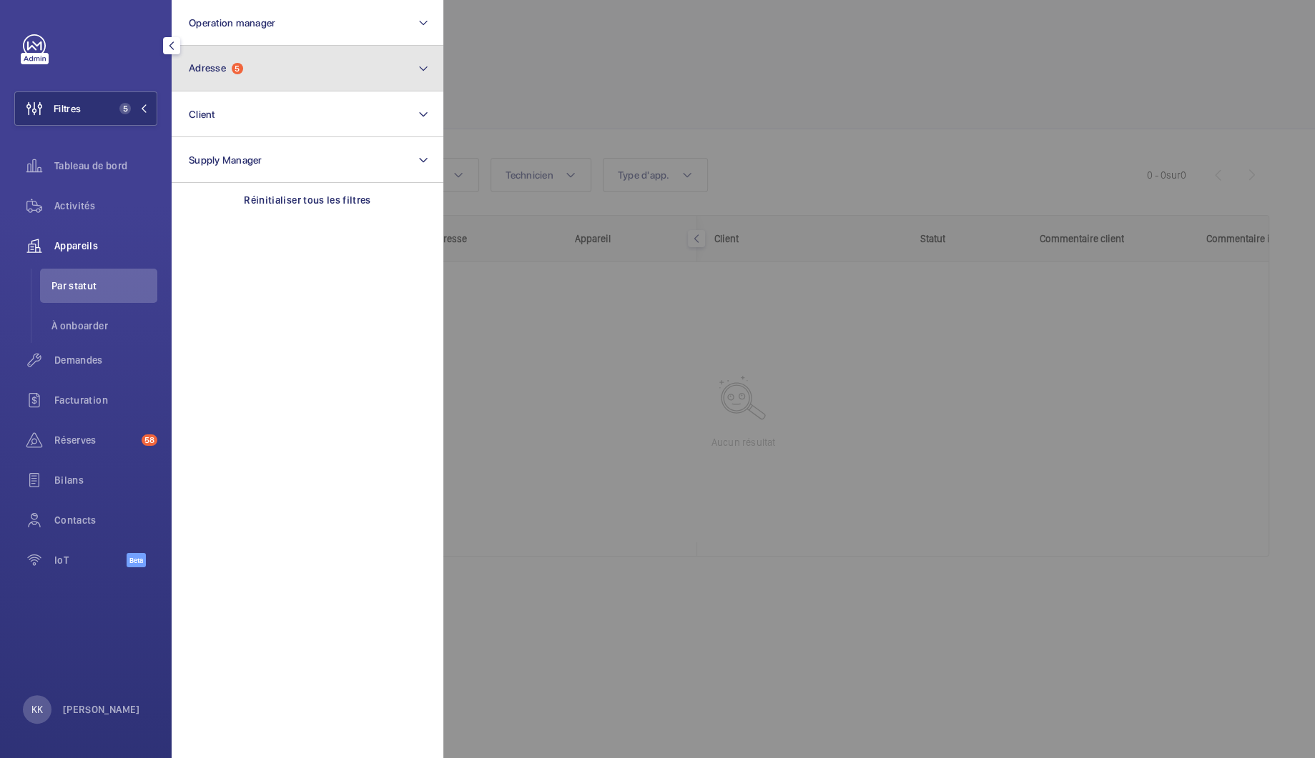
click at [243, 87] on button "Adresse 5" at bounding box center [308, 69] width 272 height 46
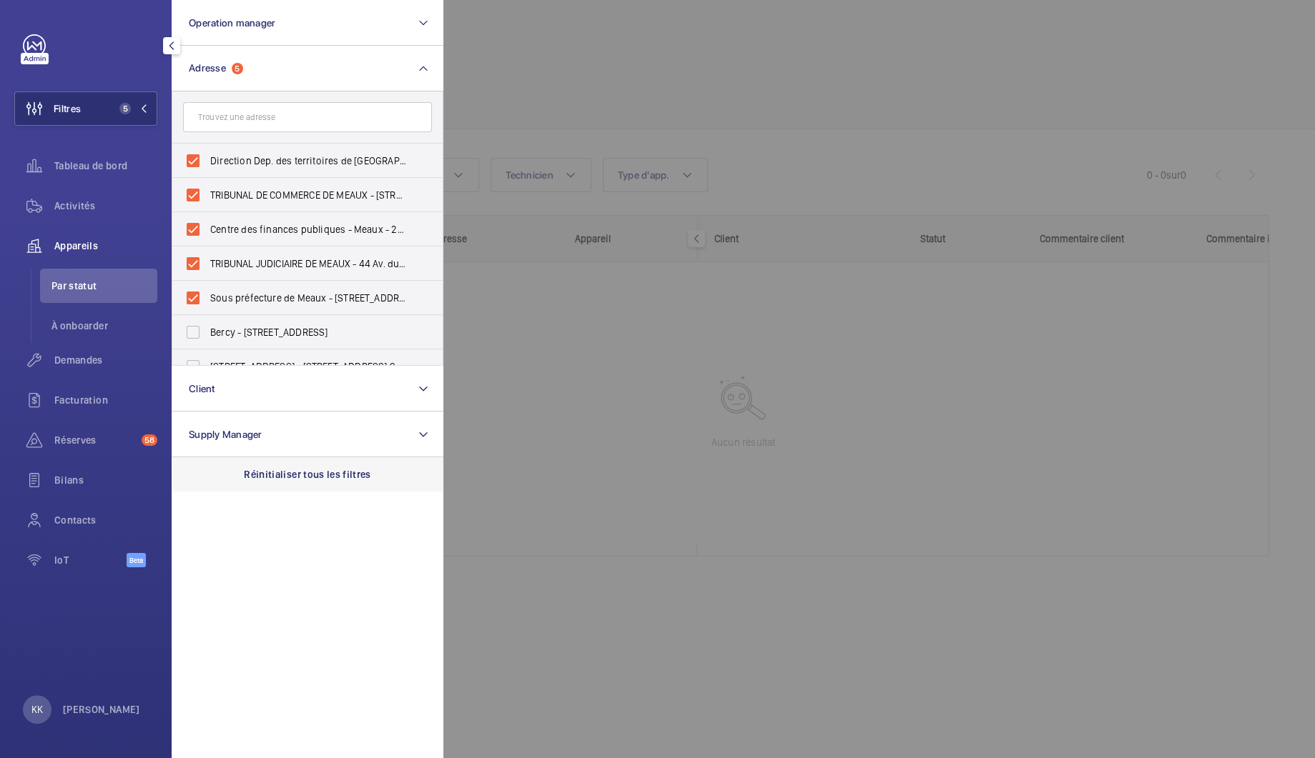
click at [305, 483] on div "Réinitialiser tous les filtres" at bounding box center [308, 475] width 272 height 34
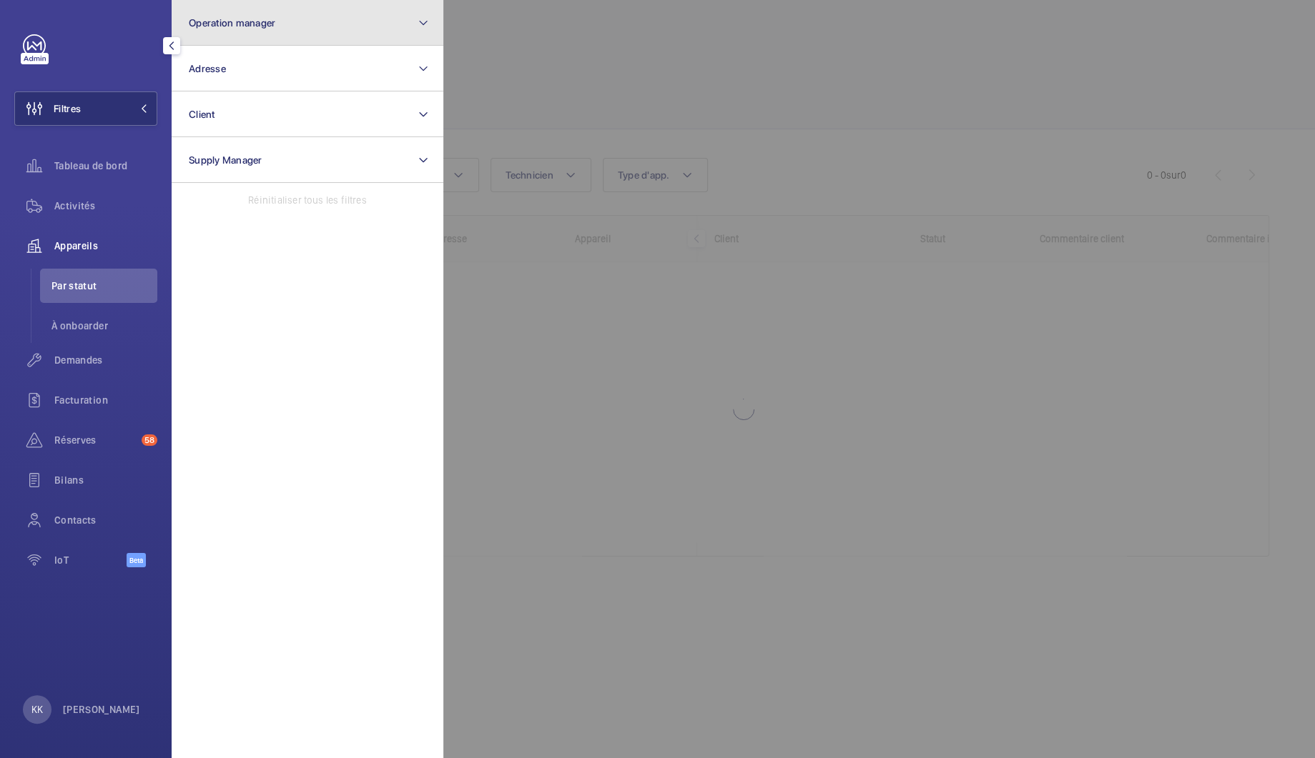
click at [337, 10] on button "Operation manager" at bounding box center [308, 23] width 272 height 46
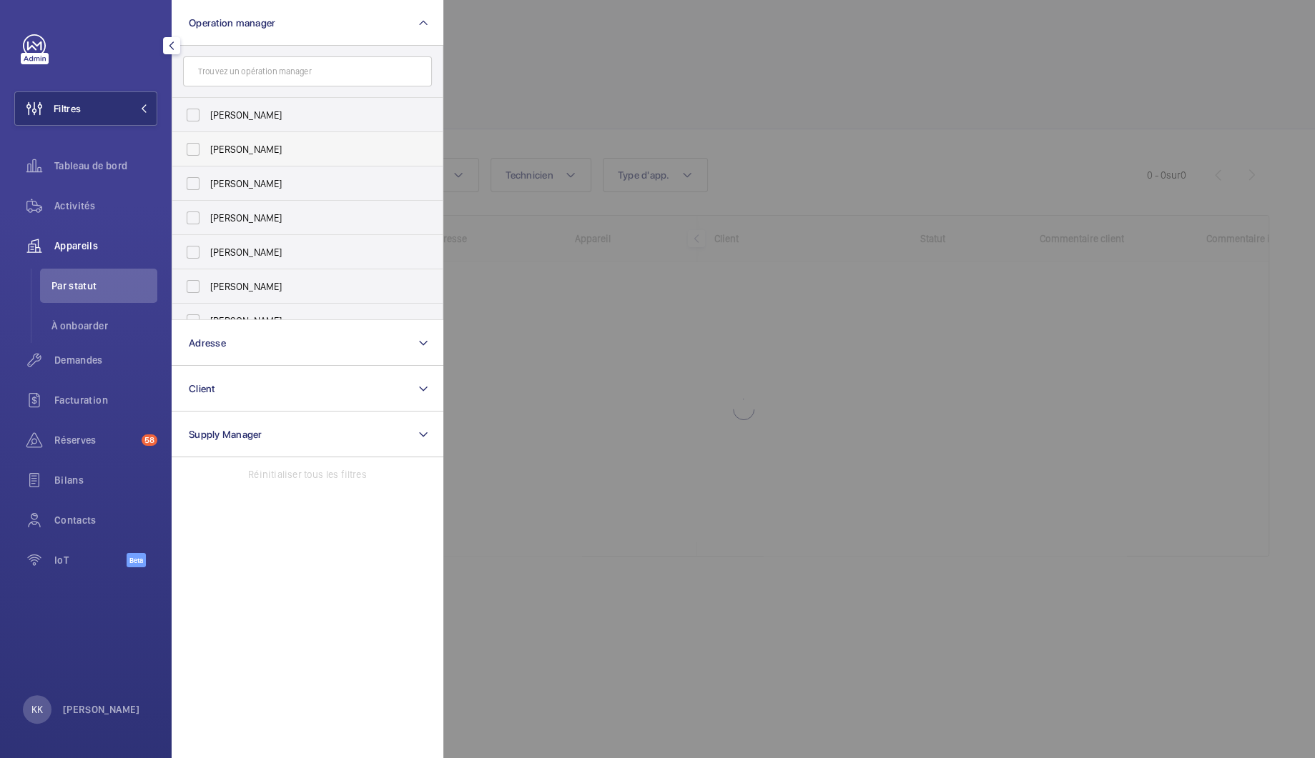
click at [265, 149] on span "[PERSON_NAME]" at bounding box center [308, 149] width 197 height 14
click at [207, 149] on input "[PERSON_NAME]" at bounding box center [193, 149] width 29 height 29
checkbox input "true"
click at [638, 92] on div at bounding box center [1100, 379] width 1315 height 758
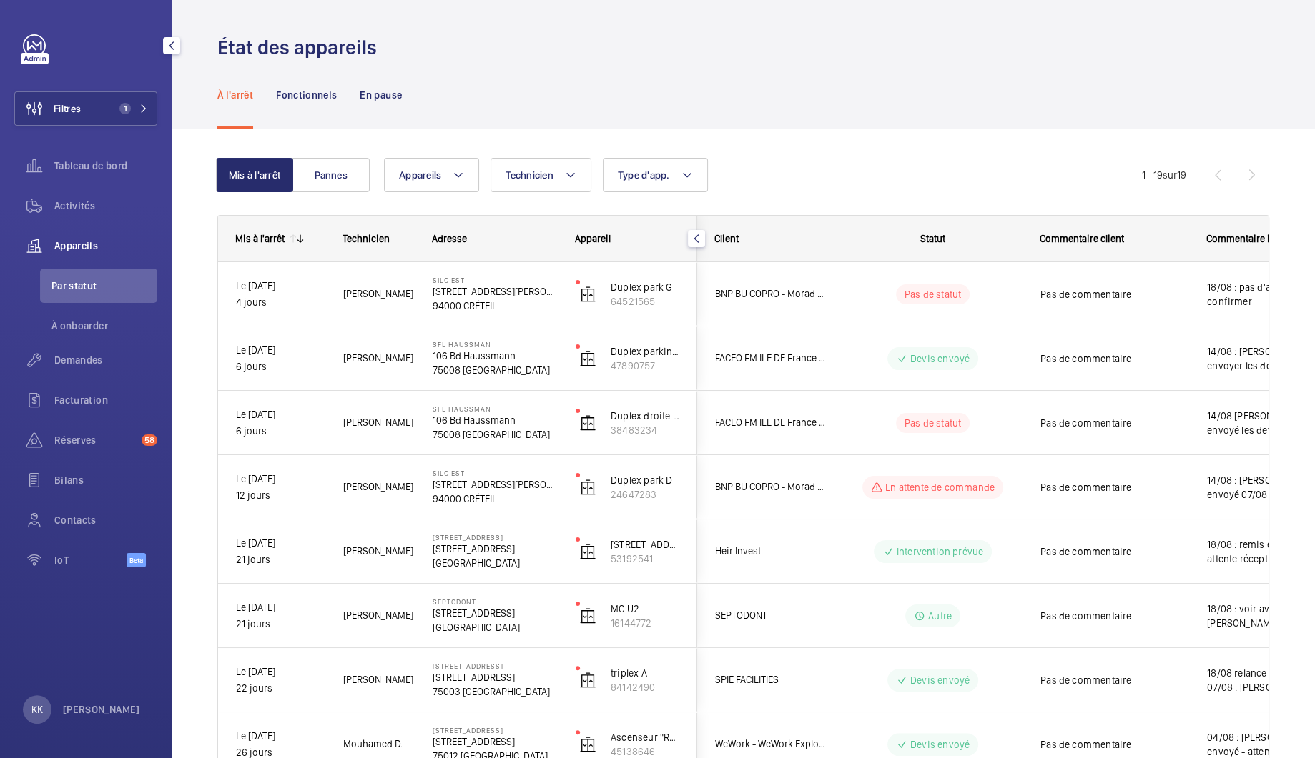
scroll to position [809, 0]
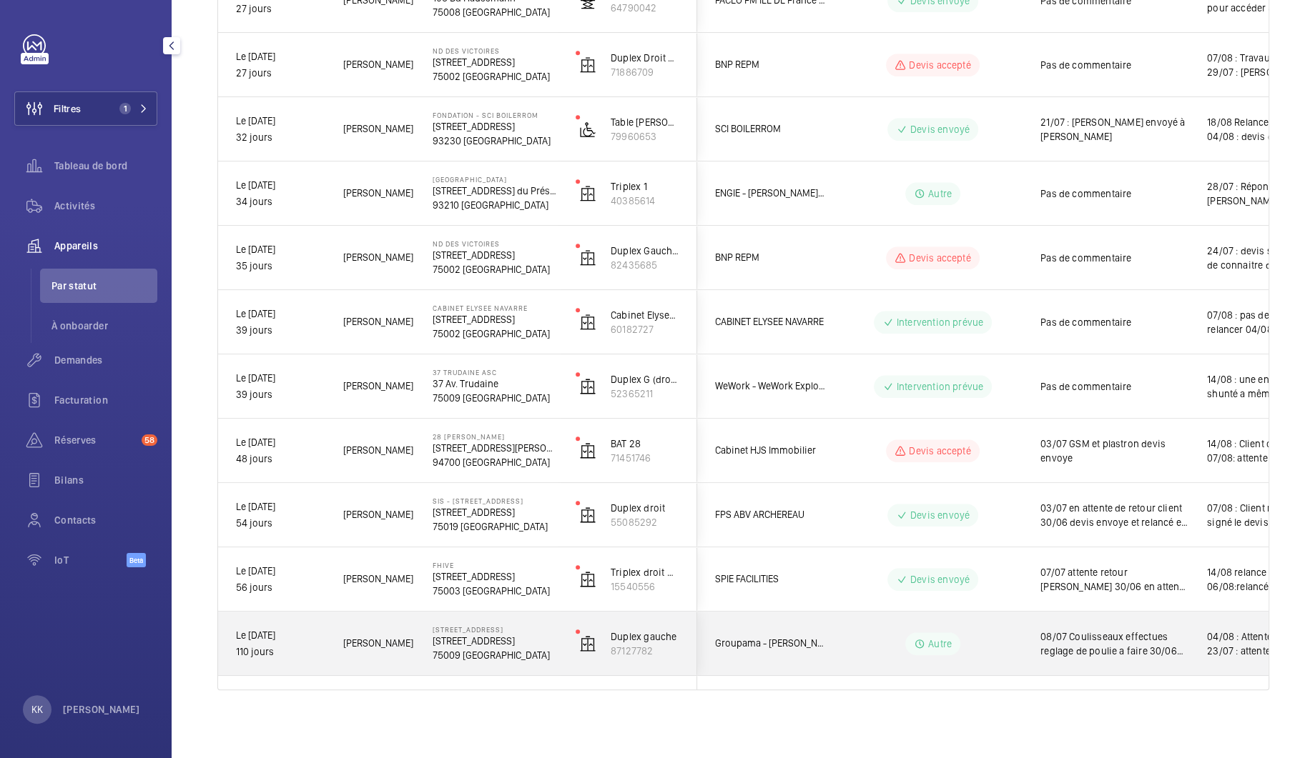
click at [487, 661] on p "75009 [GEOGRAPHIC_DATA]" at bounding box center [495, 655] width 124 height 14
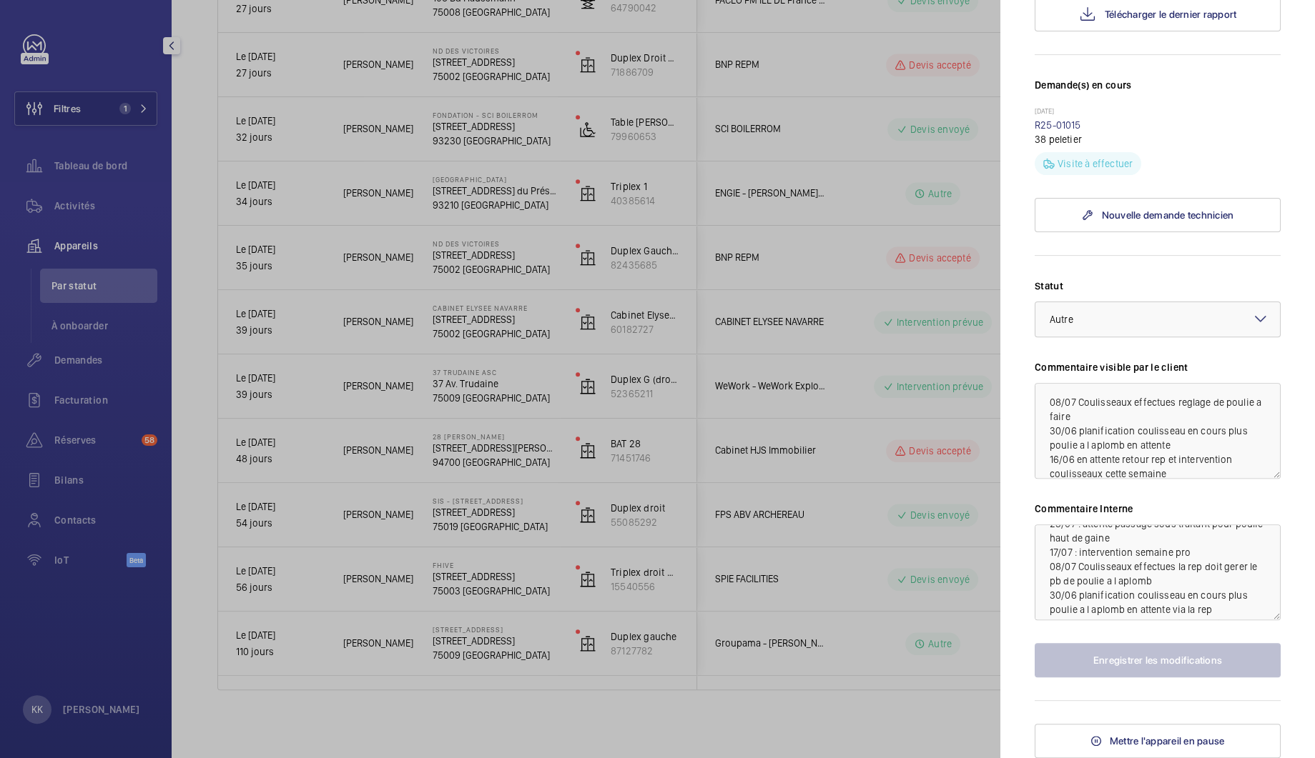
scroll to position [0, 0]
click at [851, 415] on div at bounding box center [657, 379] width 1315 height 758
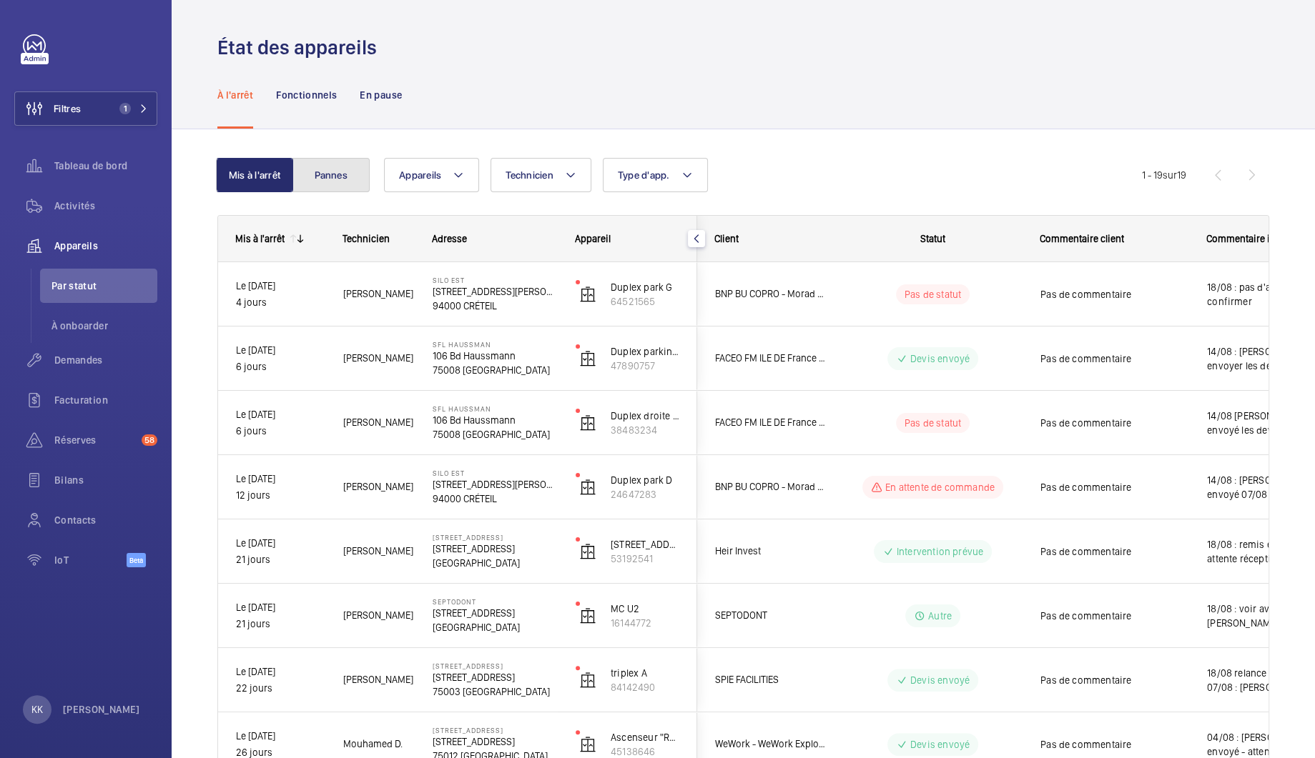
click at [305, 178] on button "Pannes" at bounding box center [330, 175] width 77 height 34
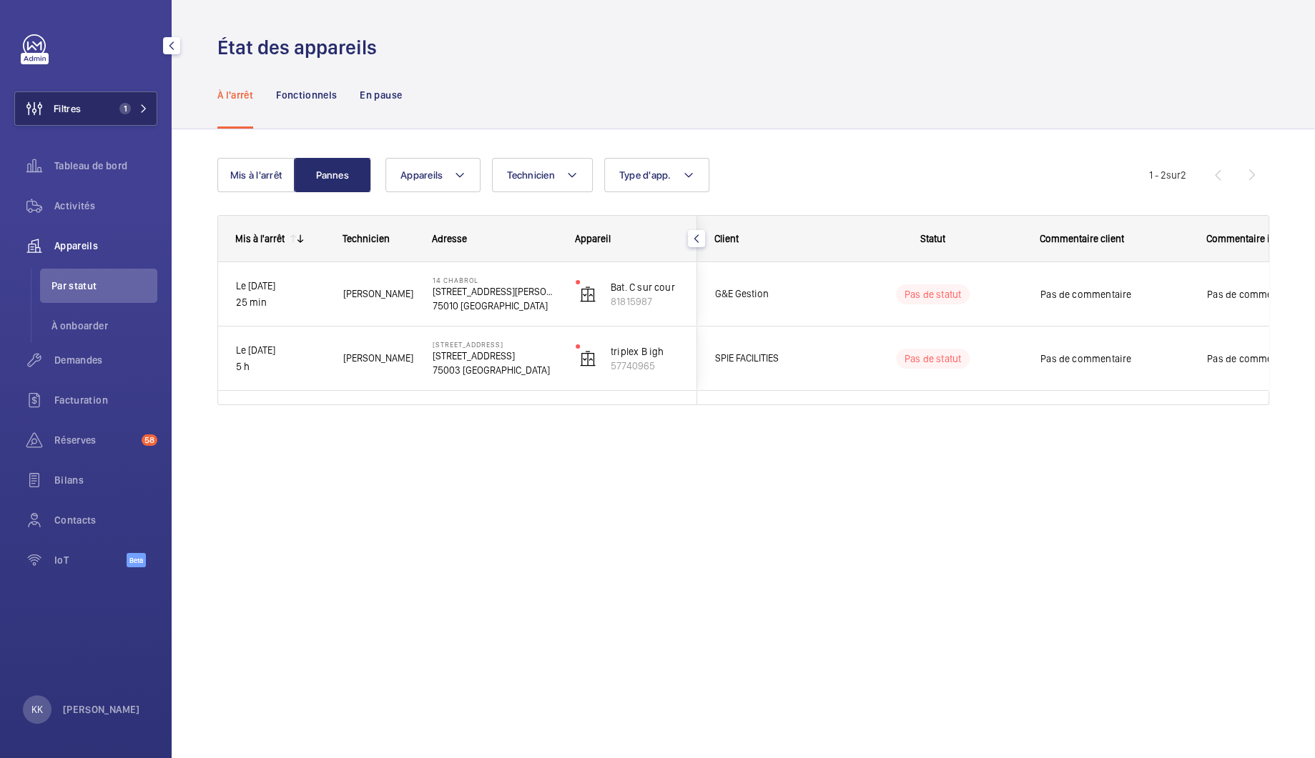
click at [112, 110] on button "Filtres 1" at bounding box center [85, 109] width 143 height 34
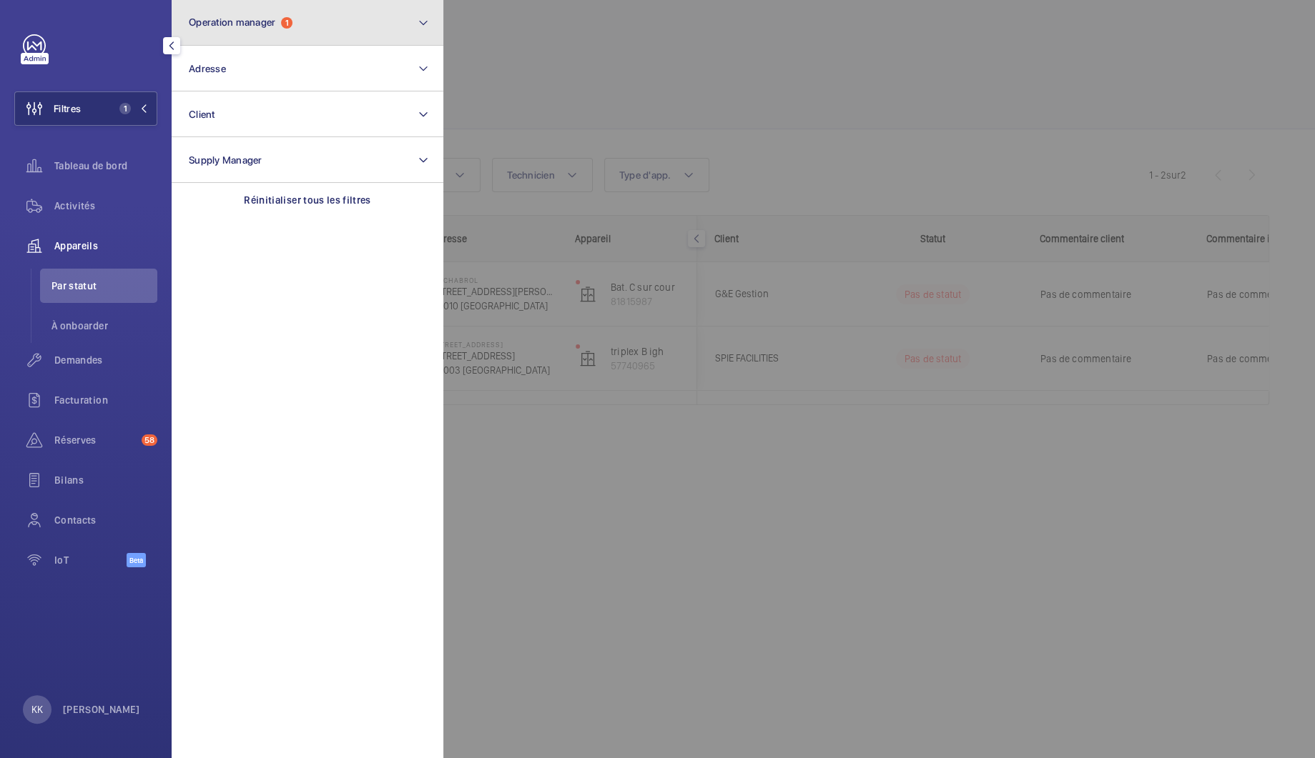
click at [249, 35] on button "Operation manager 1" at bounding box center [308, 23] width 272 height 46
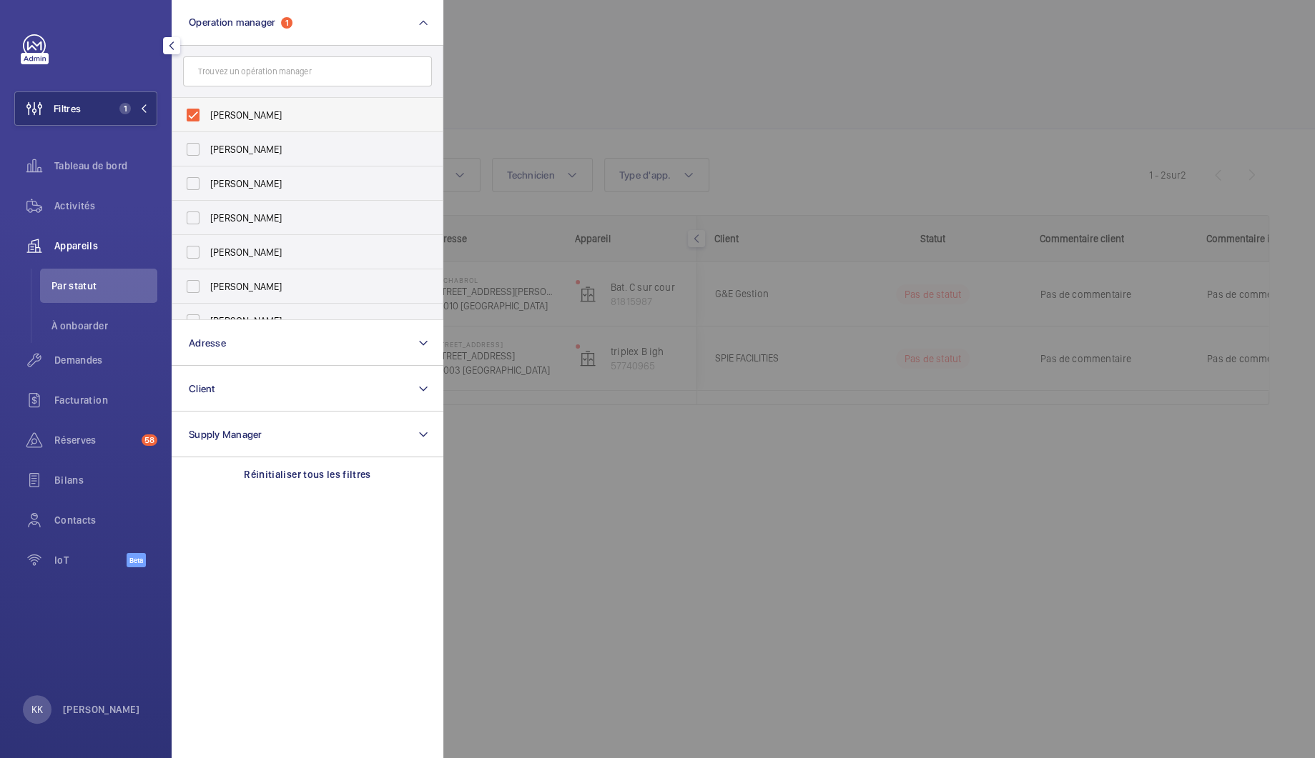
click at [249, 111] on span "[PERSON_NAME]" at bounding box center [308, 115] width 197 height 14
click at [207, 111] on input "[PERSON_NAME]" at bounding box center [193, 115] width 29 height 29
checkbox input "false"
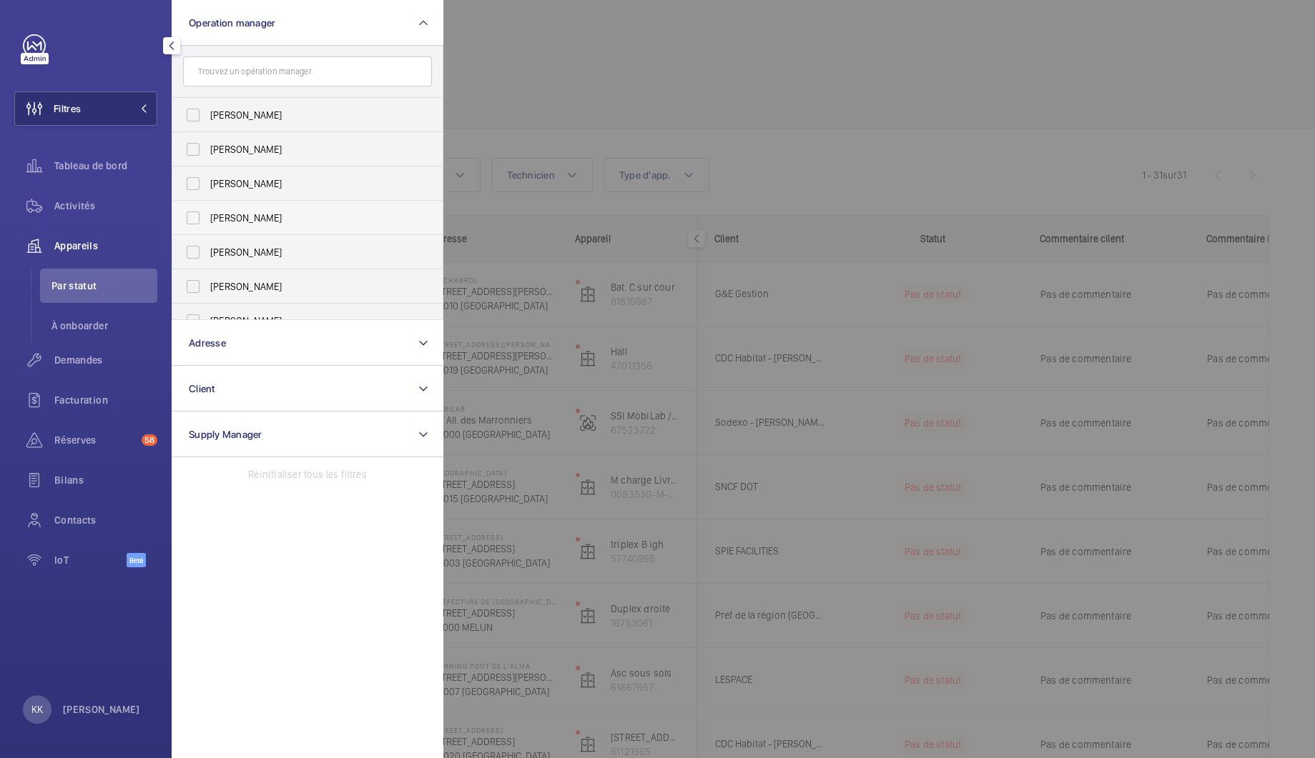
click at [227, 226] on label "[PERSON_NAME]" at bounding box center [296, 218] width 249 height 34
click at [207, 226] on input "[PERSON_NAME]" at bounding box center [193, 218] width 29 height 29
checkbox input "true"
click at [502, 161] on div at bounding box center [1100, 379] width 1315 height 758
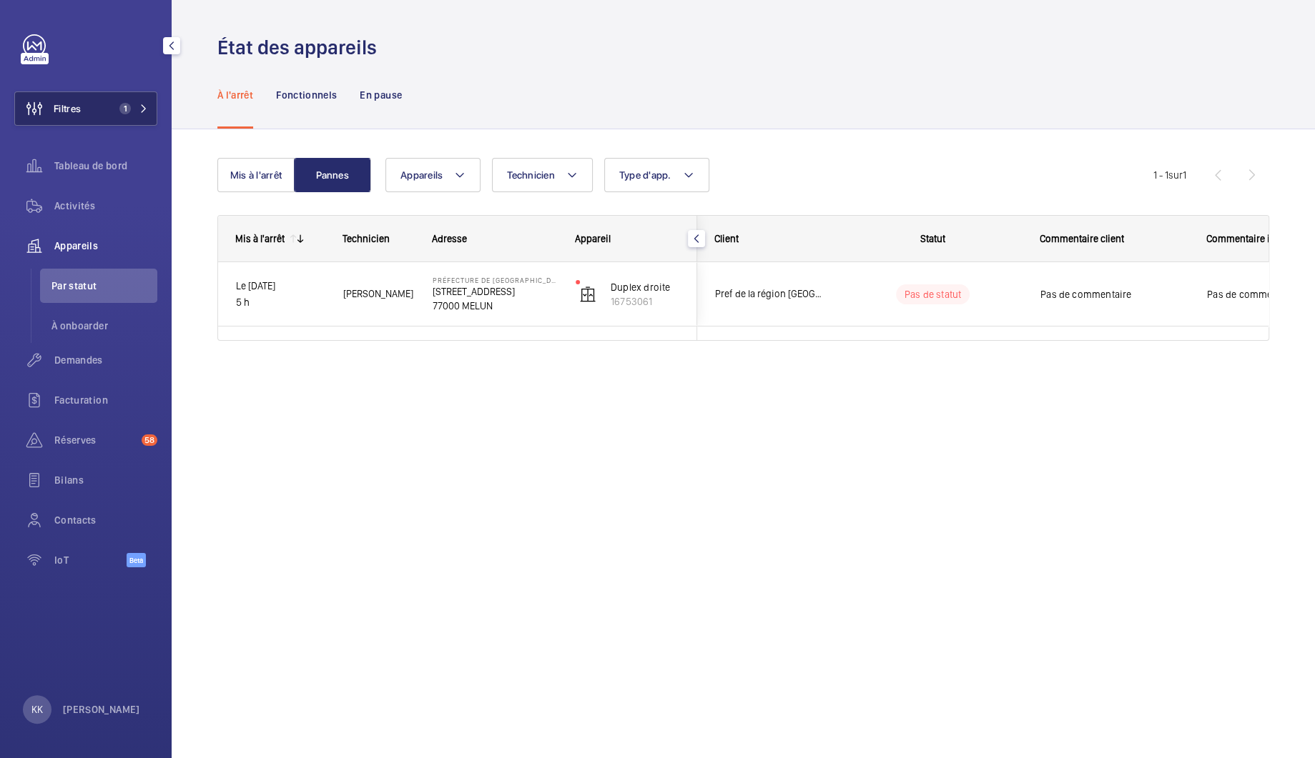
click at [98, 119] on button "Filtres 1" at bounding box center [85, 109] width 143 height 34
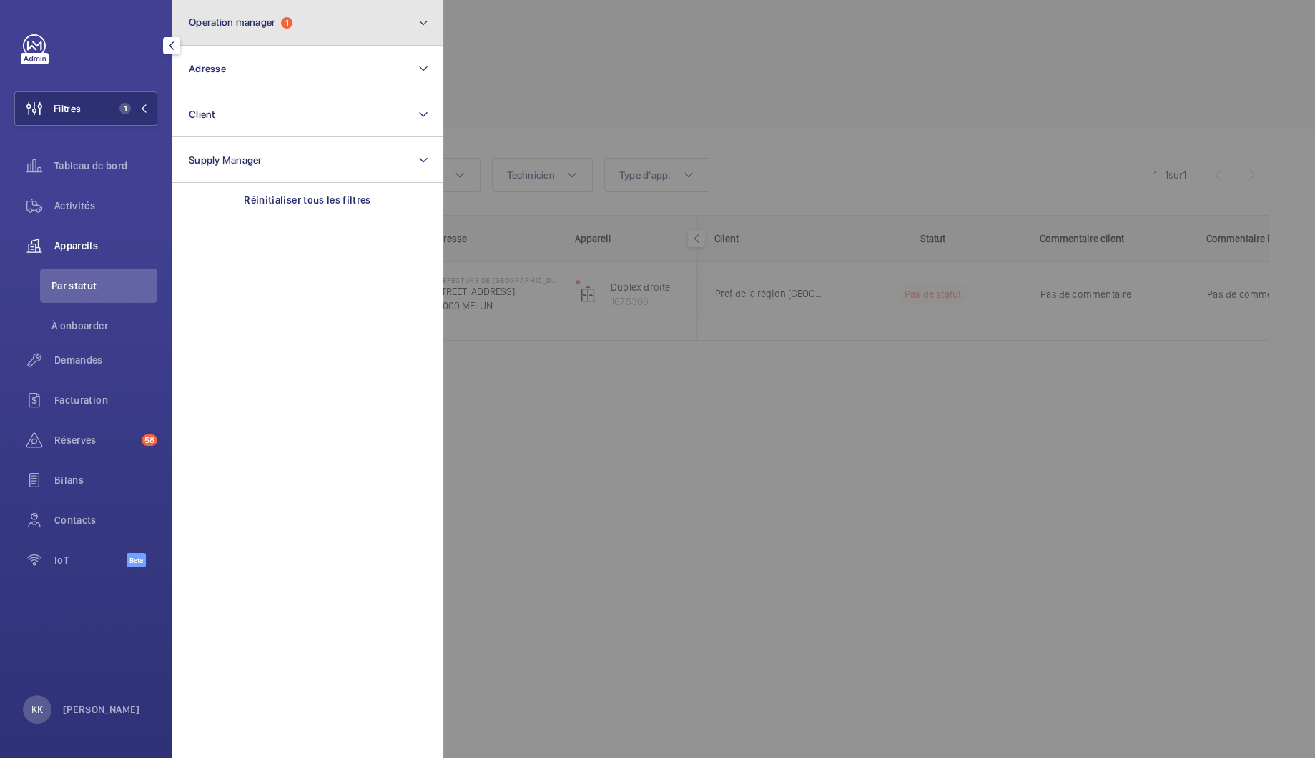
click at [227, 6] on button "Operation manager 1" at bounding box center [308, 23] width 272 height 46
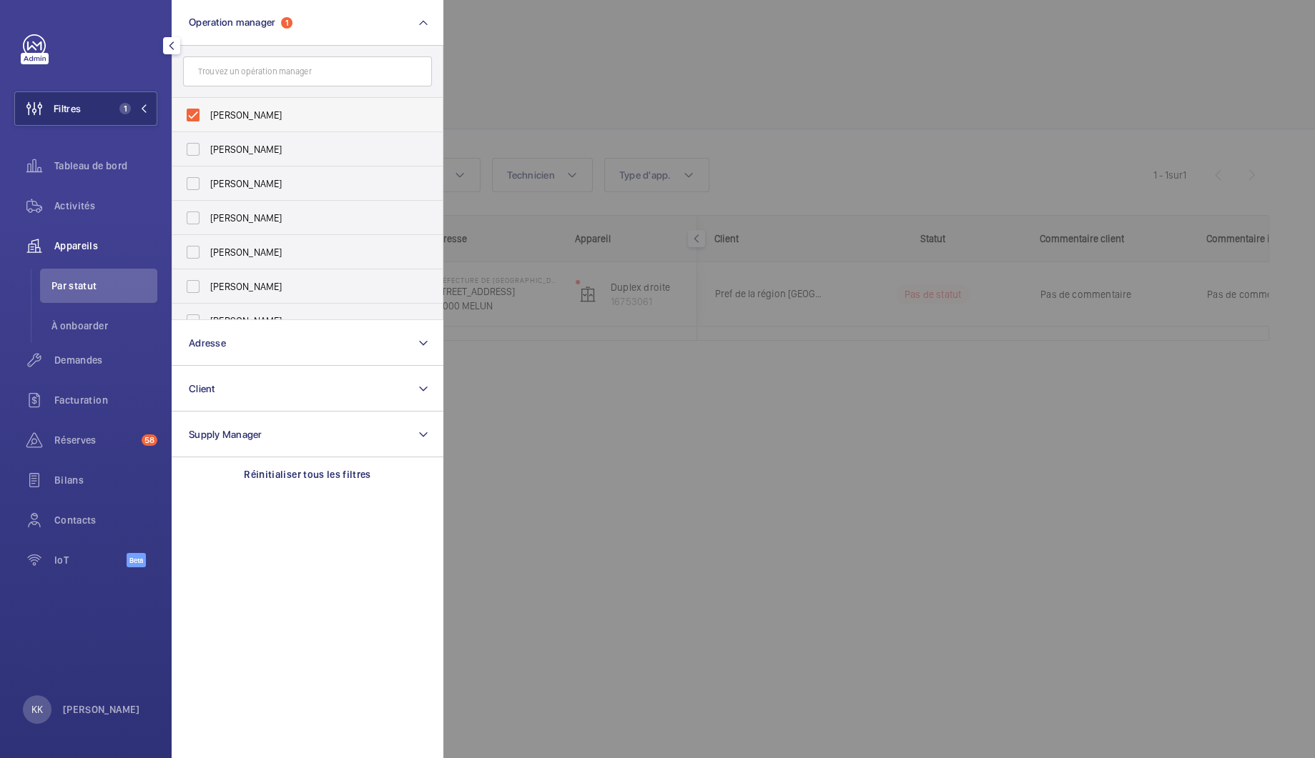
click at [206, 115] on label "[PERSON_NAME]" at bounding box center [296, 115] width 249 height 34
click at [206, 115] on input "[PERSON_NAME]" at bounding box center [193, 115] width 29 height 29
checkbox input "false"
click at [205, 180] on label "[PERSON_NAME]" at bounding box center [296, 184] width 249 height 34
click at [205, 180] on input "[PERSON_NAME]" at bounding box center [193, 183] width 29 height 29
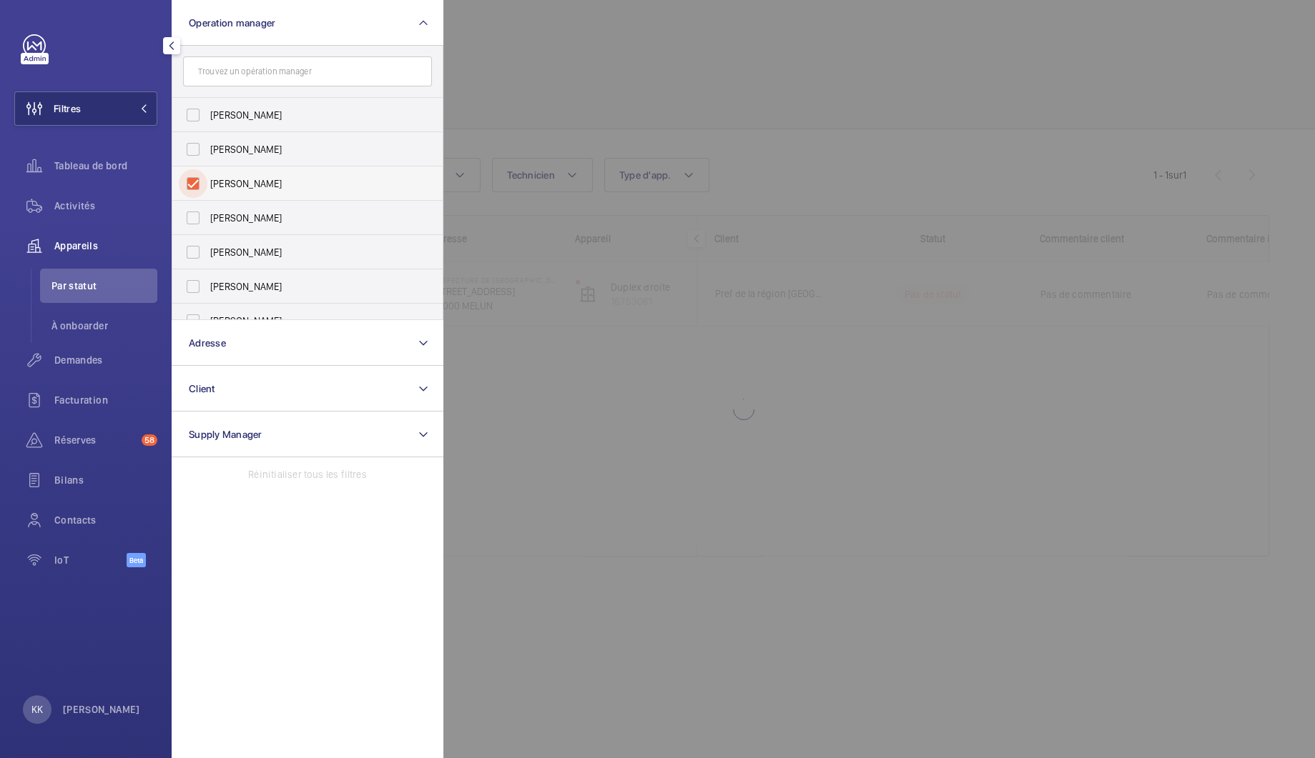
checkbox input "true"
click at [514, 127] on div at bounding box center [1100, 379] width 1315 height 758
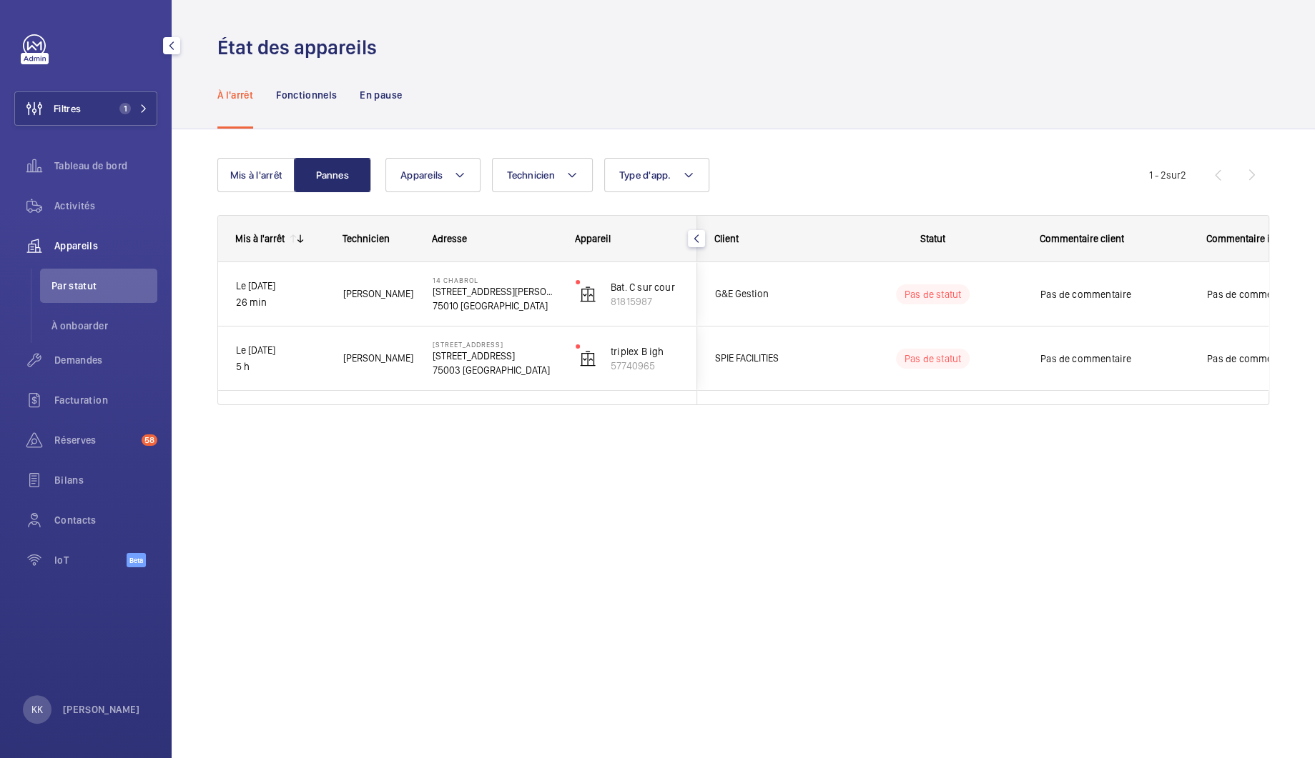
click at [510, 530] on div "État des appareils À l'arrêt Fonctionnels En pause Mis à l'arrêt Pannes Apparei…" at bounding box center [743, 379] width 1143 height 758
click at [588, 94] on div "À l'arrêt Fonctionnels En pause" at bounding box center [743, 95] width 1052 height 68
